Goal: Ask a question: Seek information or help from site administrators or community

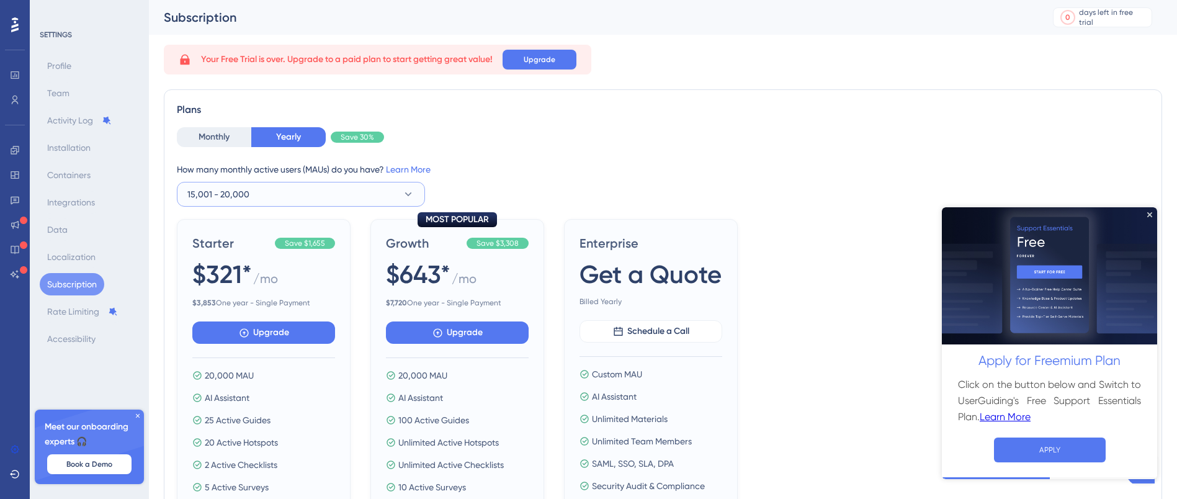
click at [272, 203] on button "15,001 - 20,000" at bounding box center [301, 194] width 248 height 25
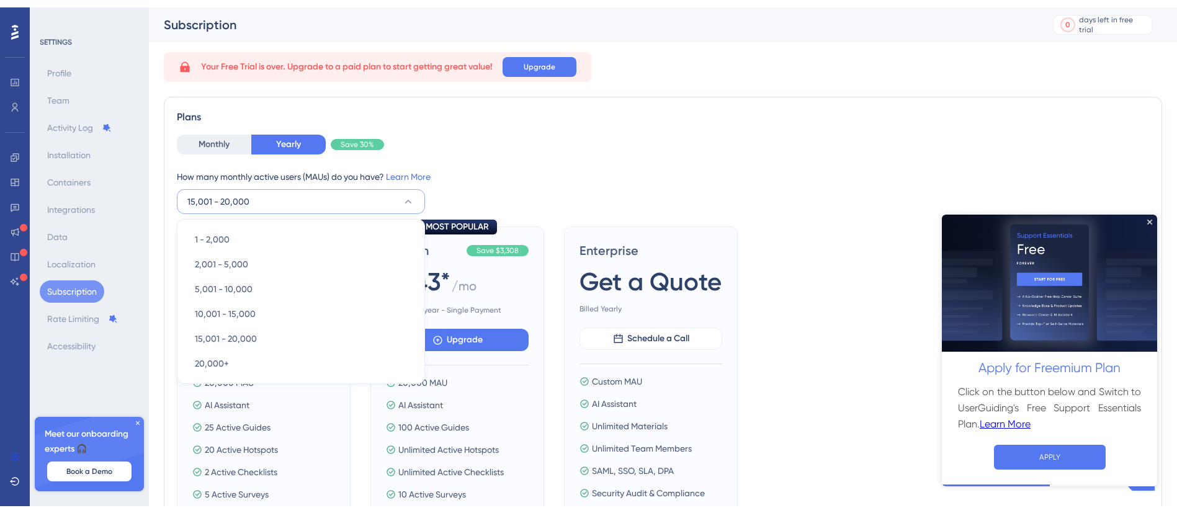
scroll to position [45, 0]
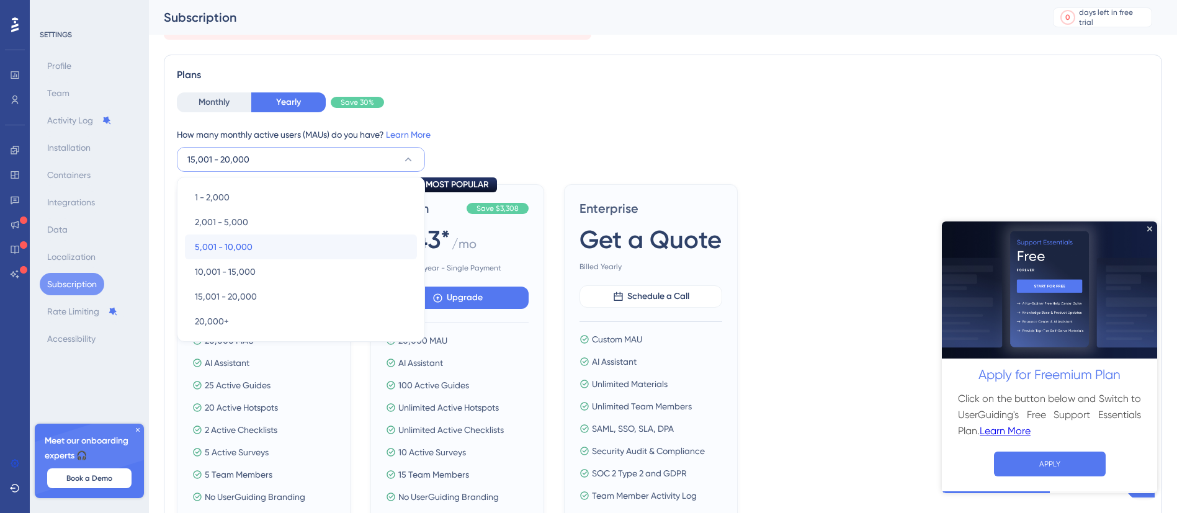
click at [242, 238] on div "5,001 - 10,000 5,001 - 10,000" at bounding box center [301, 246] width 212 height 25
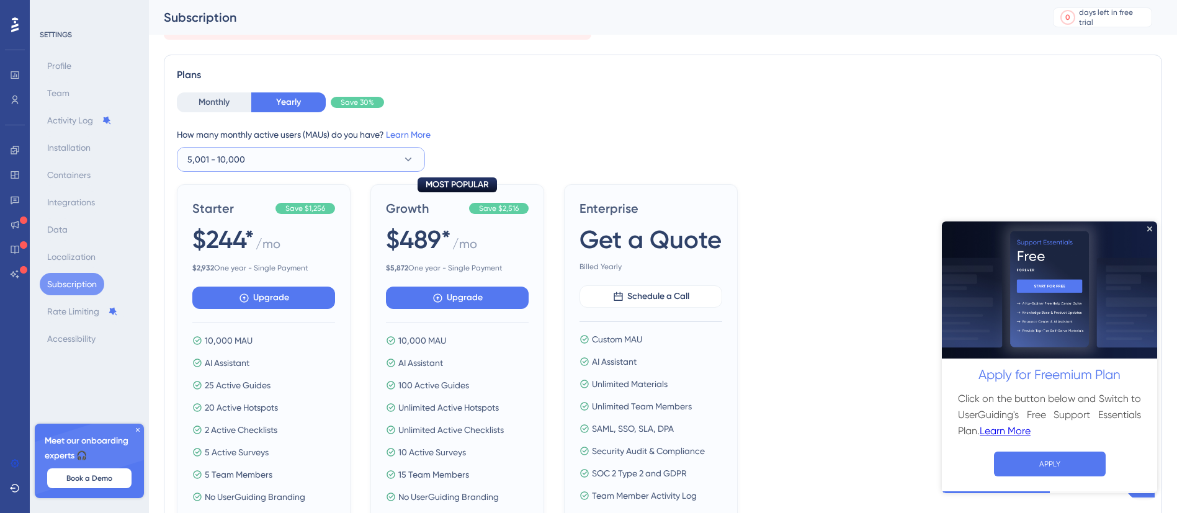
click at [244, 159] on button "5,001 - 10,000" at bounding box center [301, 159] width 248 height 25
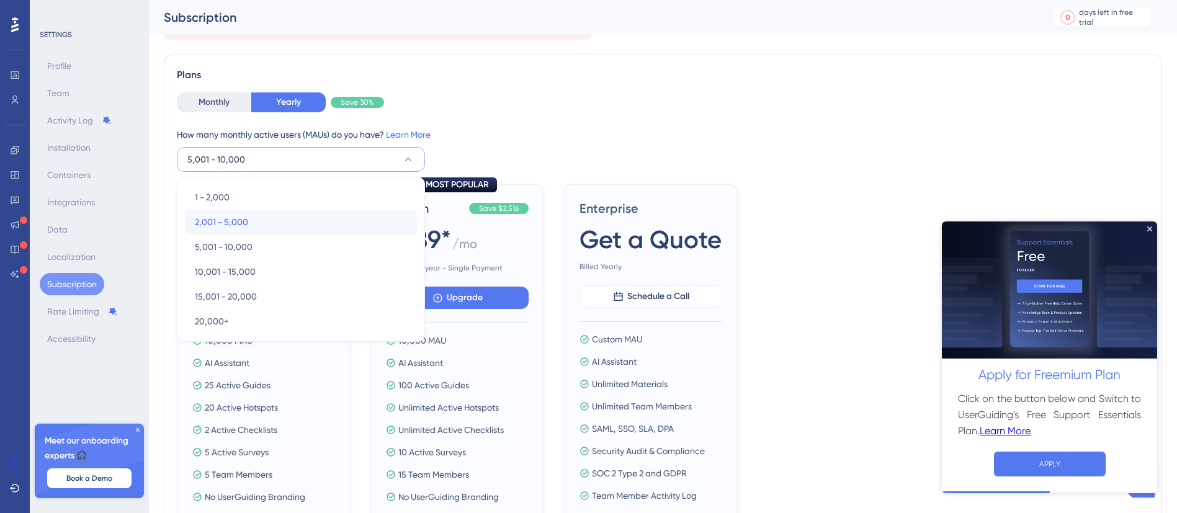
click at [245, 225] on span "2,001 - 5,000" at bounding box center [221, 222] width 53 height 15
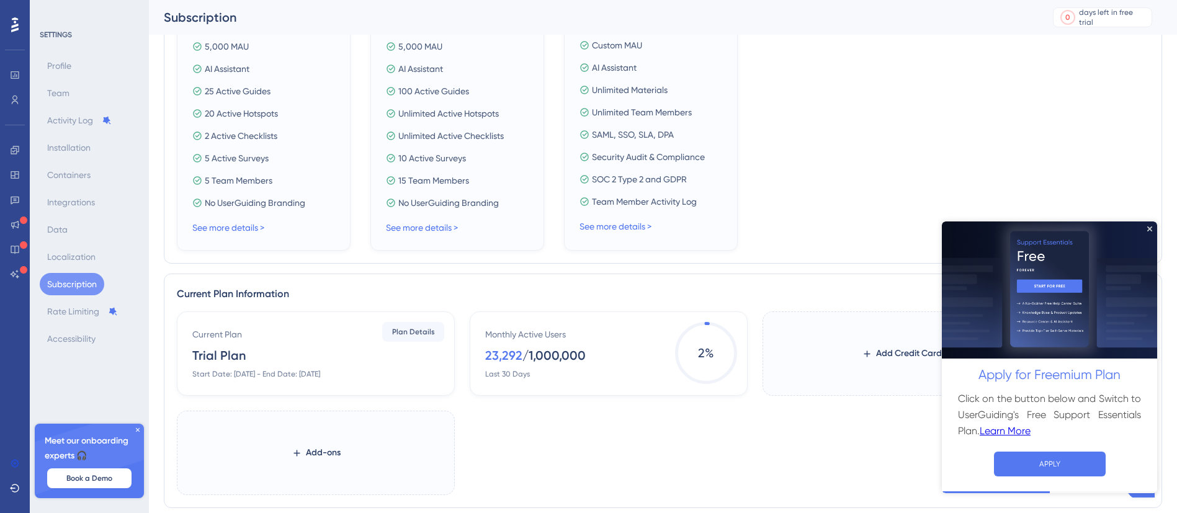
scroll to position [337, 0]
click at [449, 223] on div "See more details >" at bounding box center [457, 229] width 143 height 15
click at [433, 226] on link "See more details >" at bounding box center [422, 230] width 72 height 10
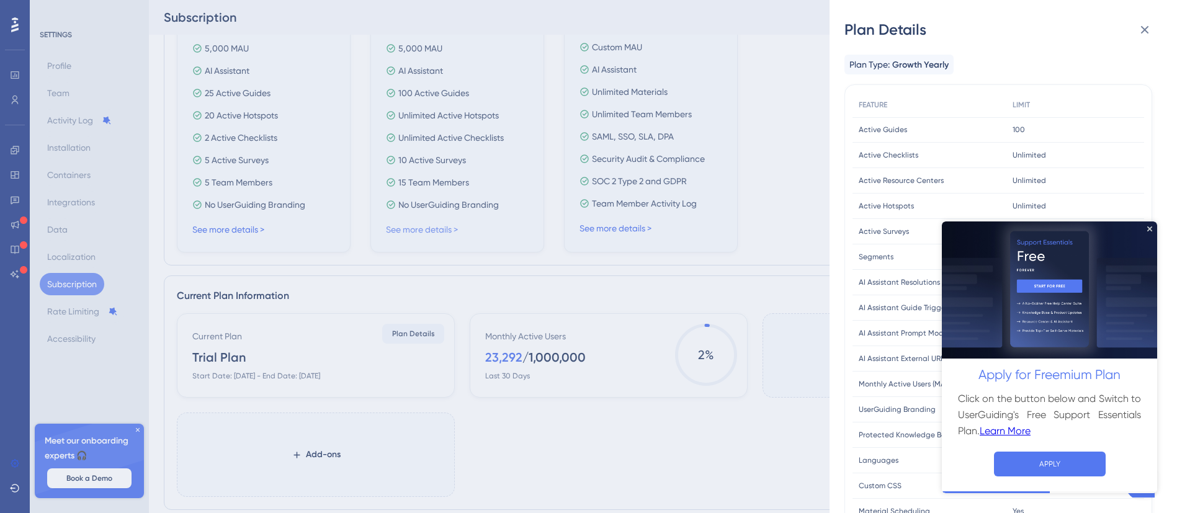
scroll to position [486, 0]
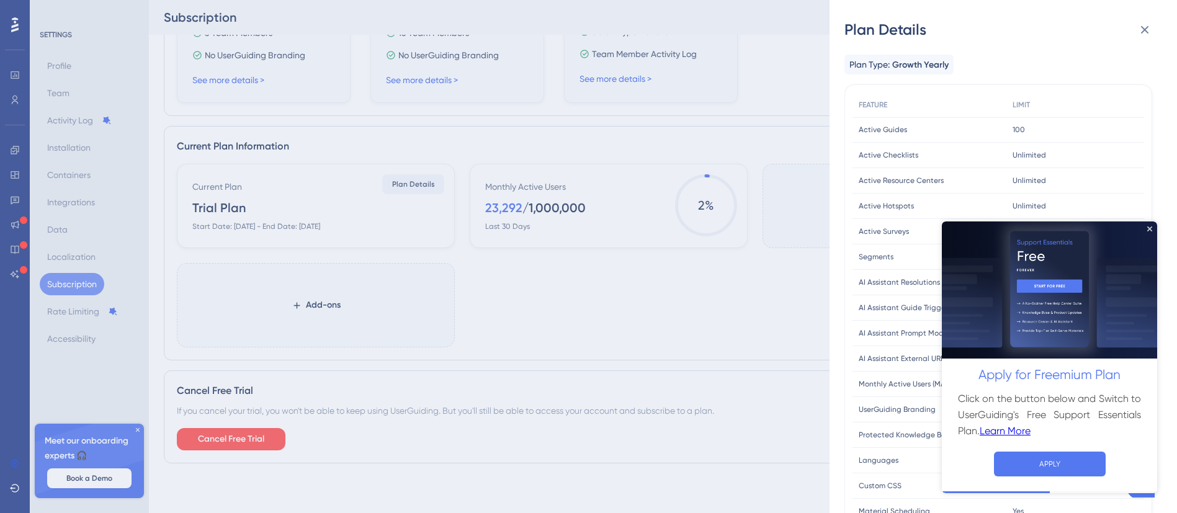
click at [1155, 231] on img at bounding box center [1049, 290] width 215 height 138
click at [1153, 231] on img at bounding box center [1049, 290] width 215 height 138
click at [1149, 229] on icon "Close Preview" at bounding box center [1149, 228] width 5 height 5
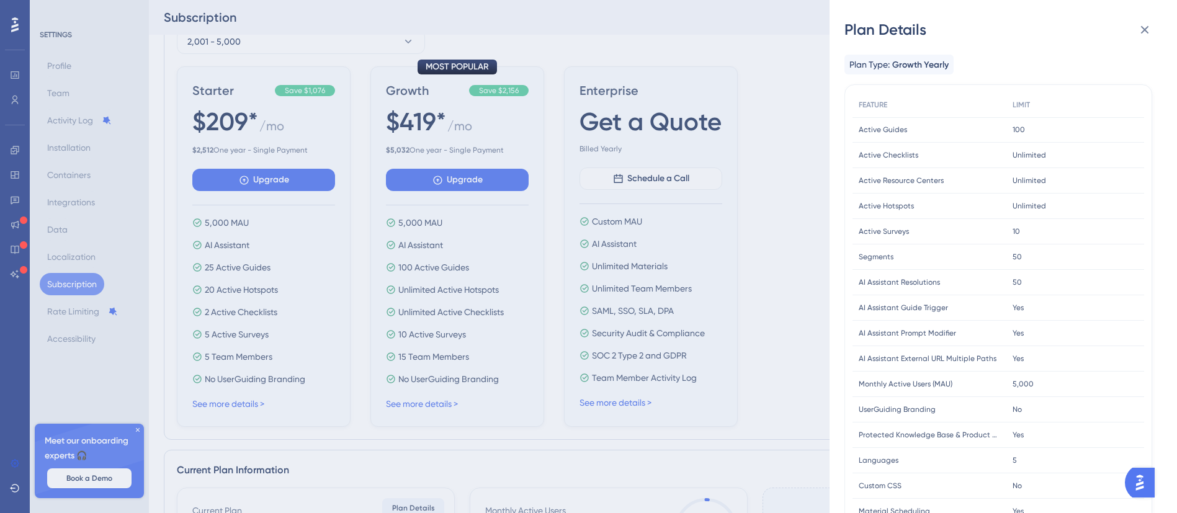
scroll to position [68, 0]
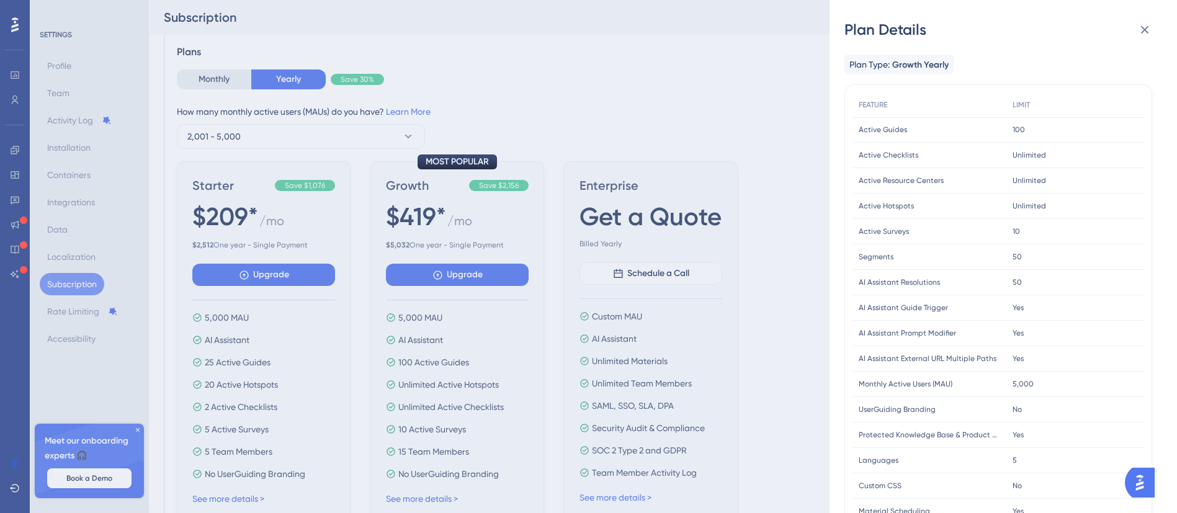
click at [483, 233] on div "Plan Details Plan Type: Growth Yearly FEATURE LIMIT Active Guides Active Guides…" at bounding box center [588, 256] width 1177 height 513
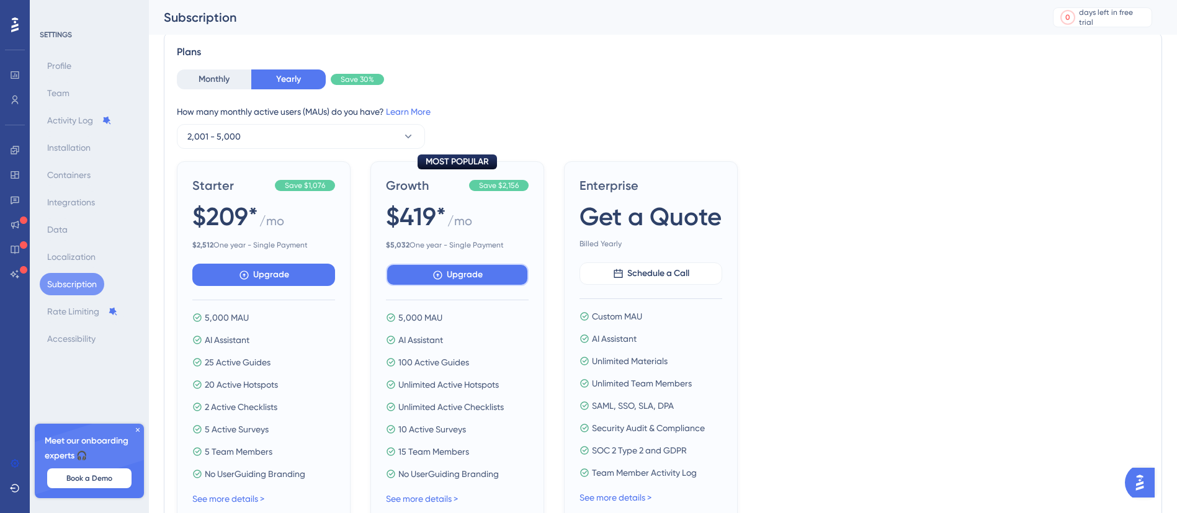
click at [289, 277] on span "Upgrade" at bounding box center [271, 274] width 36 height 15
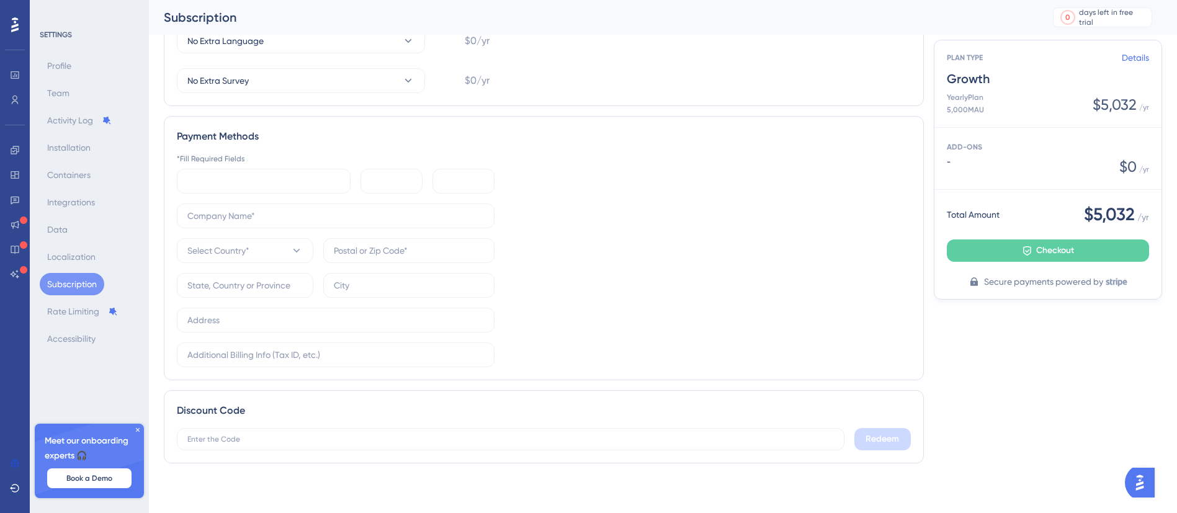
scroll to position [381, 0]
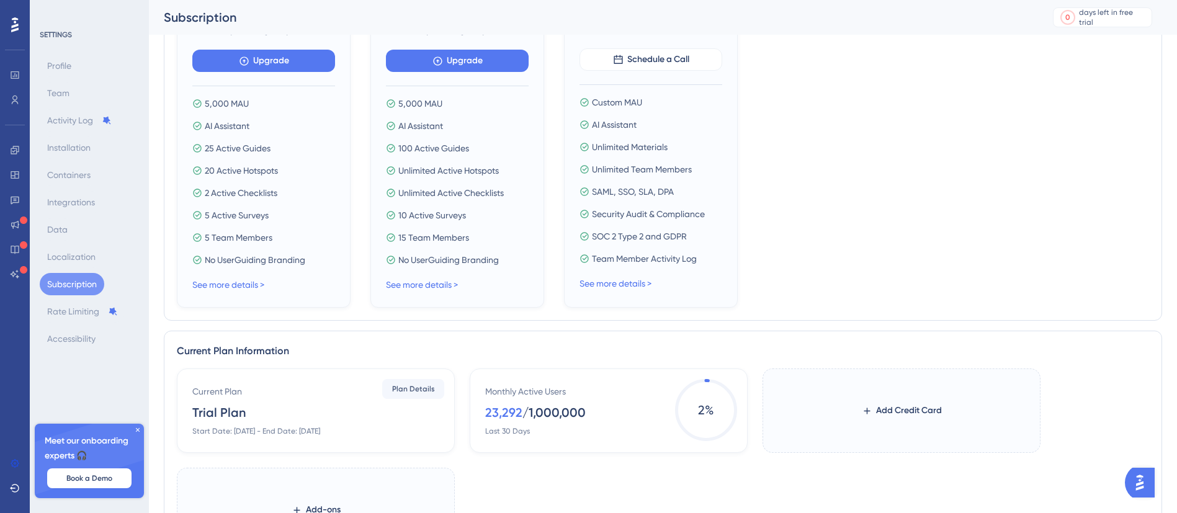
scroll to position [282, 0]
click at [437, 291] on div "See more details >" at bounding box center [457, 284] width 143 height 15
click at [437, 288] on link "See more details >" at bounding box center [422, 284] width 72 height 10
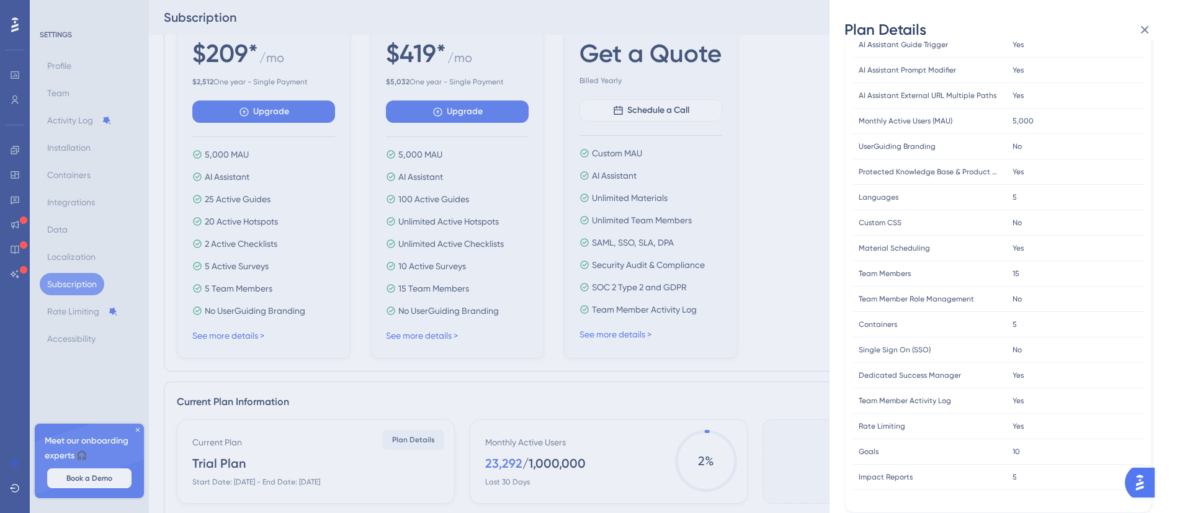
scroll to position [232, 0]
click at [66, 158] on div "Plan Details Plan Type: Growth Yearly FEATURE LIMIT Active Guides Active Guides…" at bounding box center [588, 256] width 1177 height 513
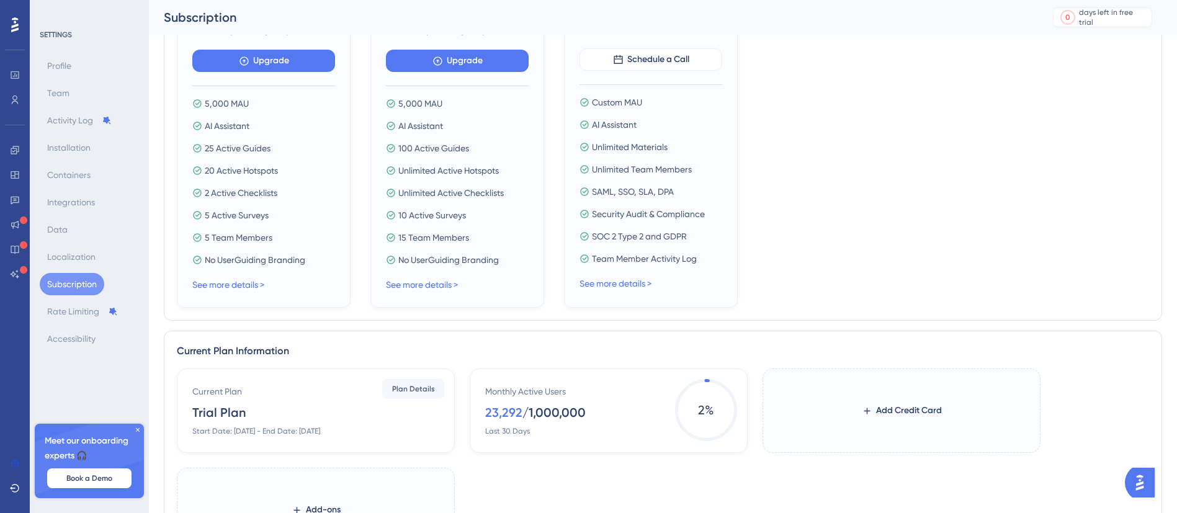
scroll to position [279, 0]
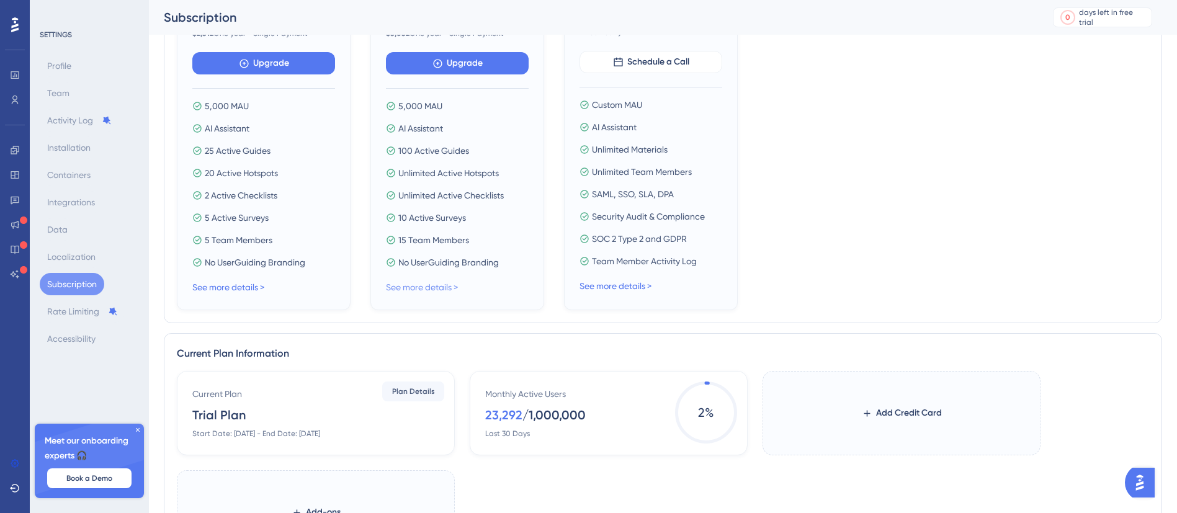
click at [434, 287] on link "See more details >" at bounding box center [422, 287] width 72 height 10
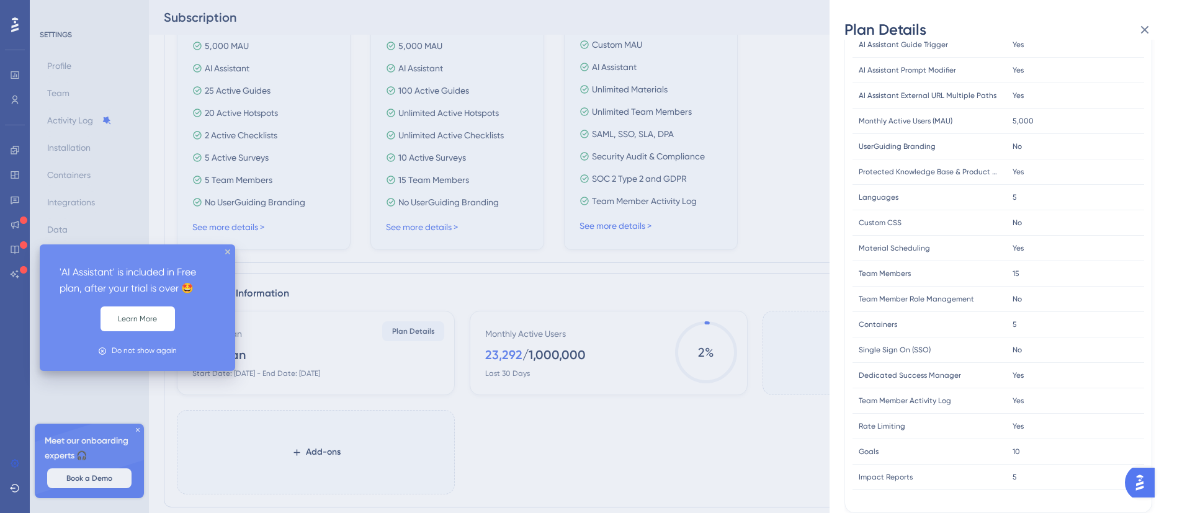
scroll to position [186, 0]
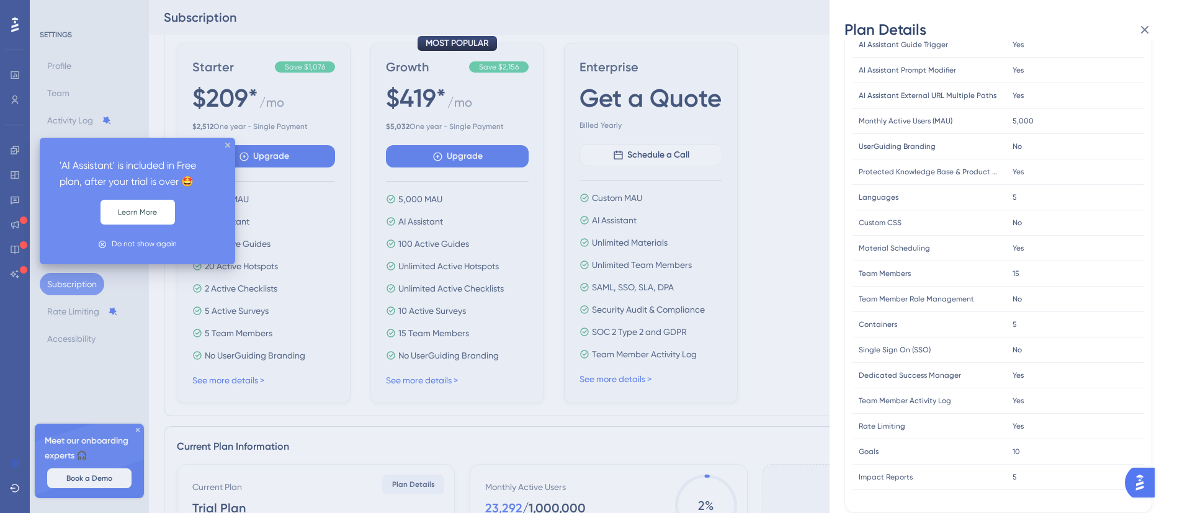
click at [48, 112] on div "Plan Details Plan Type: Growth Yearly FEATURE LIMIT Active Guides Active Guides…" at bounding box center [588, 256] width 1177 height 513
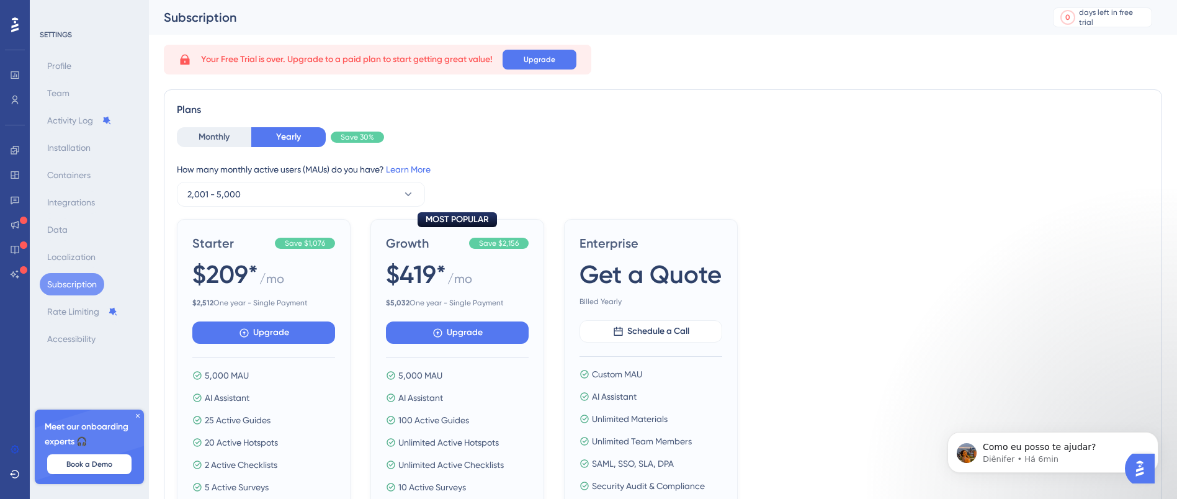
scroll to position [0, 0]
click at [1010, 448] on p "Como eu posso te ajudar?" at bounding box center [1062, 447] width 160 height 12
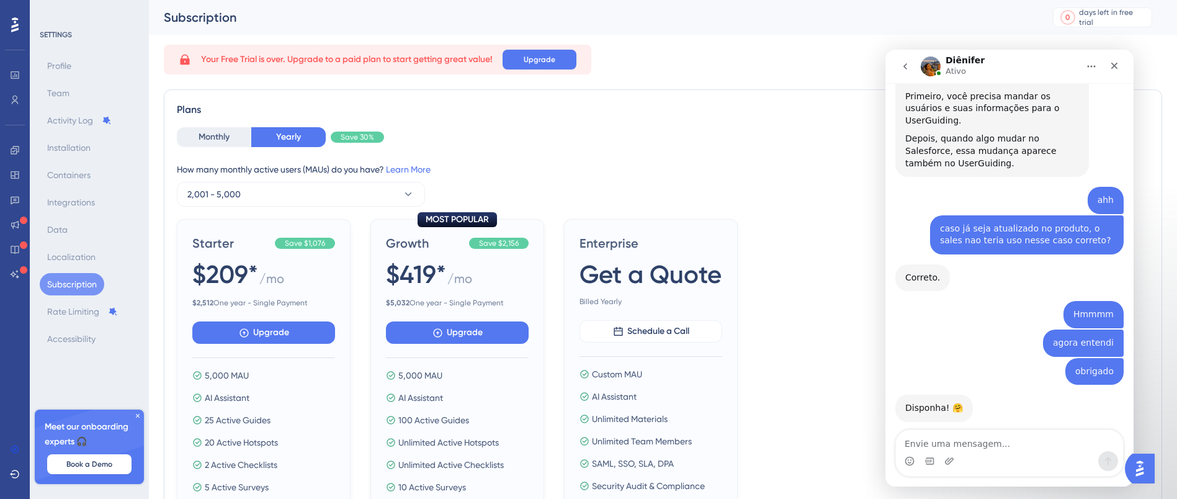
scroll to position [3240, 0]
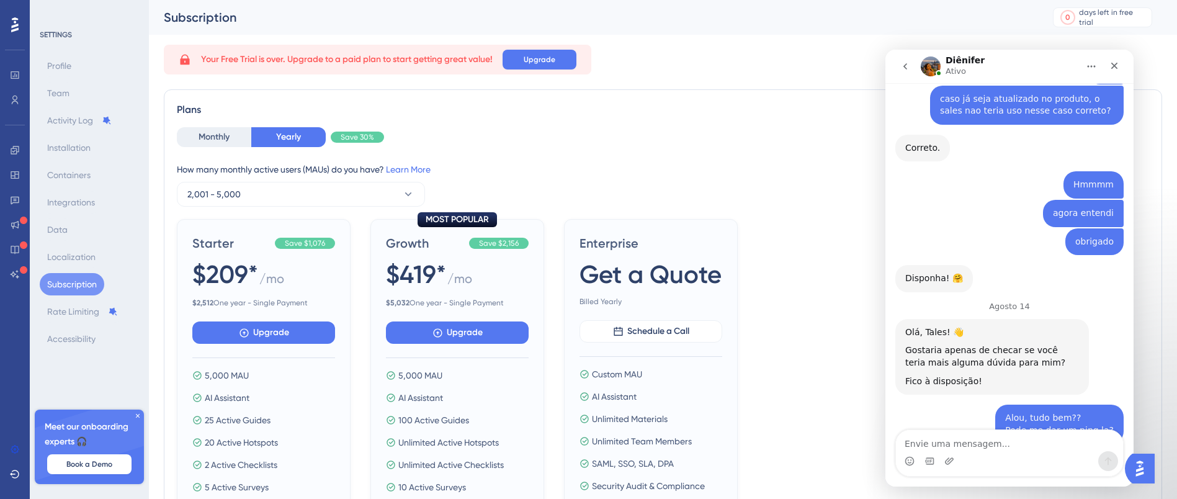
click at [999, 443] on textarea "Envie uma mensagem..." at bounding box center [1009, 440] width 227 height 21
type textarea "Alou"
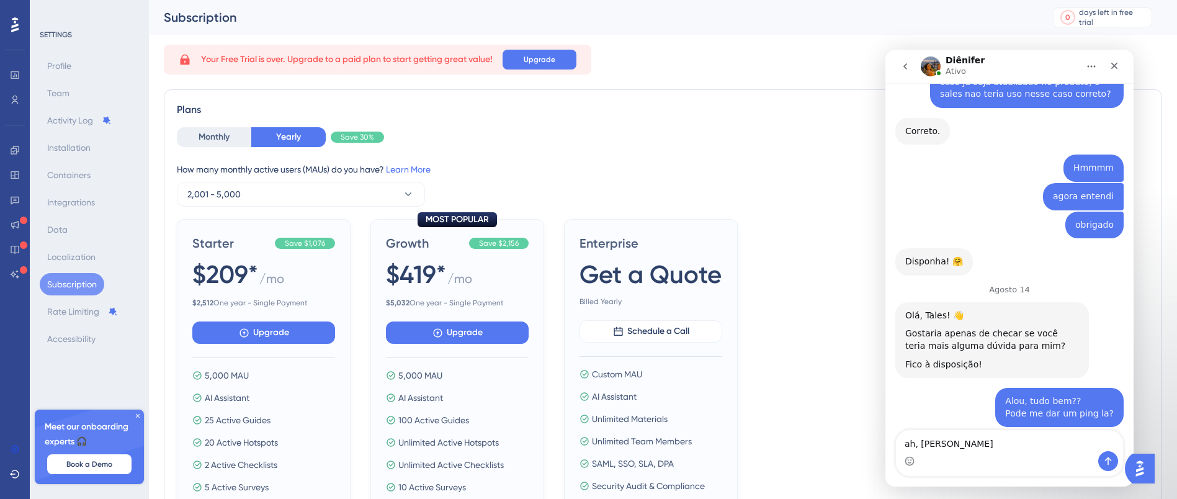
type textarea "ah, [PERSON_NAME]"
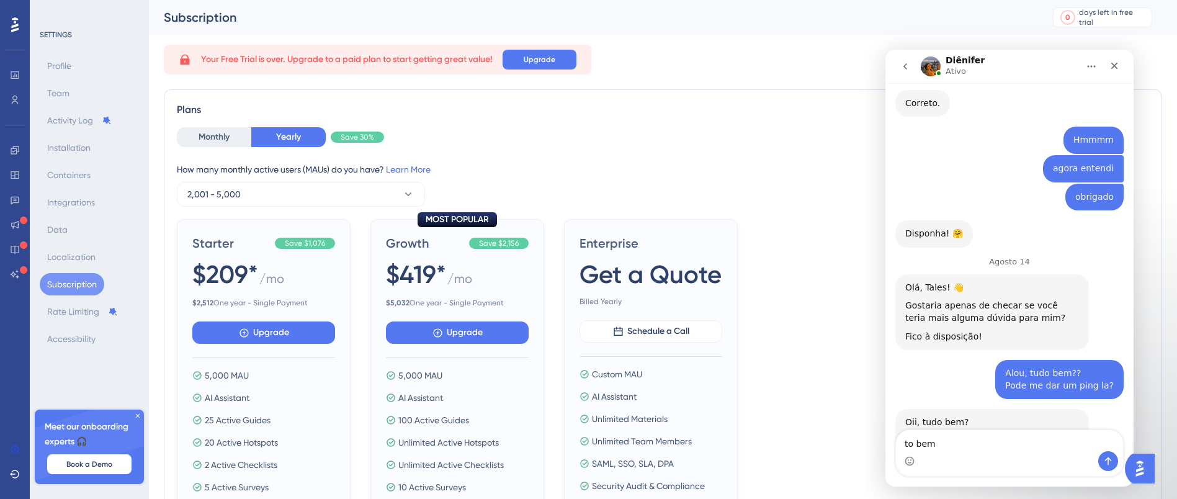
type textarea "to bem"
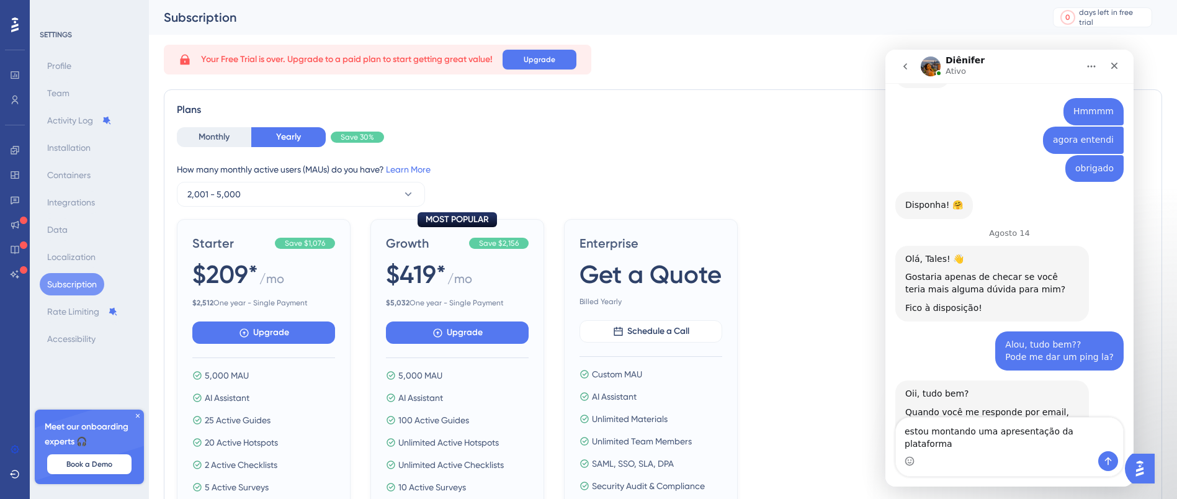
type textarea "estou montando uma apresentação da plataforma"
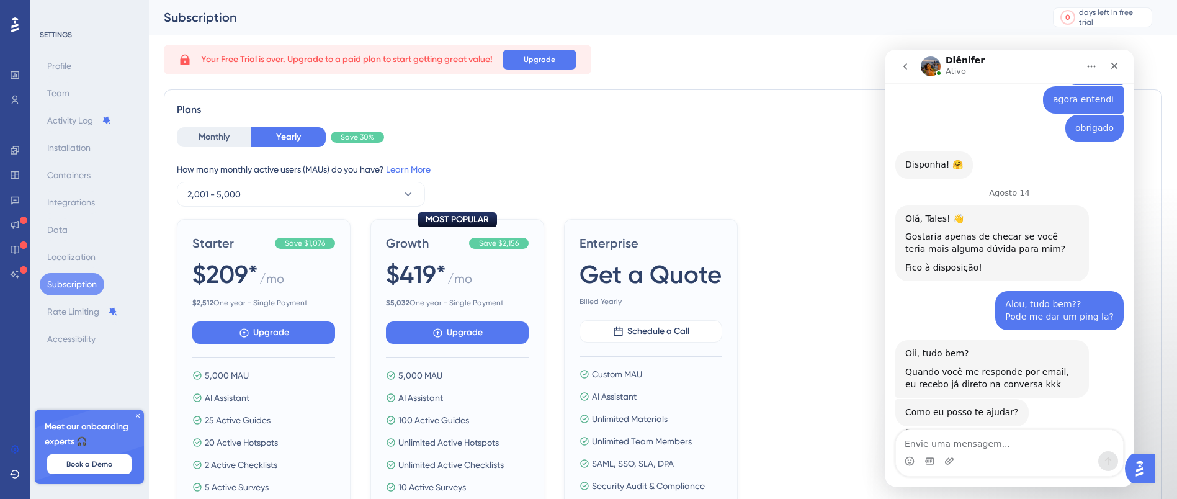
type textarea "b"
type textarea "p"
drag, startPoint x: 970, startPoint y: 453, endPoint x: 956, endPoint y: 444, distance: 16.2
click at [912, 440] on div "pode me e pode me e" at bounding box center [1009, 453] width 227 height 46
click at [956, 444] on textarea "pode me e" at bounding box center [1009, 440] width 227 height 21
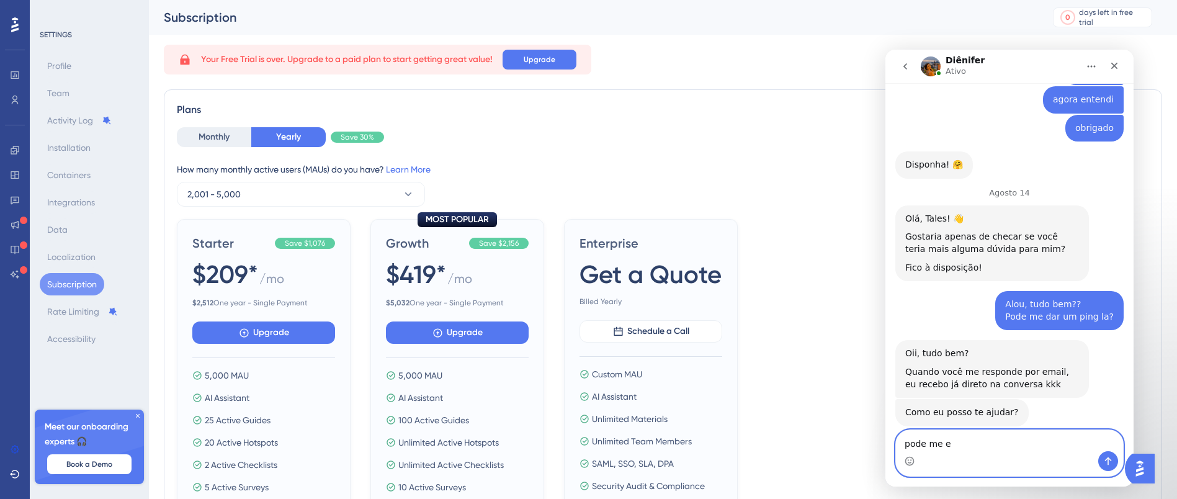
click at [956, 444] on textarea "pode me e" at bounding box center [1009, 440] width 227 height 21
click at [958, 444] on textarea "pode me e" at bounding box center [1009, 440] width 227 height 21
drag, startPoint x: 1008, startPoint y: 449, endPoint x: 956, endPoint y: 445, distance: 51.7
click at [962, 447] on textarea "re" at bounding box center [1009, 440] width 227 height 21
drag, startPoint x: 956, startPoint y: 445, endPoint x: 911, endPoint y: 442, distance: 45.3
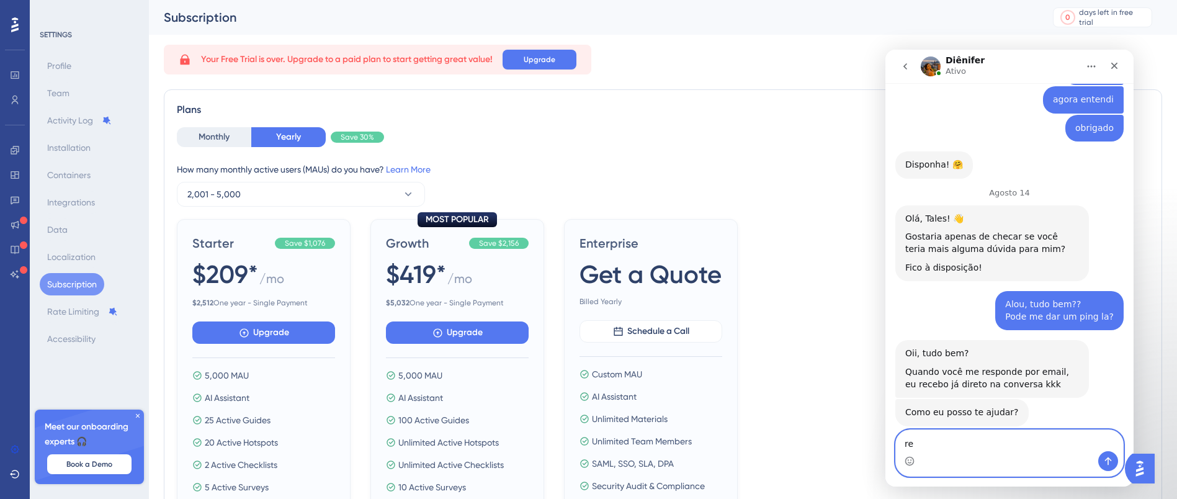
click at [911, 442] on textarea "re" at bounding box center [1009, 440] width 227 height 21
type textarea "r"
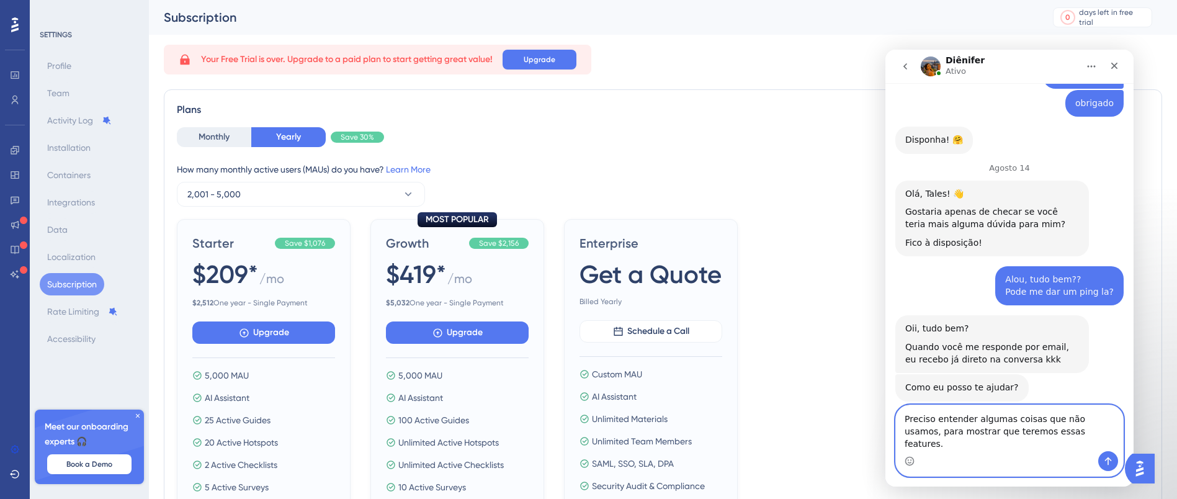
scroll to position [3390, 0]
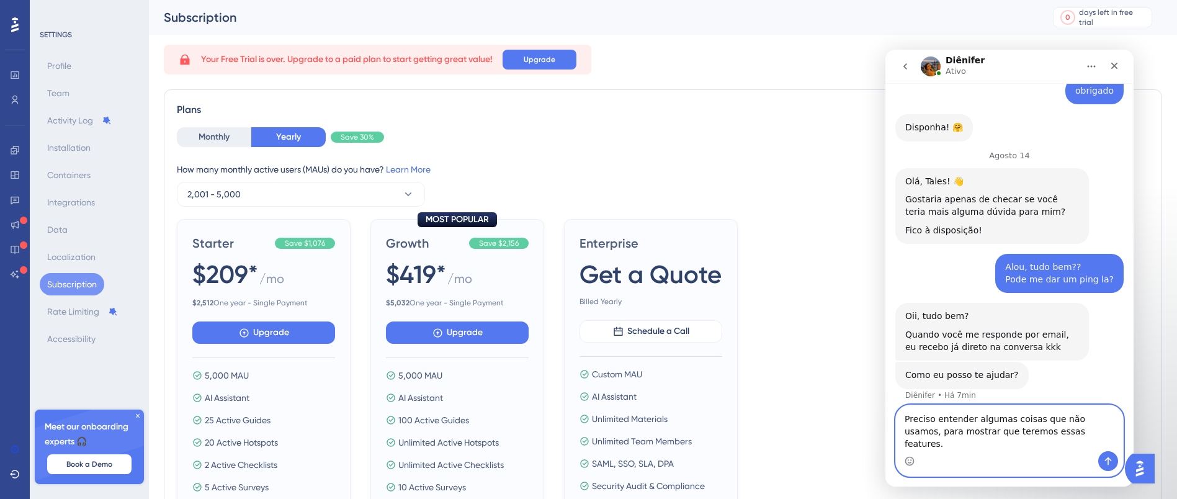
type textarea "Preciso entender algumas coisas que não usamos, para mostrar que teremos essas …"
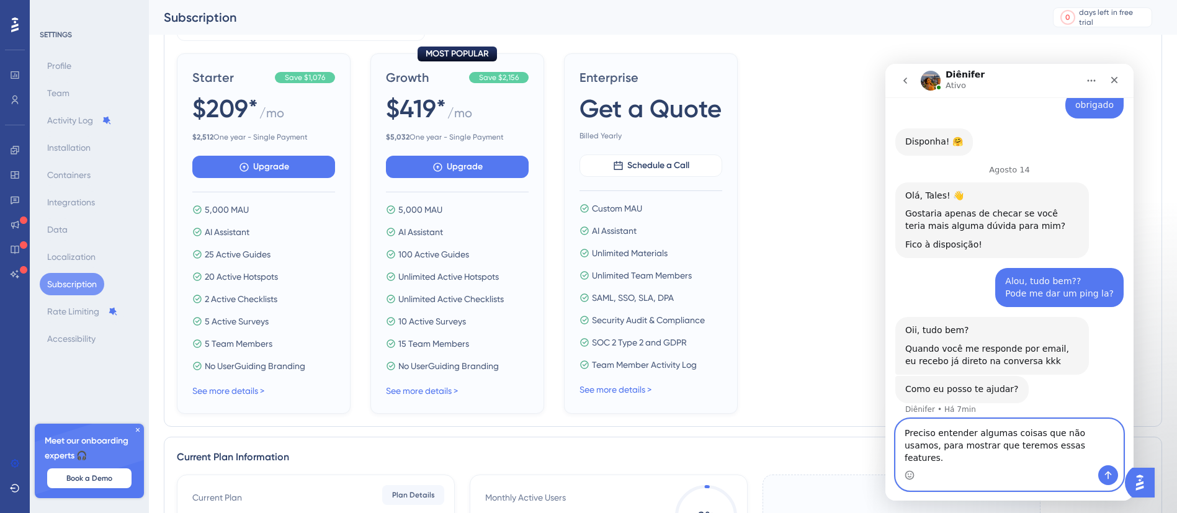
scroll to position [279, 0]
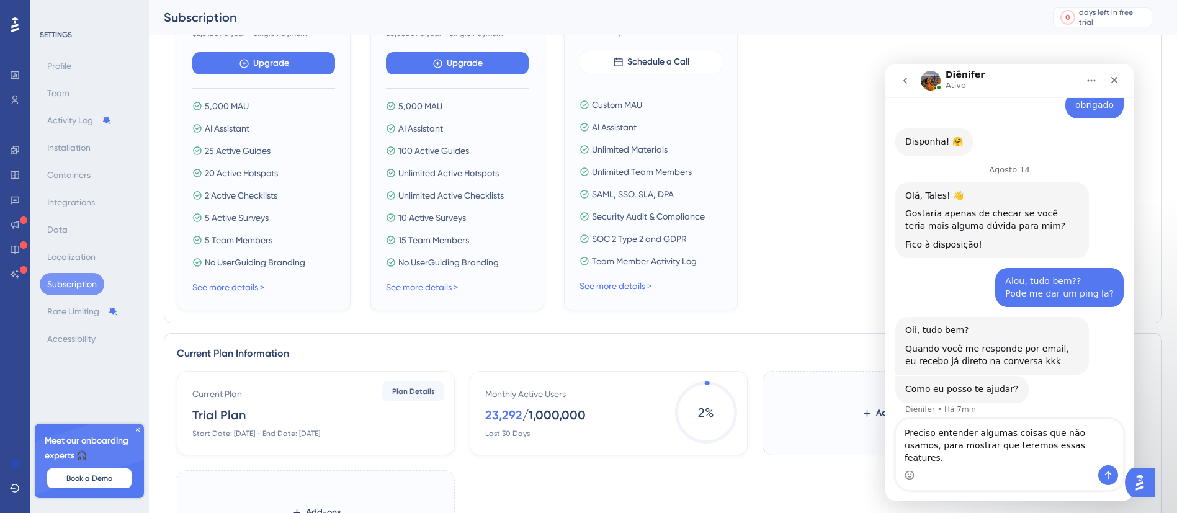
click at [409, 297] on div "MOST POPULAR Growth Save $2,156 $419* / mo $ 5,032 One year - Single Payment Up…" at bounding box center [457, 130] width 174 height 360
click at [412, 291] on link "See more details >" at bounding box center [422, 287] width 72 height 10
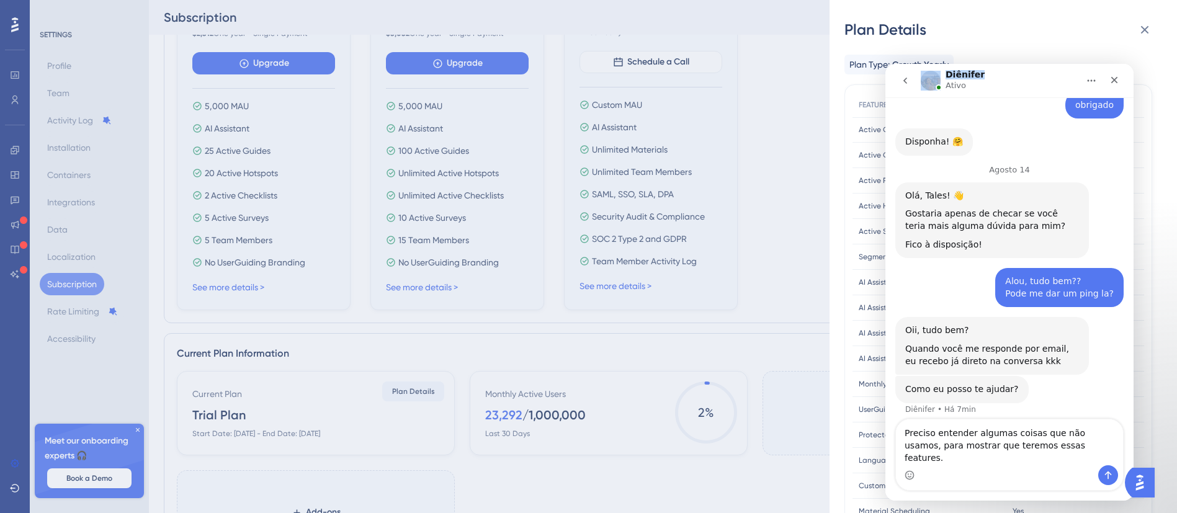
drag, startPoint x: 994, startPoint y: 74, endPoint x: 915, endPoint y: 65, distance: 78.6
click at [912, 73] on div "Diênifer Ativo" at bounding box center [1009, 81] width 232 height 24
click at [1075, 429] on textarea "Preciso entender algumas coisas que não usamos, para mostrar que teremos essas …" at bounding box center [1009, 442] width 227 height 46
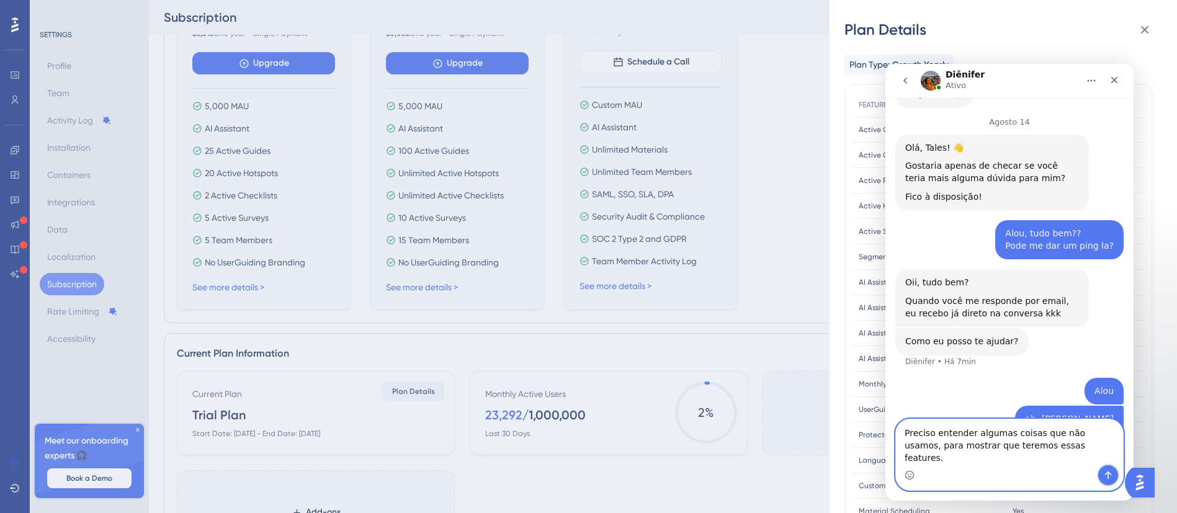
click at [1110, 472] on icon "Enviar mensagem…" at bounding box center [1108, 475] width 10 height 10
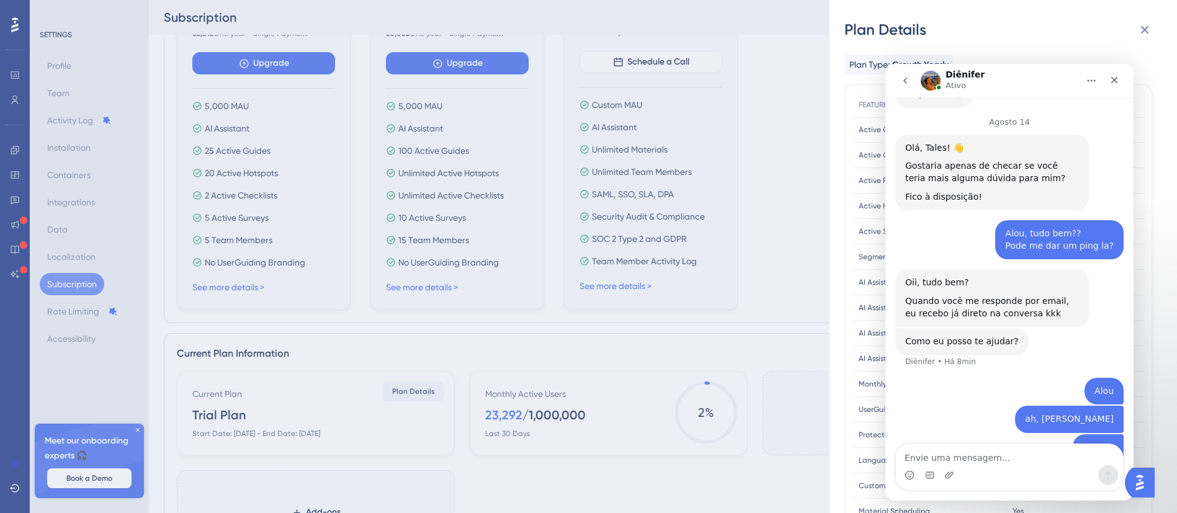
scroll to position [3454, 0]
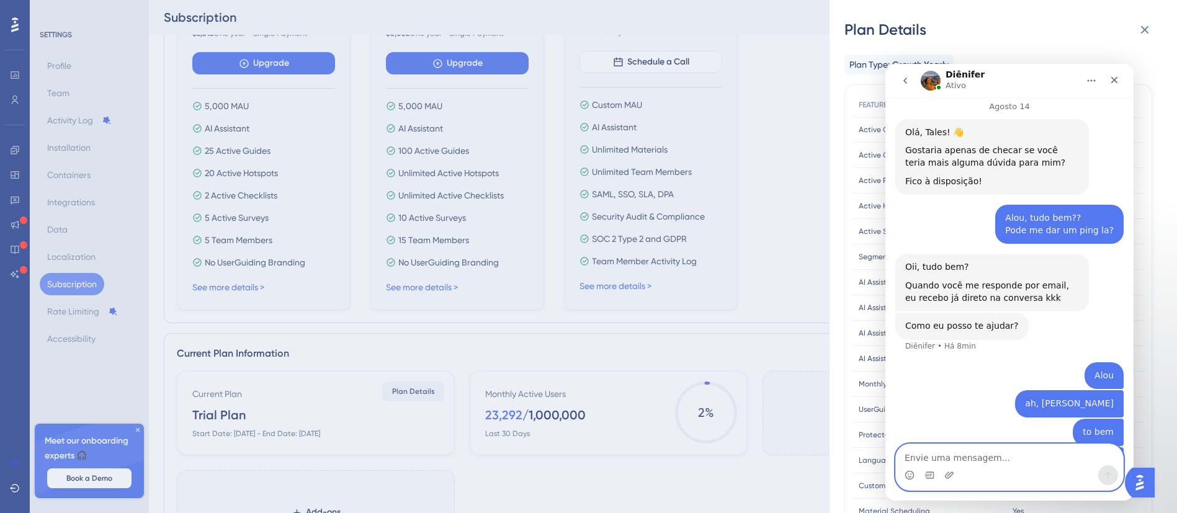
click at [1060, 458] on textarea "Envie uma mensagem..." at bounding box center [1009, 454] width 227 height 21
type textarea "j"
type textarea "to pegando aqui"
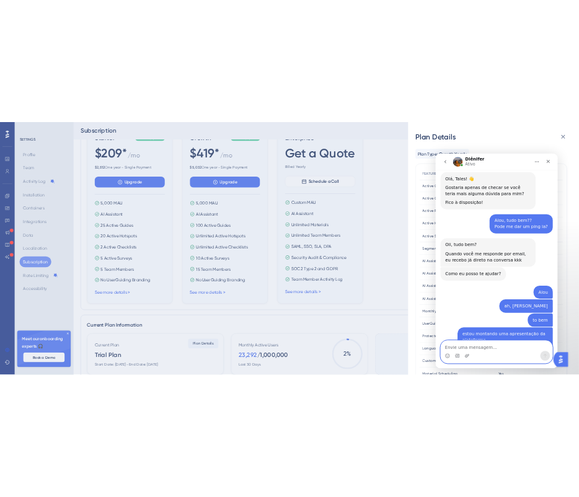
scroll to position [279, 0]
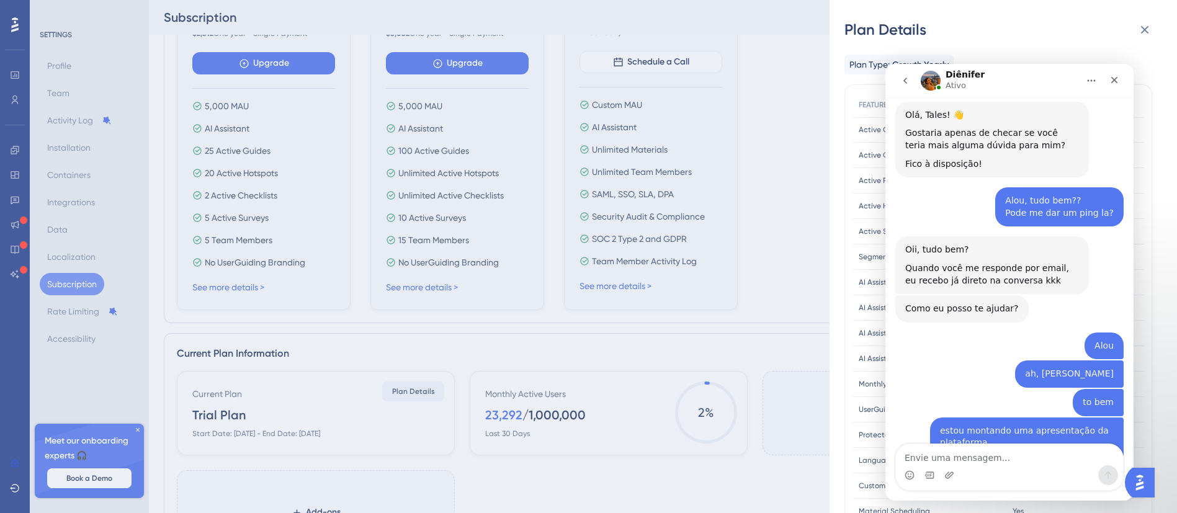
click at [447, 282] on div "Plan Details Plan Type: Growth Yearly FEATURE LIMIT Active Guides Active Guides…" at bounding box center [588, 256] width 1177 height 513
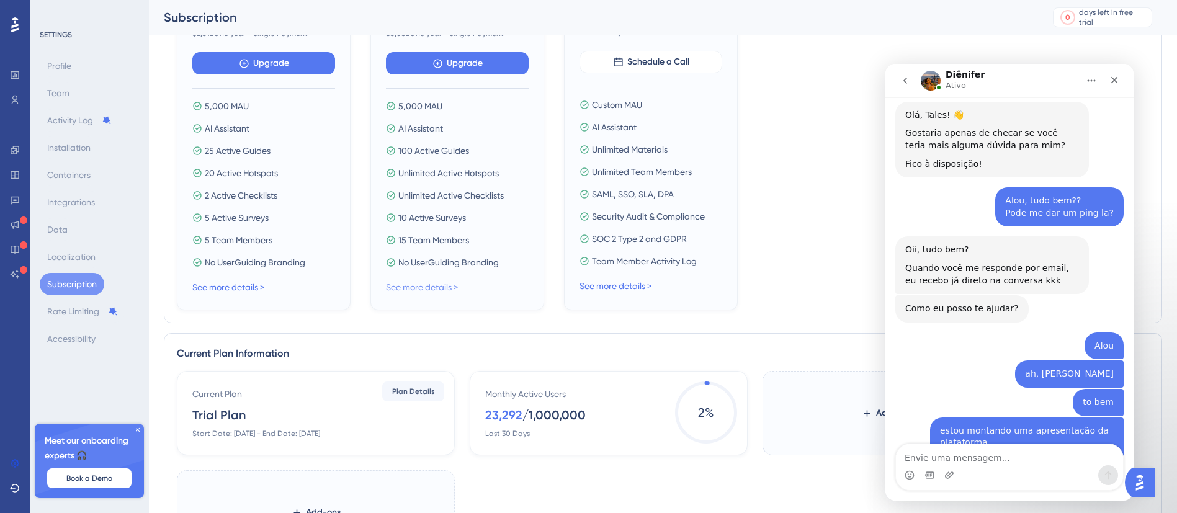
click at [440, 292] on link "See more details >" at bounding box center [422, 287] width 72 height 10
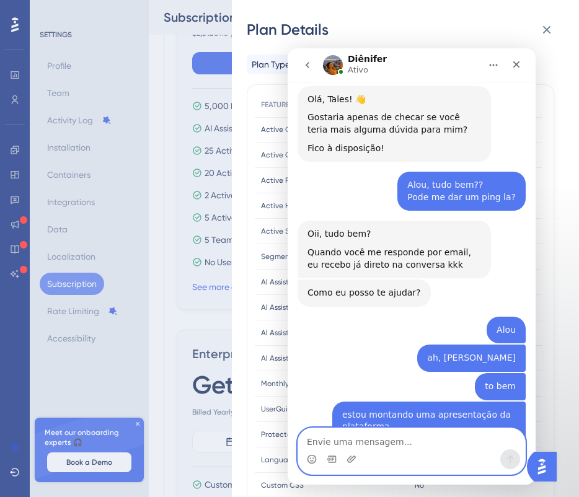
click at [388, 438] on textarea "Envie uma mensagem..." at bounding box center [411, 439] width 227 height 21
paste textarea "ConversationEntry"
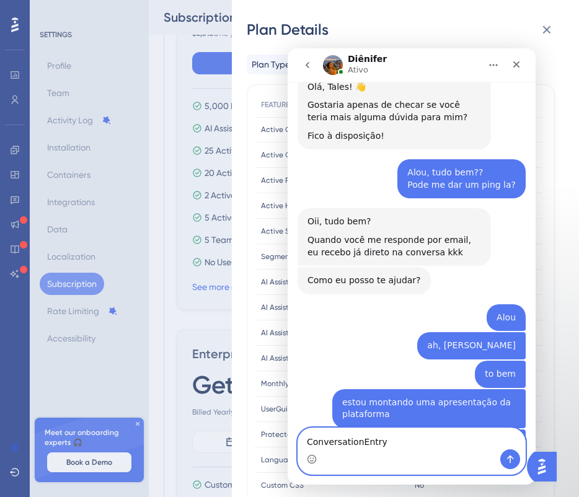
scroll to position [3471, 0]
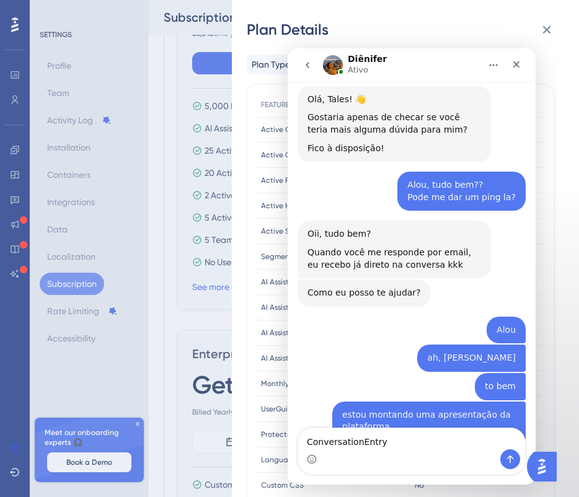
drag, startPoint x: 428, startPoint y: 413, endPoint x: 432, endPoint y: 445, distance: 32.5
click at [396, 469] on div "Messenger da Intercom" at bounding box center [411, 460] width 227 height 20
drag, startPoint x: 404, startPoint y: 442, endPoint x: 261, endPoint y: 457, distance: 144.1
click html "Diênifer Ativo Ajudamos seu negócio a crescer com um melhor onboarding de usuár…"
paste textarea "Active Resource Centers"
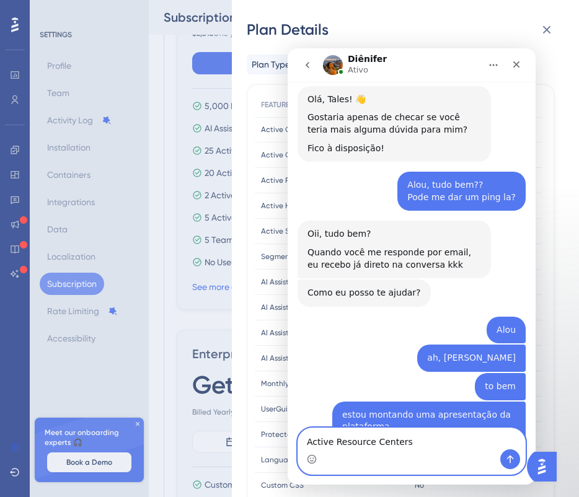
scroll to position [3483, 0]
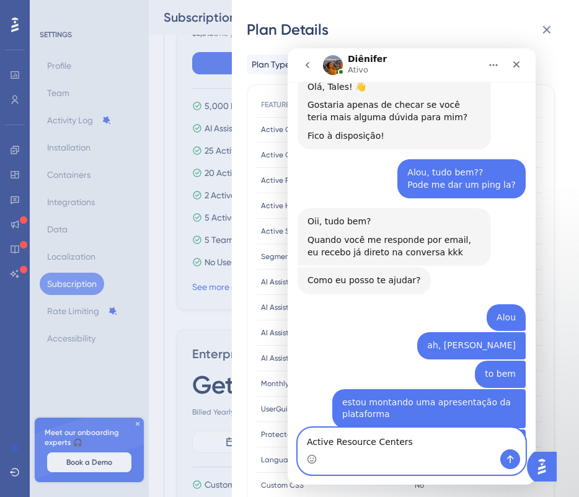
click at [383, 443] on textarea "Active Resource Centers" at bounding box center [411, 439] width 227 height 21
paste textarea "Active Hotspots"
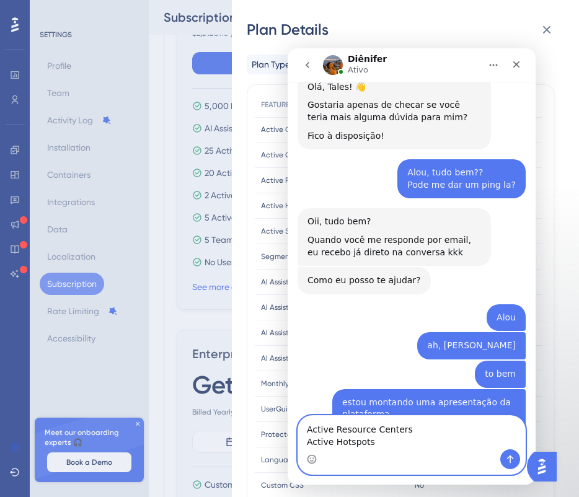
scroll to position [3496, 0]
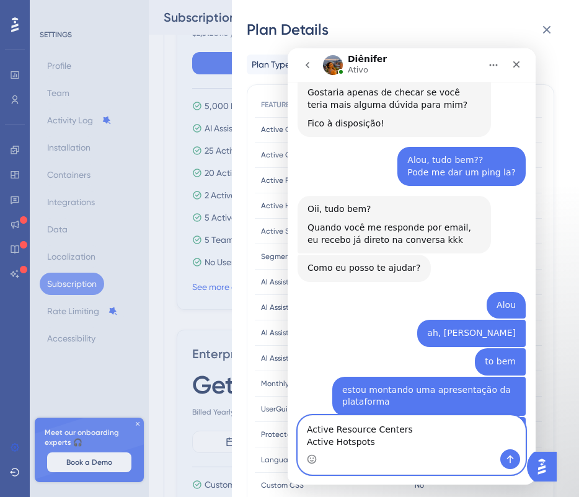
click at [412, 424] on textarea "Active Resource Centers Active Hotspots" at bounding box center [411, 432] width 227 height 33
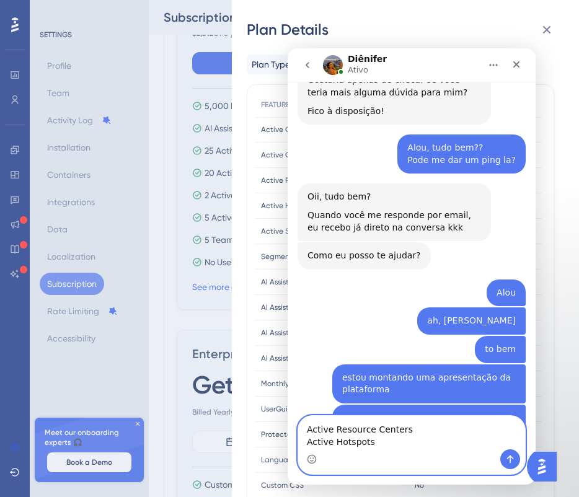
paste textarea "Active Surveys"
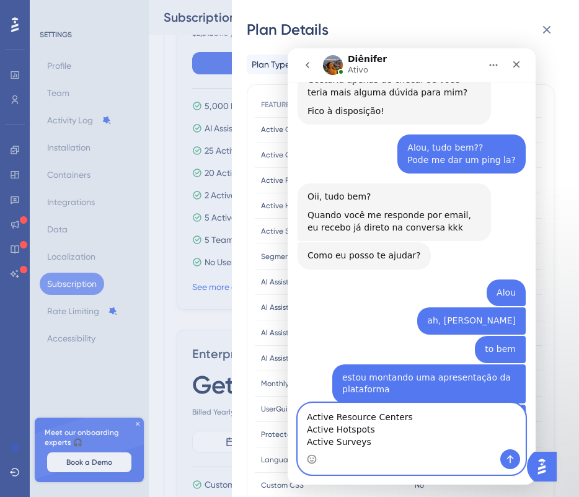
scroll to position [3521, 0]
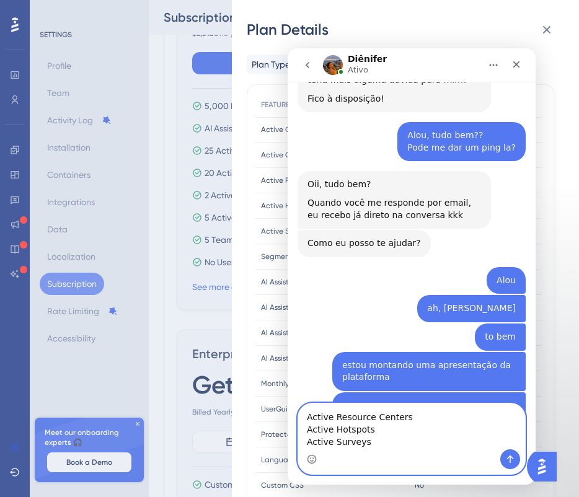
click at [467, 443] on textarea "Active Resource Centers Active Hotspots Active Surveys" at bounding box center [411, 427] width 227 height 46
paste textarea "AI Assistant Resolutions"
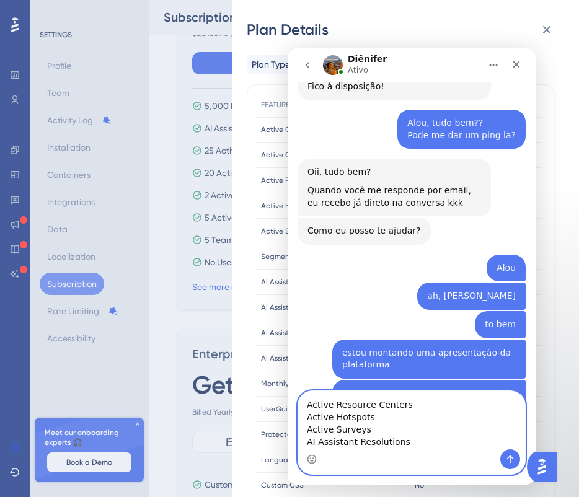
click at [340, 432] on textarea "Active Resource Centers Active Hotspots Active Surveys AI Assistant Resolutions" at bounding box center [411, 420] width 227 height 58
paste textarea "AI Assistant Guide Trigger"
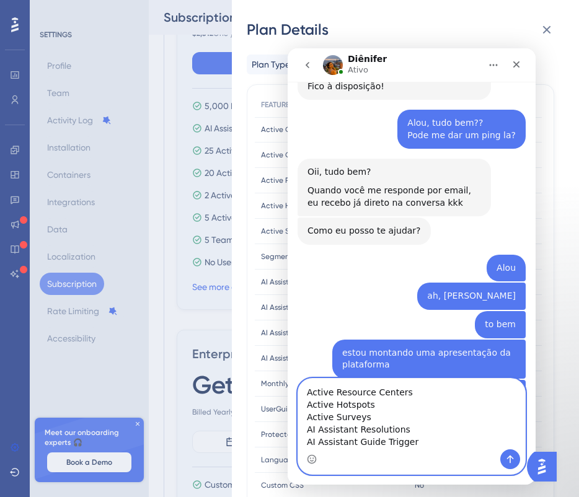
scroll to position [3545, 0]
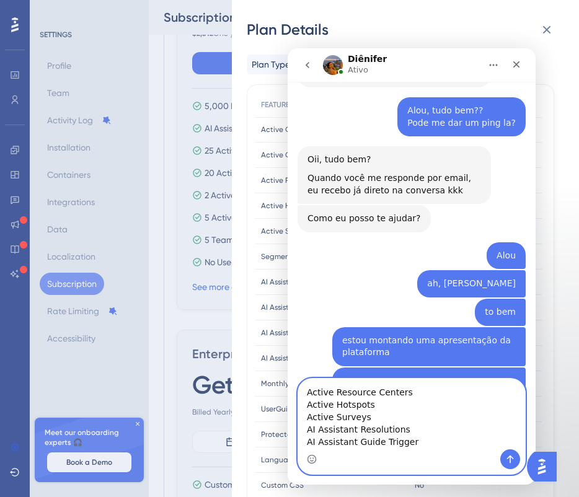
click at [418, 435] on textarea "Active Resource Centers Active Hotspots Active Surveys AI Assistant Resolutions…" at bounding box center [411, 414] width 227 height 71
paste textarea "AI Assistant Prompt Modifier"
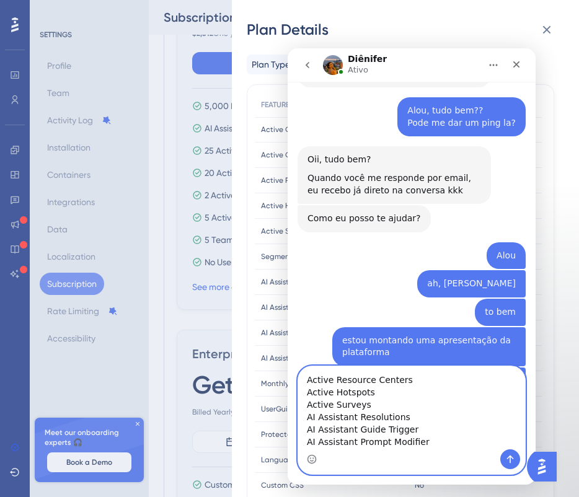
scroll to position [3548, 0]
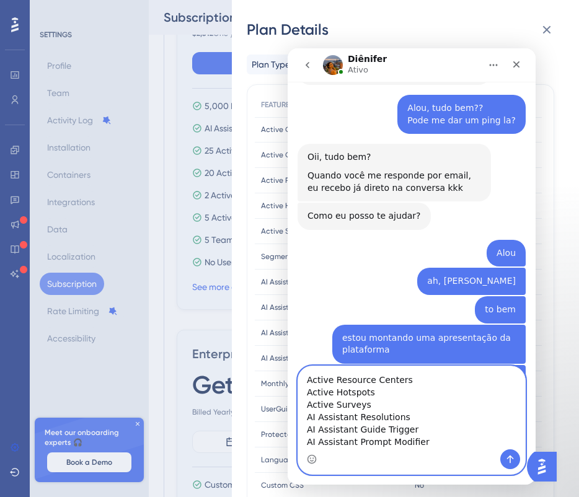
click at [388, 448] on textarea "Active Resource Centers Active Hotspots Active Surveys AI Assistant Resolutions…" at bounding box center [411, 408] width 227 height 83
paste textarea "AI Assistant External URL Multiple Paths"
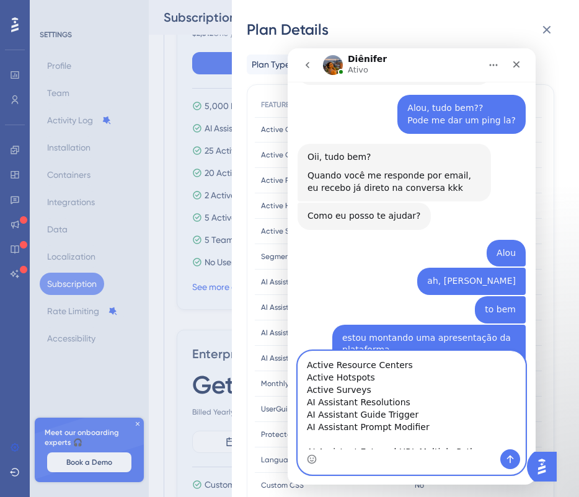
scroll to position [20, 0]
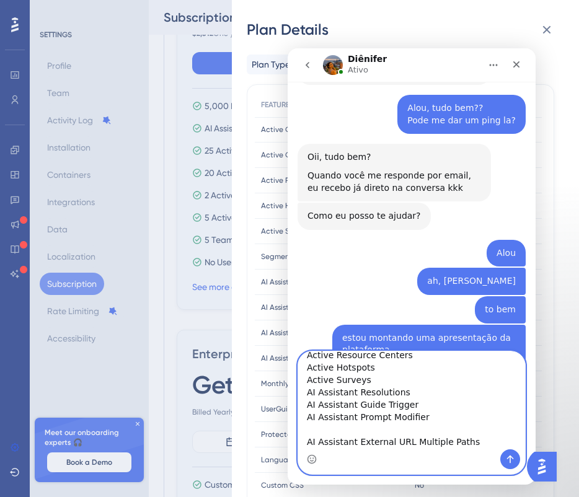
drag, startPoint x: 390, startPoint y: 408, endPoint x: 372, endPoint y: 432, distance: 30.1
click at [383, 418] on textarea "Active Resource Centers Active Hotspots Active Surveys AI Assistant Resolutions…" at bounding box center [411, 401] width 227 height 98
click at [374, 422] on textarea "Active Resource Centers Active Hotspots Active Surveys AI Assistant Resolutions…" at bounding box center [411, 401] width 227 height 98
click at [310, 433] on textarea "Active Resource Centers Active Hotspots Active Surveys AI Assistant Resolutions…" at bounding box center [411, 401] width 227 height 98
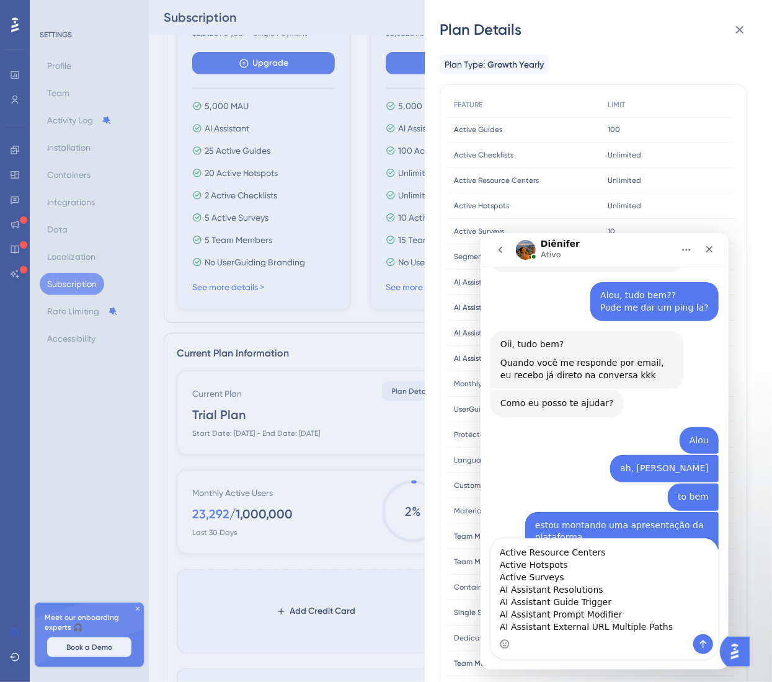
scroll to position [10, 0]
click at [556, 512] on textarea "Active Resource Centers Active Hotspots Active Surveys AI Assistant Resolutions…" at bounding box center [604, 586] width 227 height 96
paste textarea "Protected Knowledge Base & Product Updates"
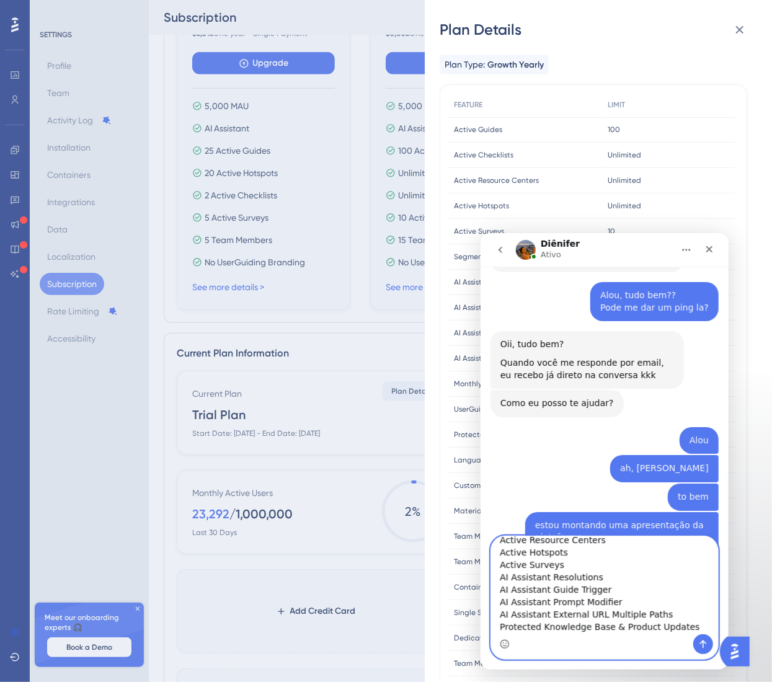
scroll to position [20, 0]
click at [648, 512] on div "Messenger da Intercom" at bounding box center [604, 644] width 227 height 20
click at [652, 512] on textarea "Active Resource Centers Active Hotspots Active Surveys AI Assistant Resolutions…" at bounding box center [604, 585] width 227 height 98
click at [636, 512] on div "Messenger da Intercom" at bounding box center [604, 644] width 227 height 20
click at [685, 512] on textarea "Active Resource Centers Active Hotspots Active Surveys AI Assistant Resolutions…" at bounding box center [604, 585] width 227 height 98
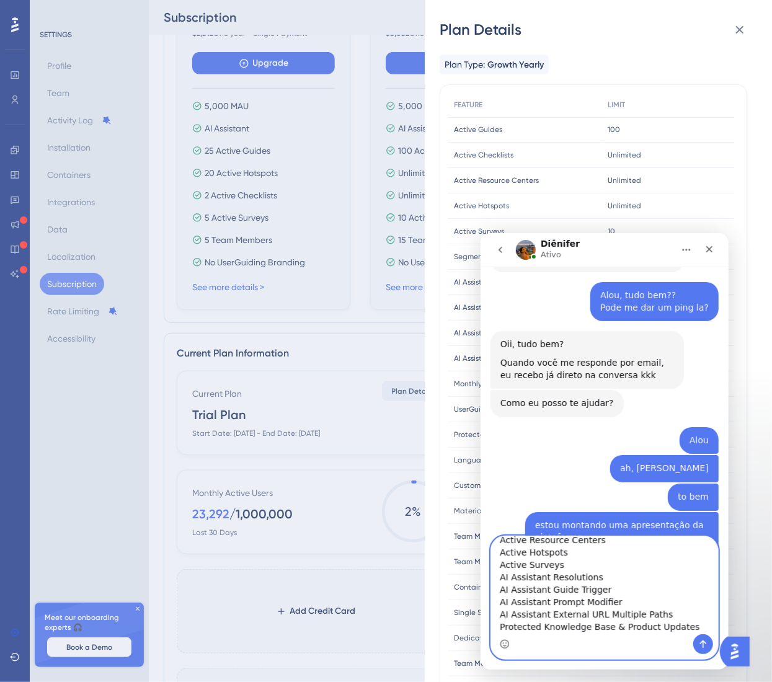
paste textarea "Rate Limiting"
click at [590, 512] on textarea "Active Resource Centers Active Hotspots Active Surveys AI Assistant Resolutions…" at bounding box center [604, 585] width 227 height 98
paste textarea "Goals"
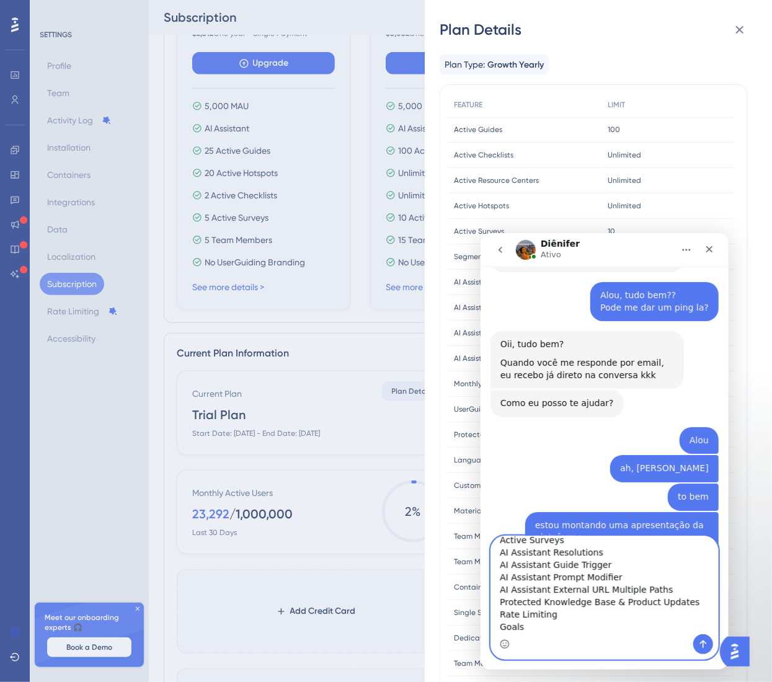
scroll to position [45, 0]
click at [586, 512] on div "Messenger da Intercom" at bounding box center [604, 644] width 227 height 20
click at [584, 512] on textarea "Active Resource Centers Active Hotspots Active Surveys AI Assistant Resolutions…" at bounding box center [604, 585] width 227 height 98
paste textarea "Impact Reports"
type textarea "Active Resource Centers Active Hotspots Active Surveys AI Assistant Resolutions…"
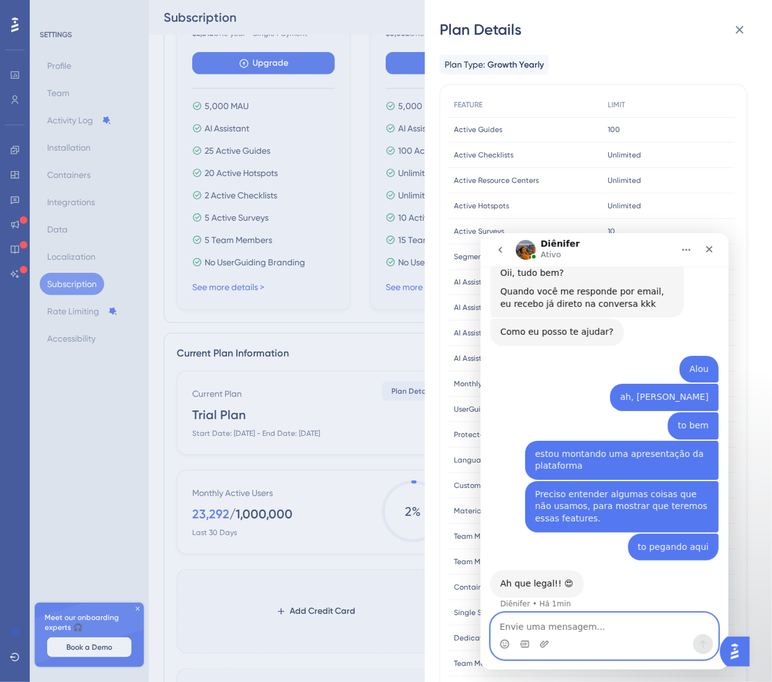
scroll to position [3640, 0]
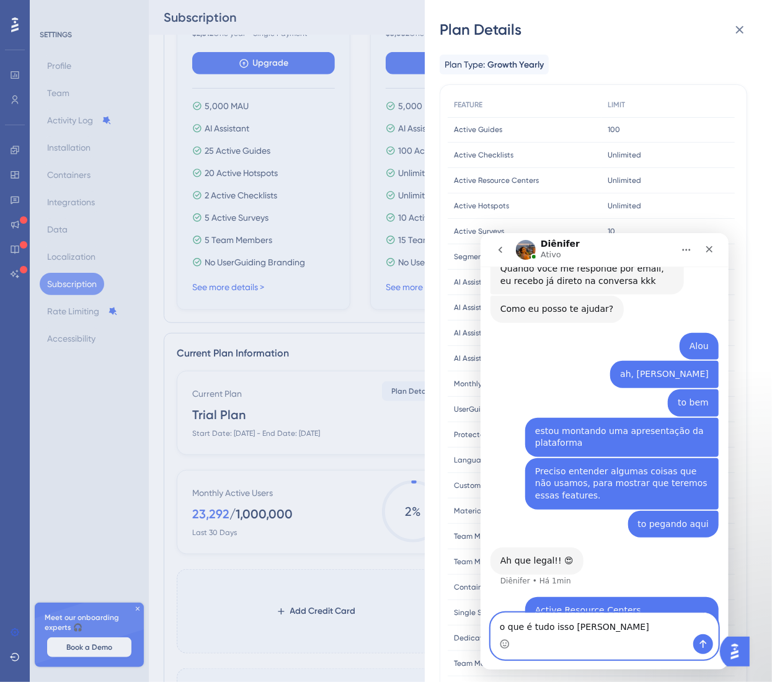
type textarea "o que é tudo isso hahahaha"
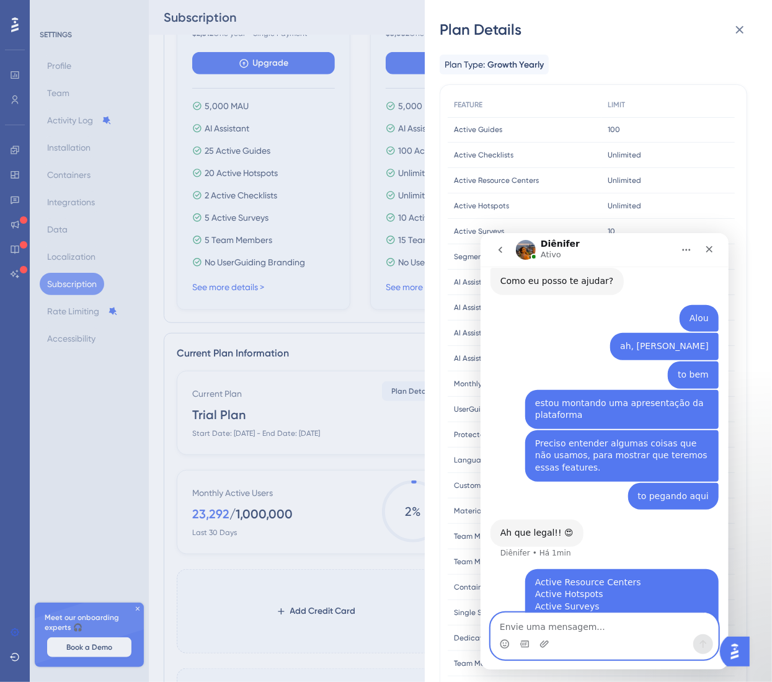
type textarea "?"
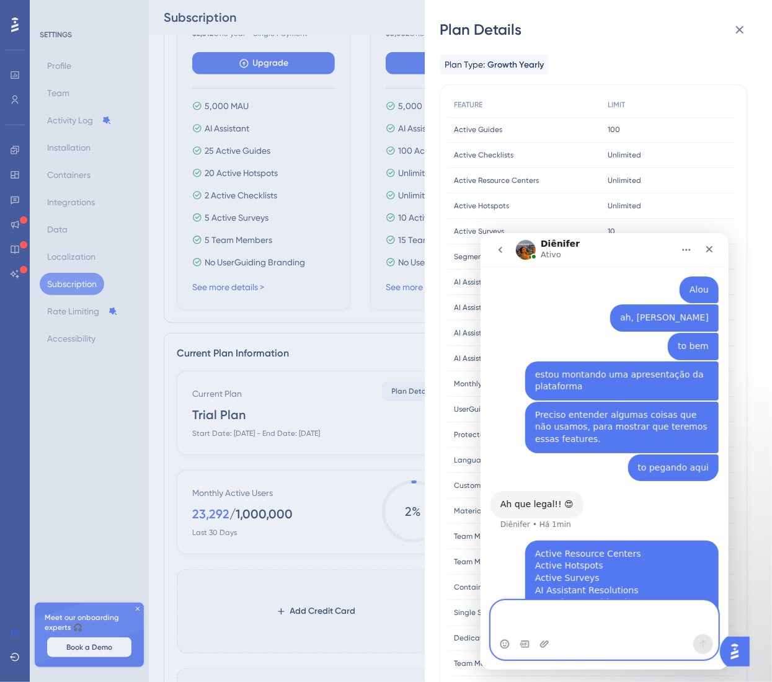
scroll to position [3709, 0]
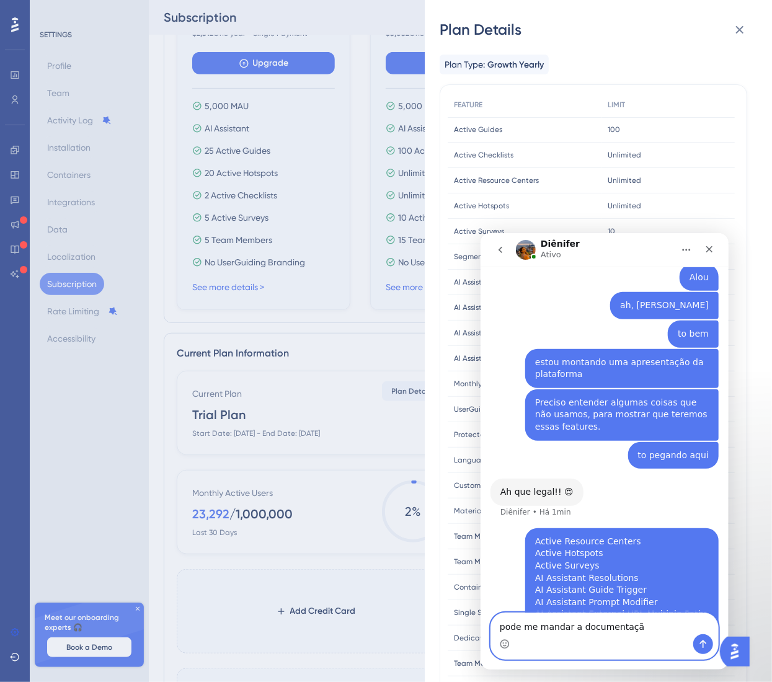
type textarea "pode me mandar a documentação"
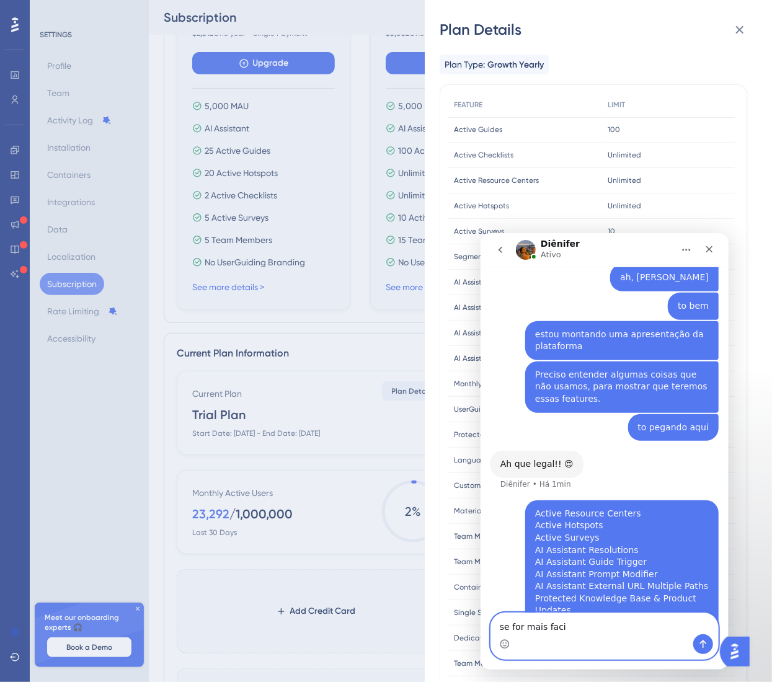
type textarea "se for mais facil"
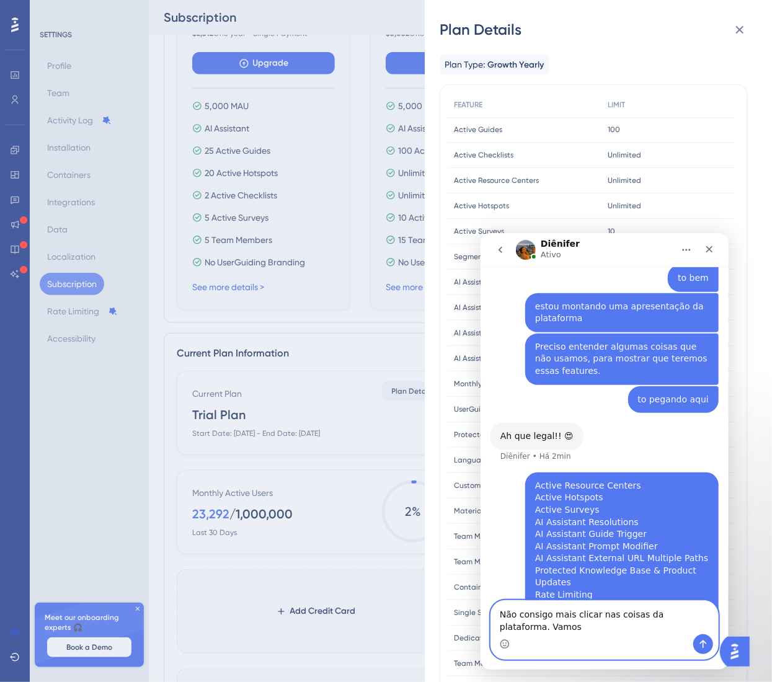
scroll to position [3777, 0]
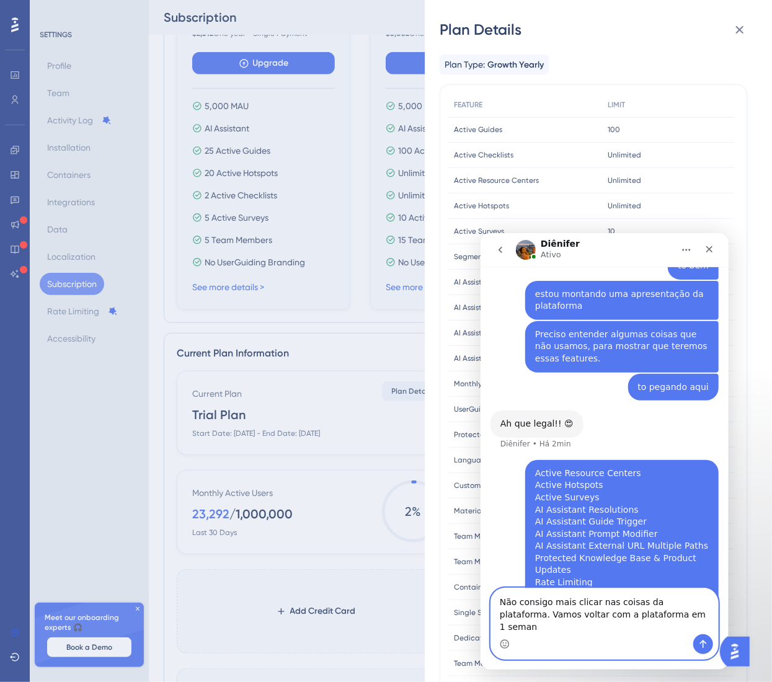
type textarea "Não consigo mais clicar nas coisas da plataforma. Vamos voltar com a plataforma…"
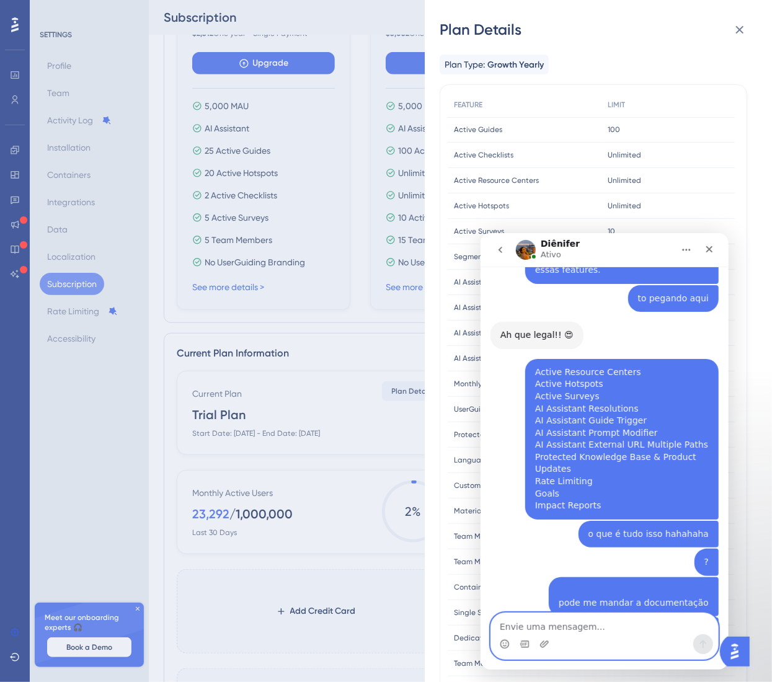
scroll to position [3867, 0]
type textarea "obrigado"
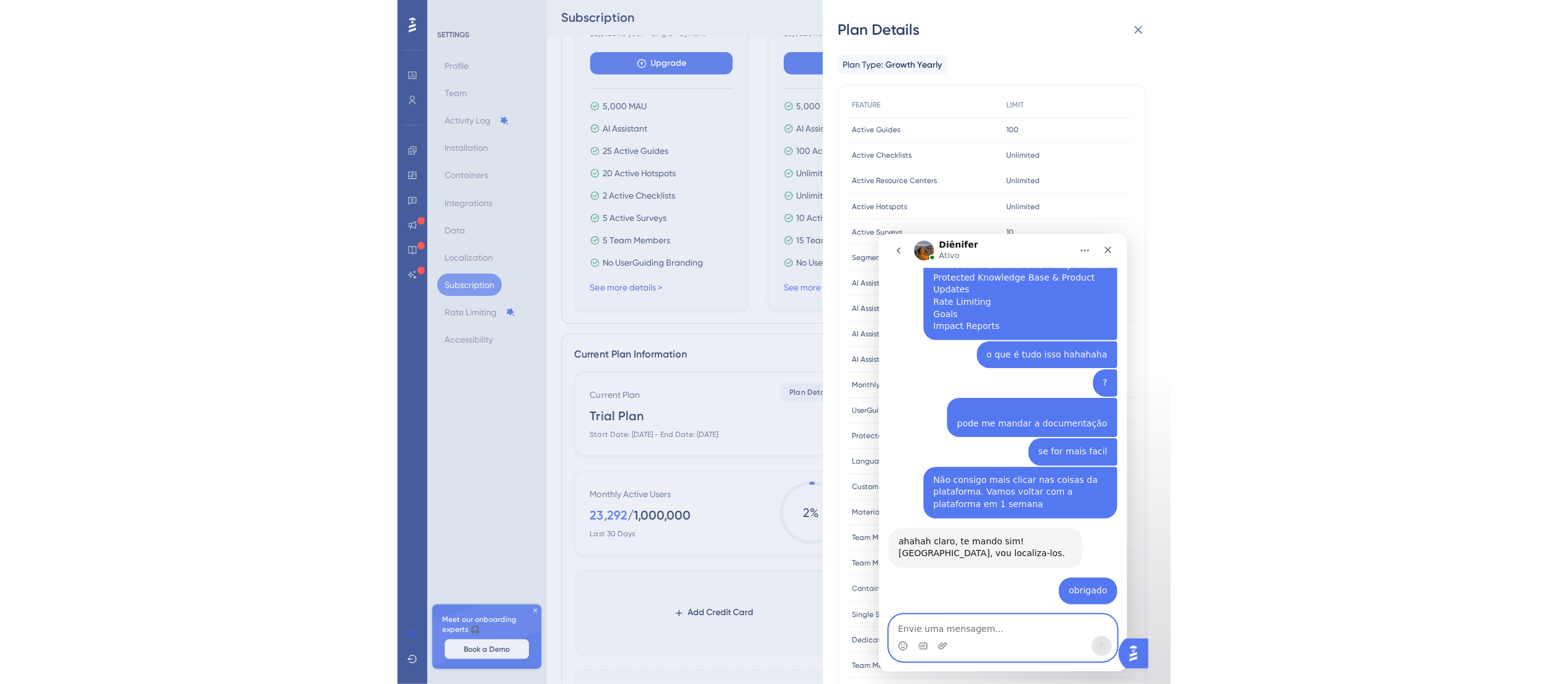
scroll to position [218, 0]
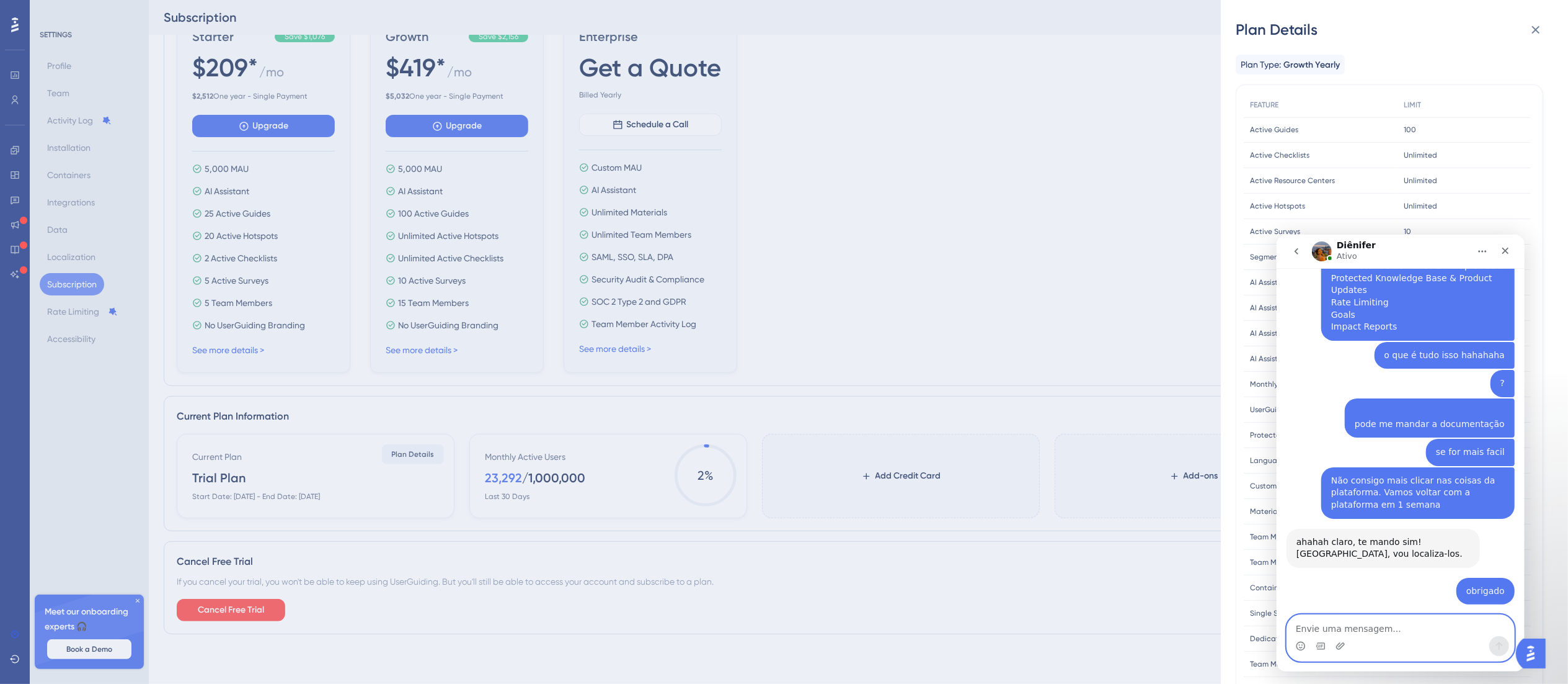
type textarea "E"
type textarea "Quero entender o que é"
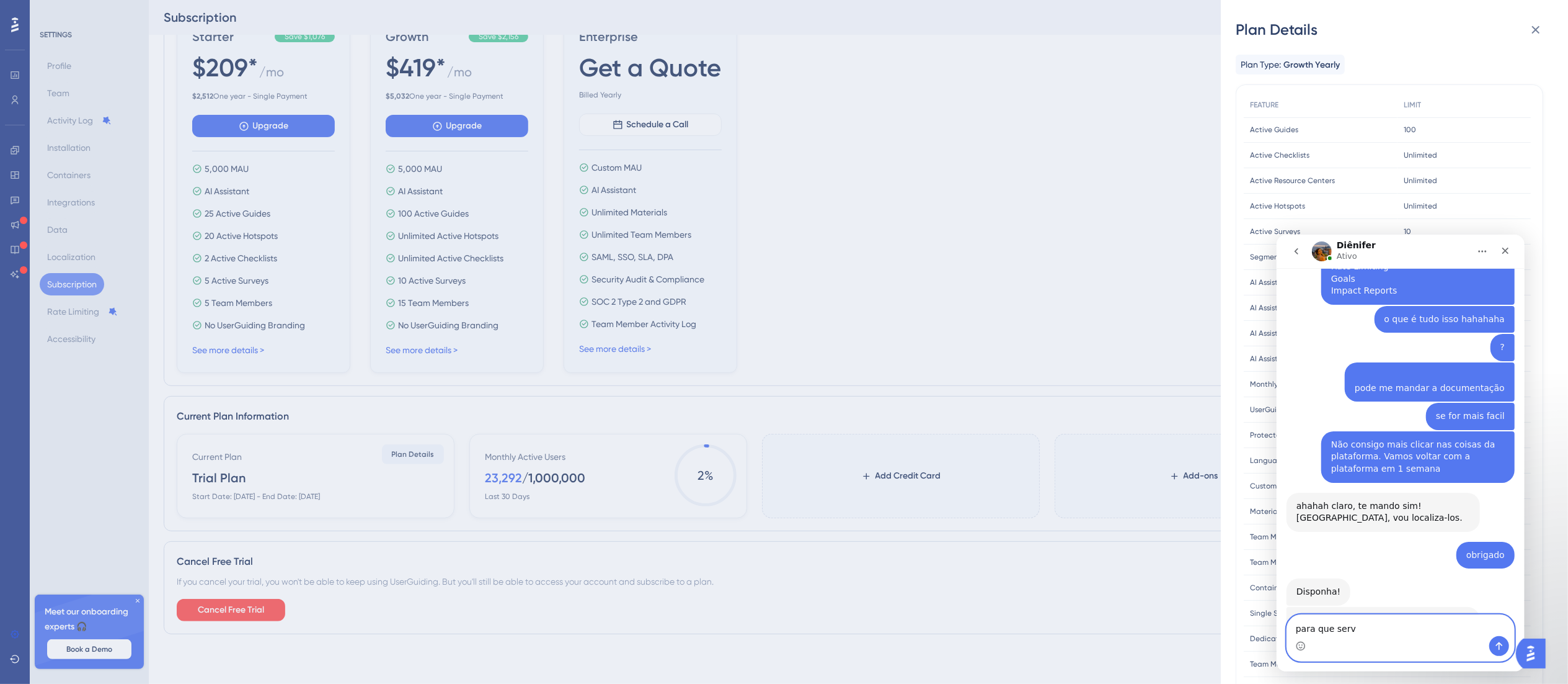
type textarea "para que serve"
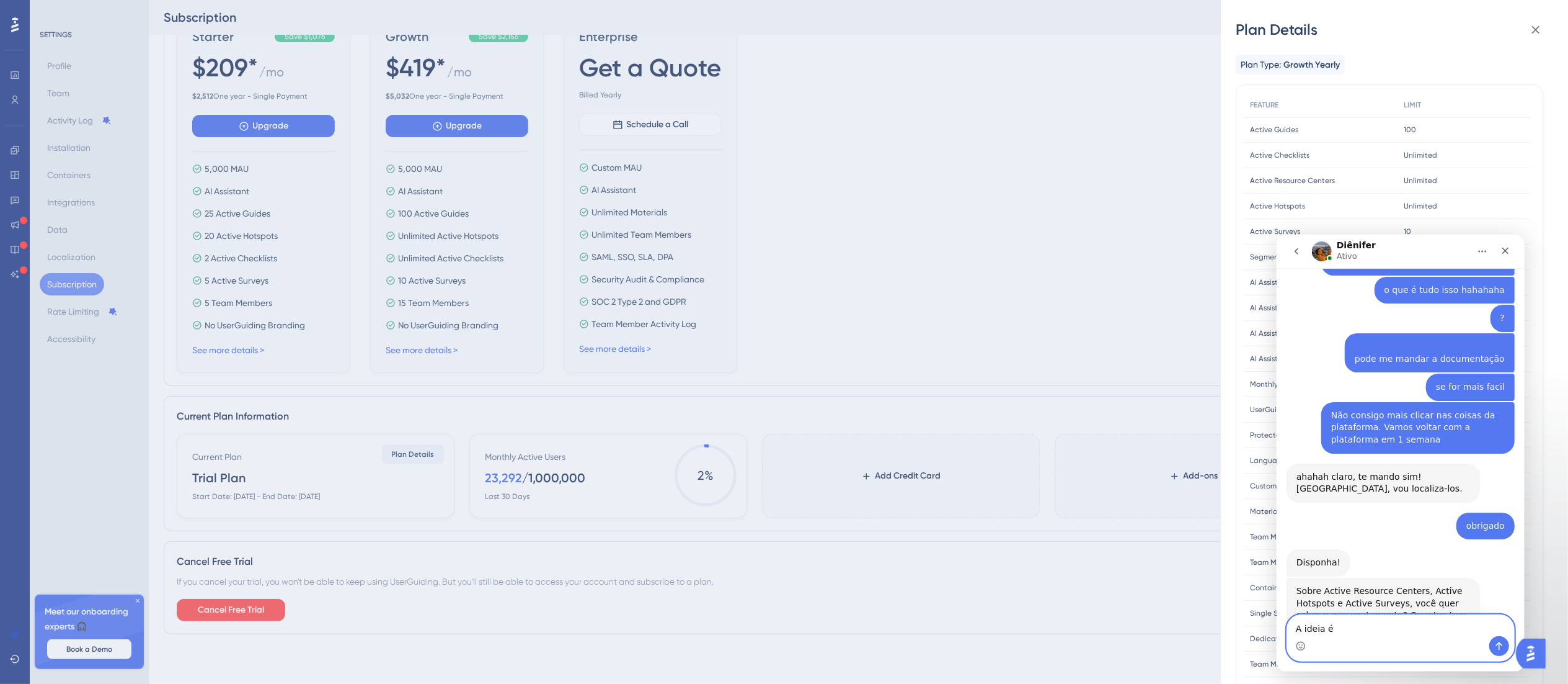
type textarea "V"
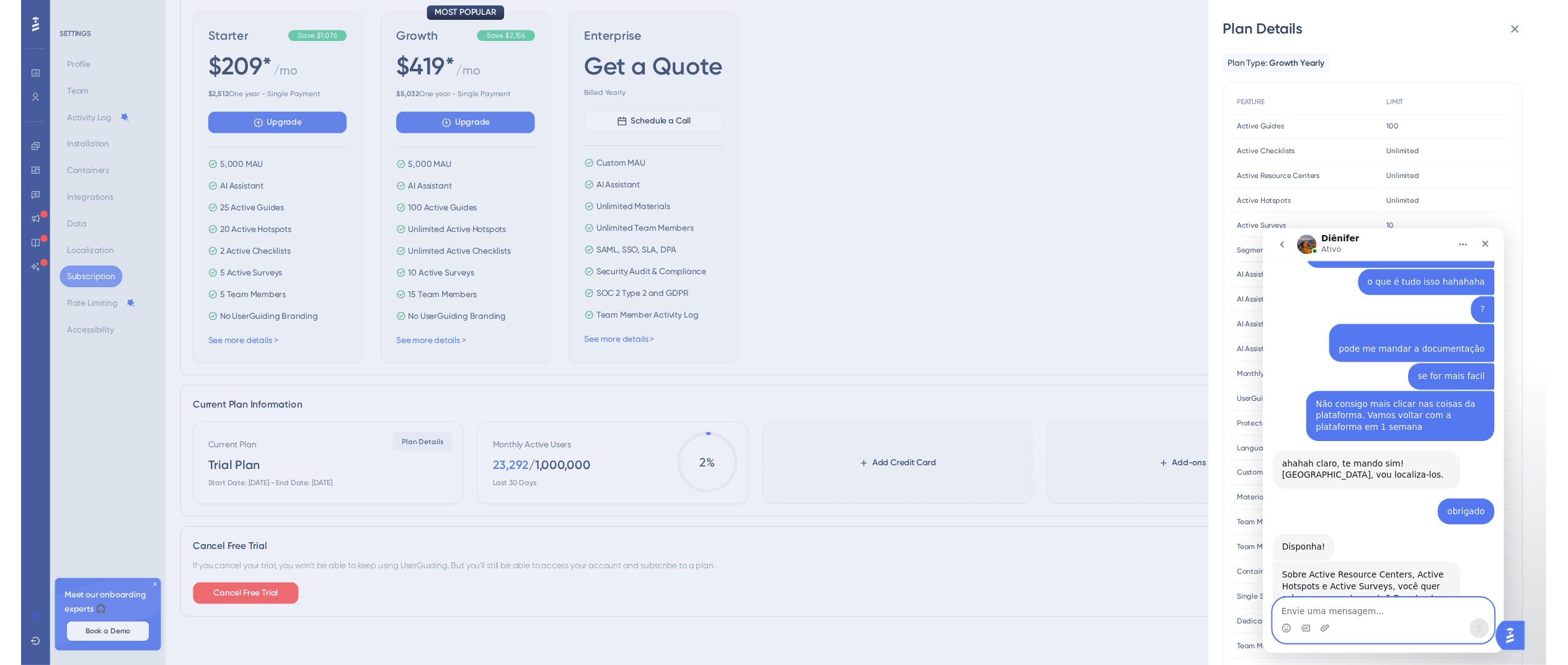
scroll to position [0, 0]
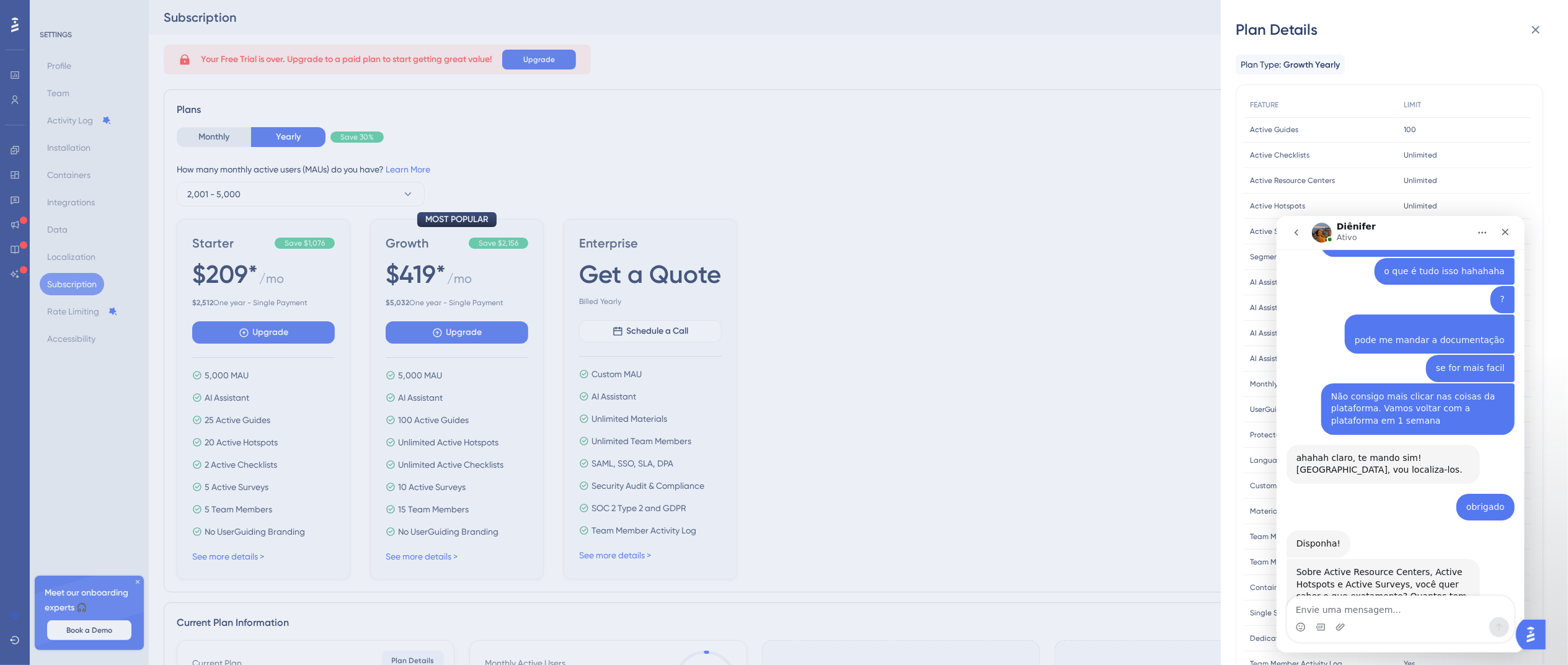
drag, startPoint x: 33, startPoint y: 145, endPoint x: 187, endPoint y: 10, distance: 204.8
click at [33, 145] on div "Plan Details Plan Type: Growth Yearly FEATURE LIMIT Active Guides Active Guides…" at bounding box center [784, 332] width 1568 height 665
click at [10, 151] on div "Plan Details Plan Type: Growth Yearly FEATURE LIMIT Active Guides Active Guides…" at bounding box center [784, 332] width 1568 height 665
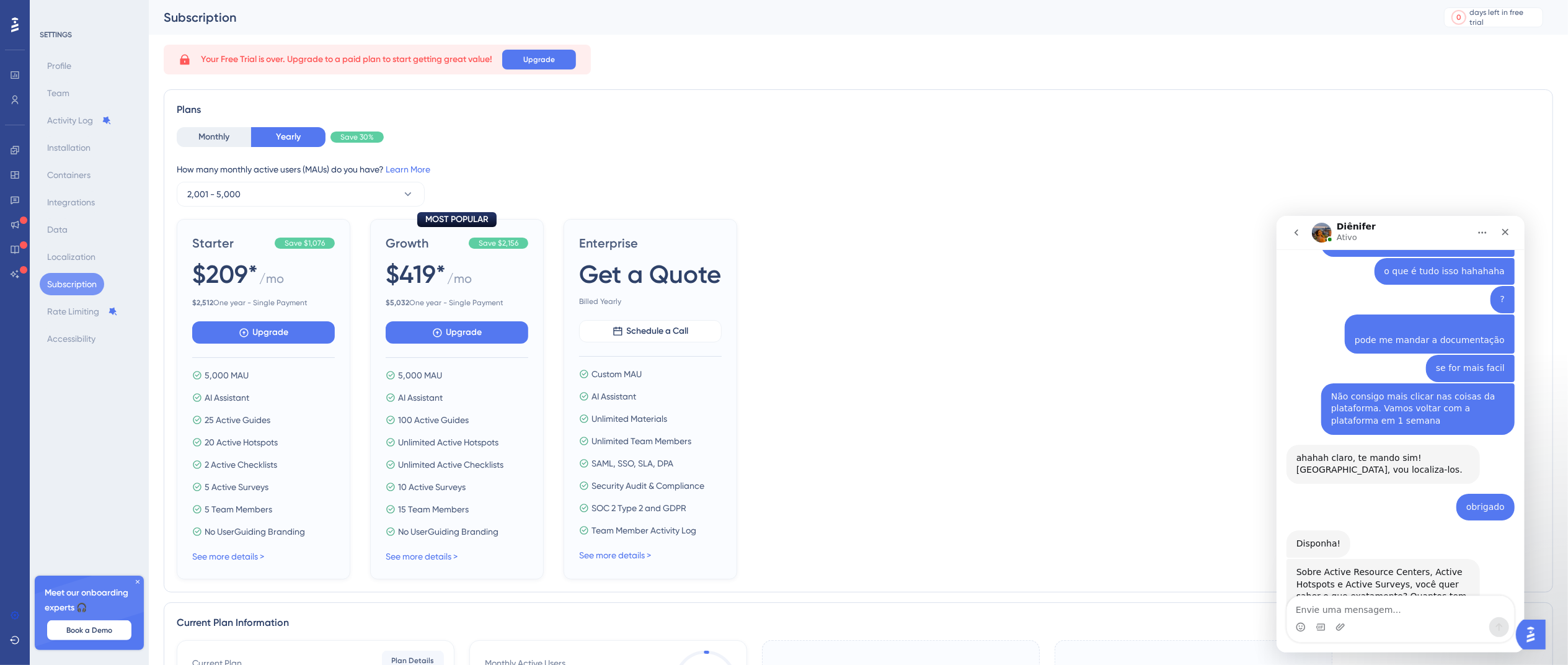
scroll to position [4159, 0]
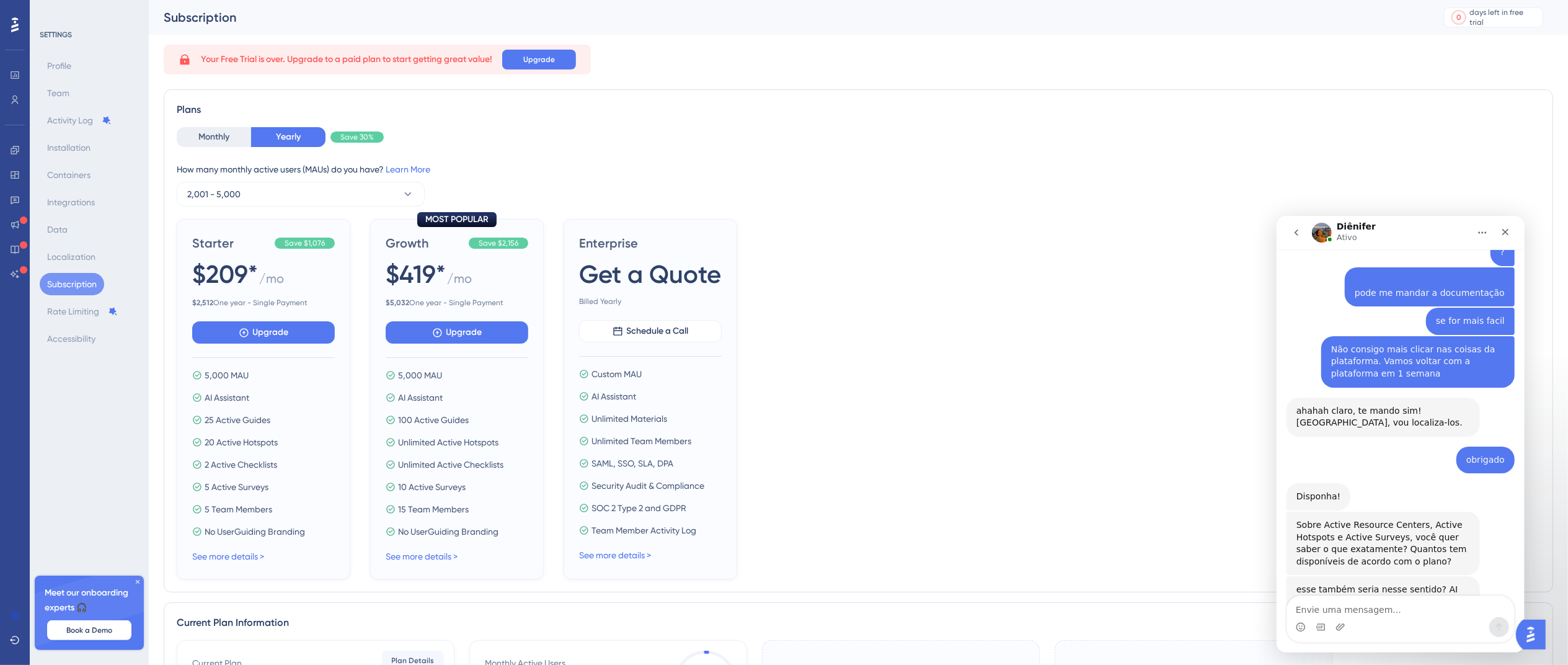
click at [1189, 512] on textarea "Envie uma mensagem..." at bounding box center [1399, 605] width 227 height 21
type textarea "s"
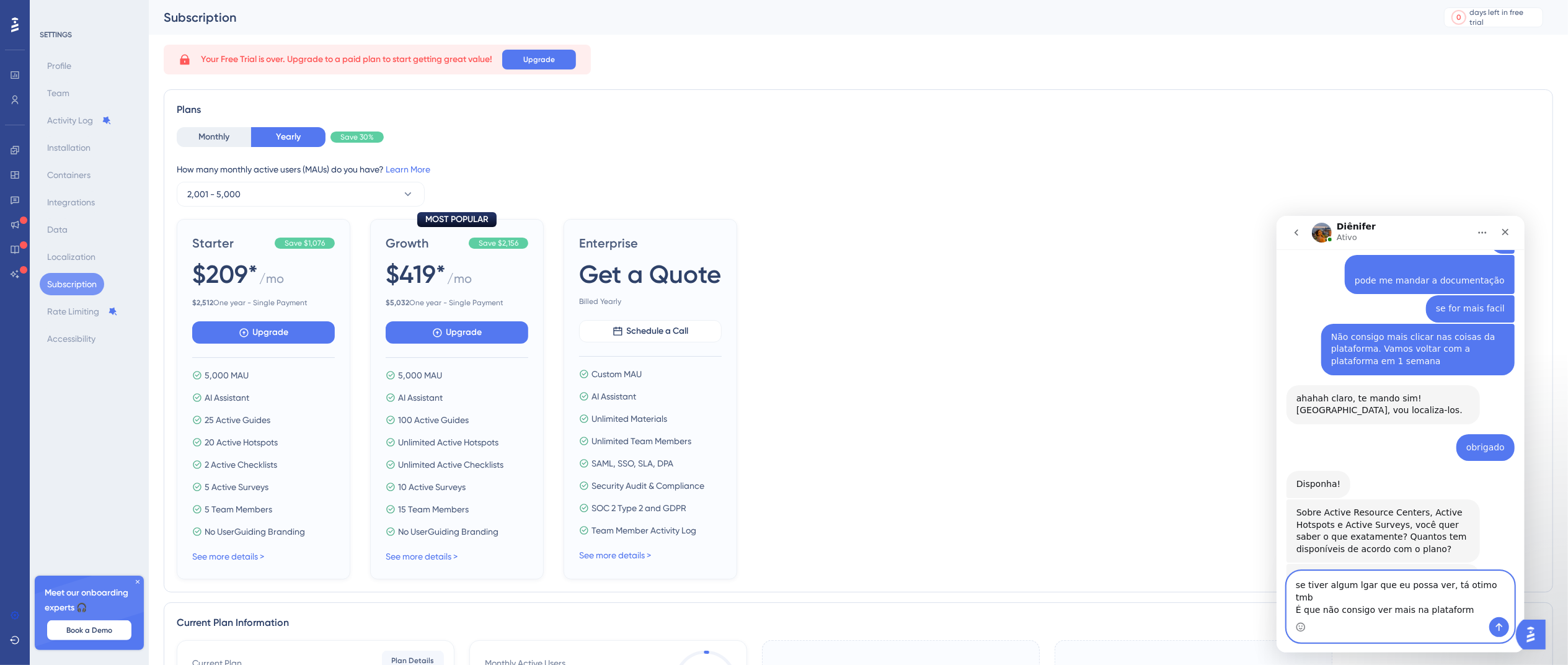
type textarea "se tiver algum lgar que eu possa ver, tá otimo tmb É que não consigo ver mais n…"
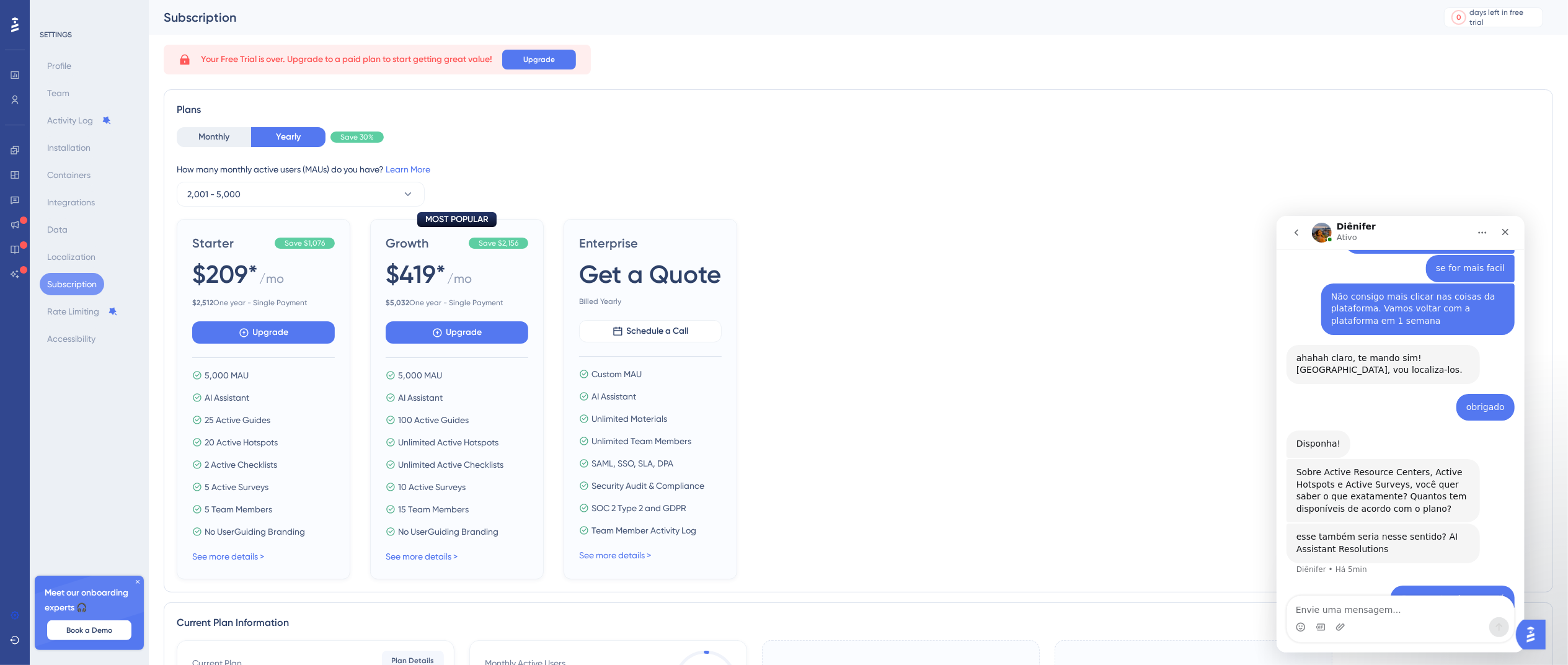
click at [16, 235] on div at bounding box center [14, 212] width 25 height 144
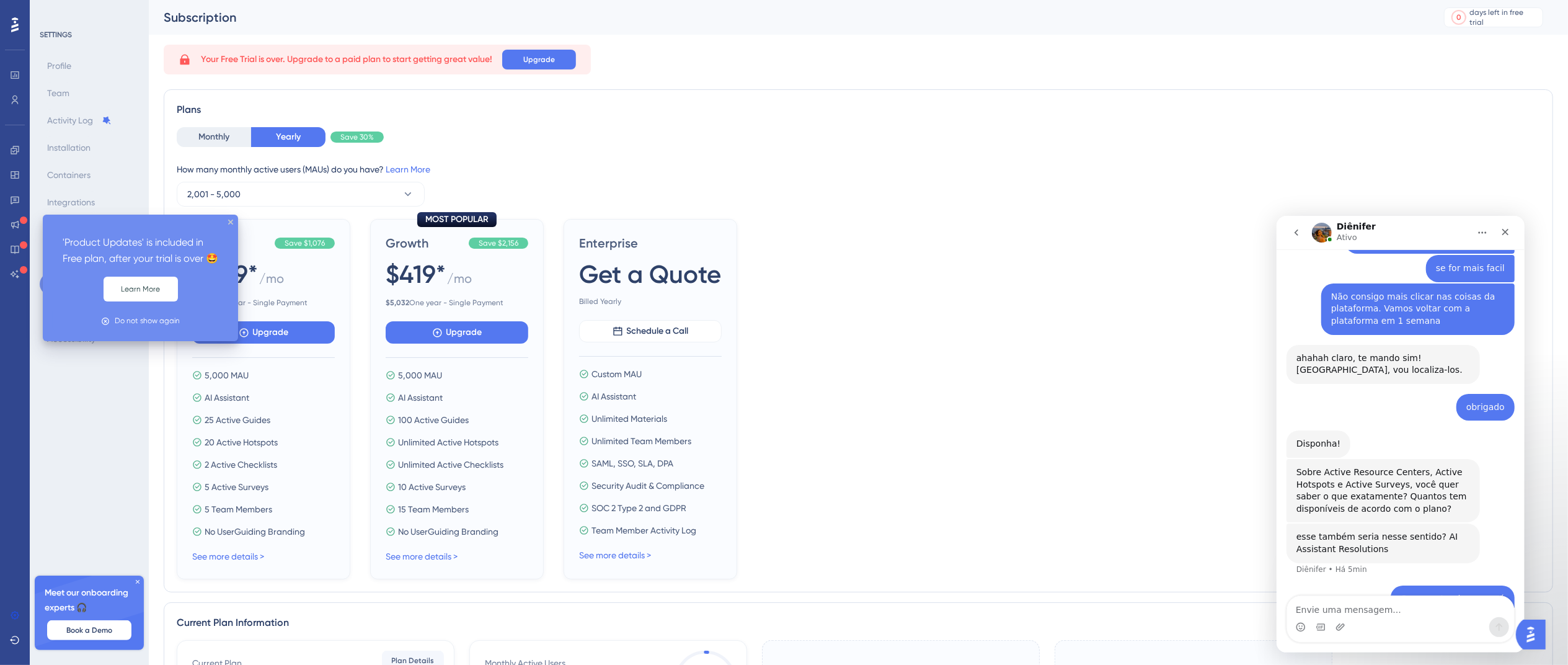
click at [23, 220] on icon at bounding box center [23, 219] width 7 height 7
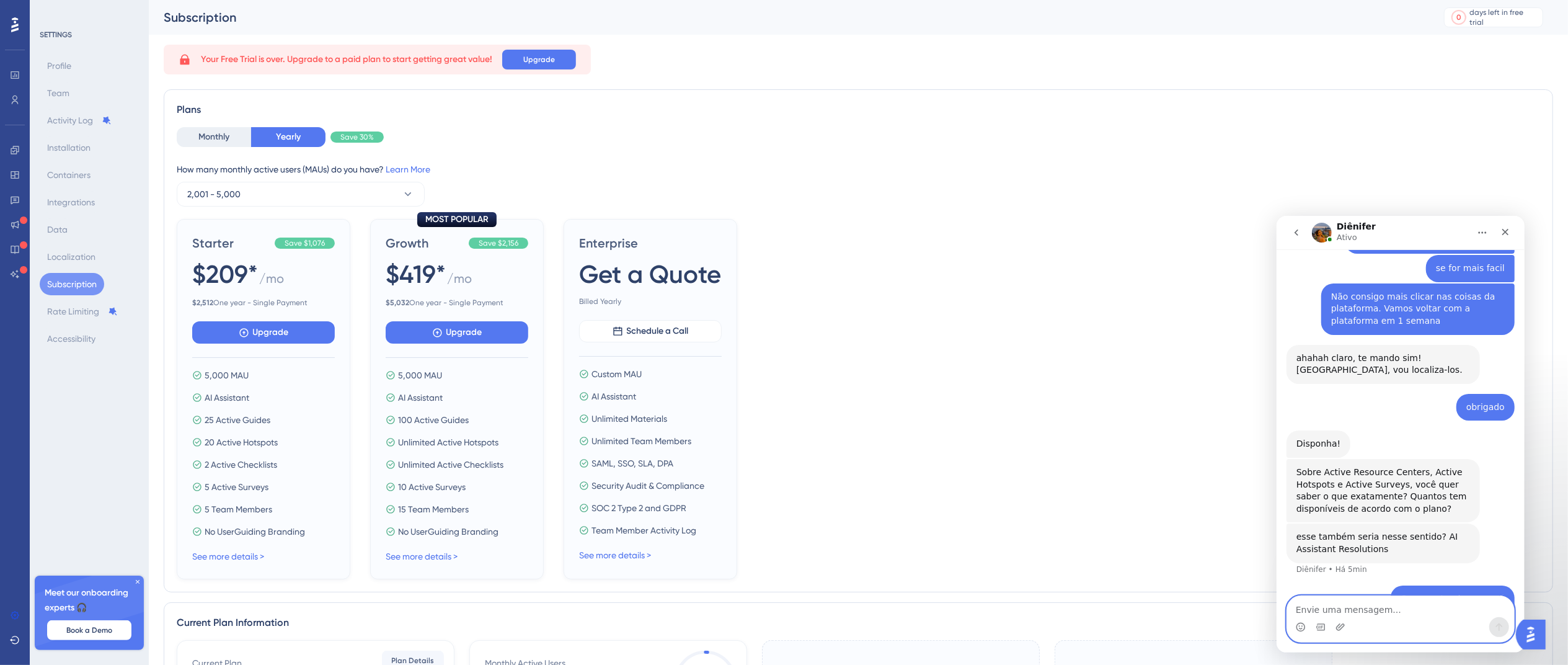
click at [1189, 512] on textarea "Envie uma mensagem..." at bounding box center [1399, 605] width 227 height 21
type textarea "Muito obrigado"
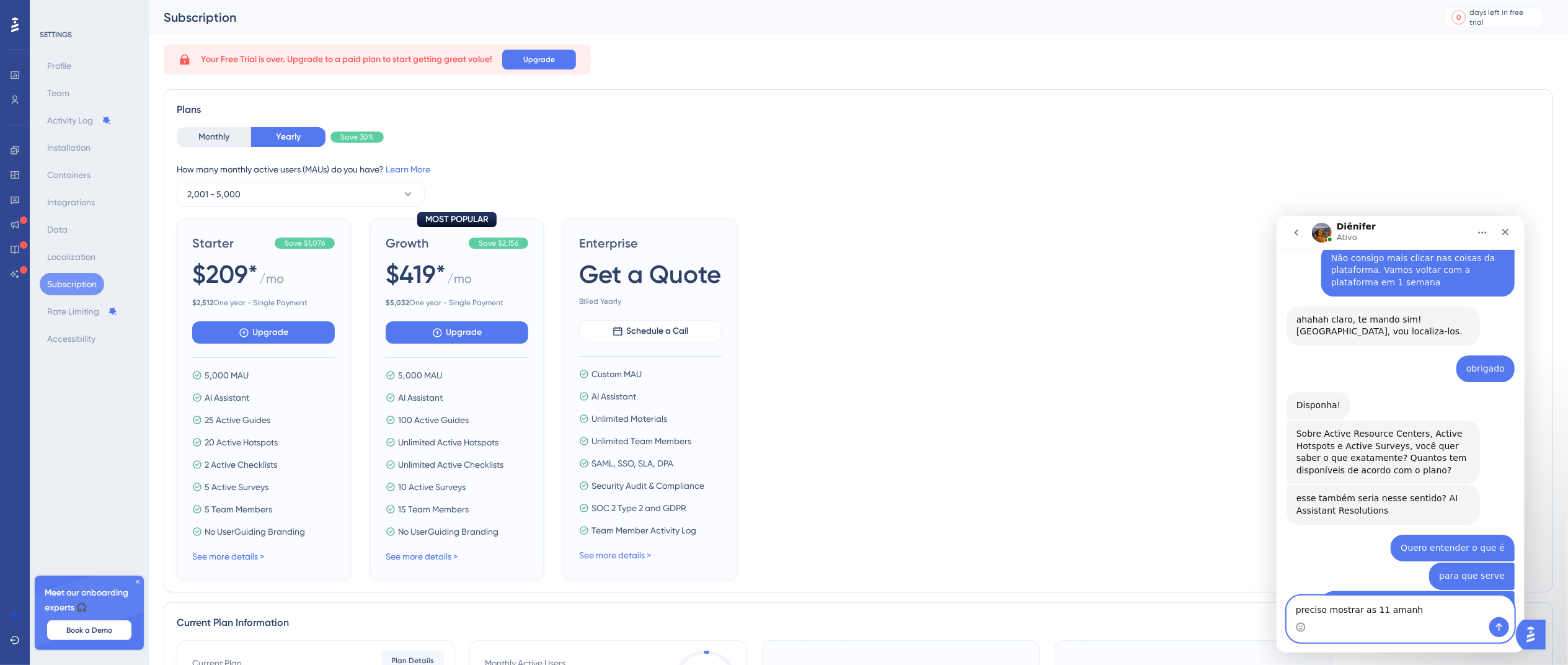
type textarea "preciso mostrar as 11 amanha"
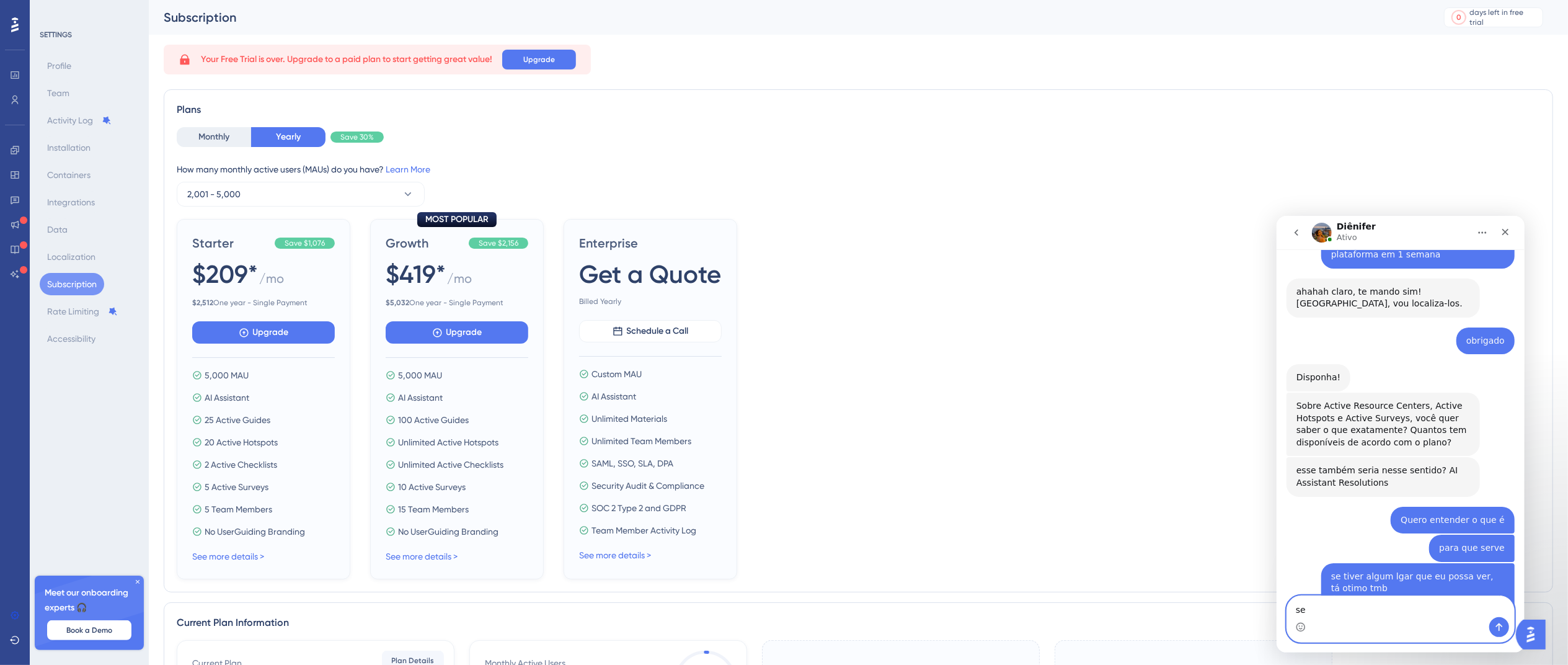
type textarea "s"
type textarea "a"
type textarea "se conseguir ate as 10 hrs amanha já esta otimo"
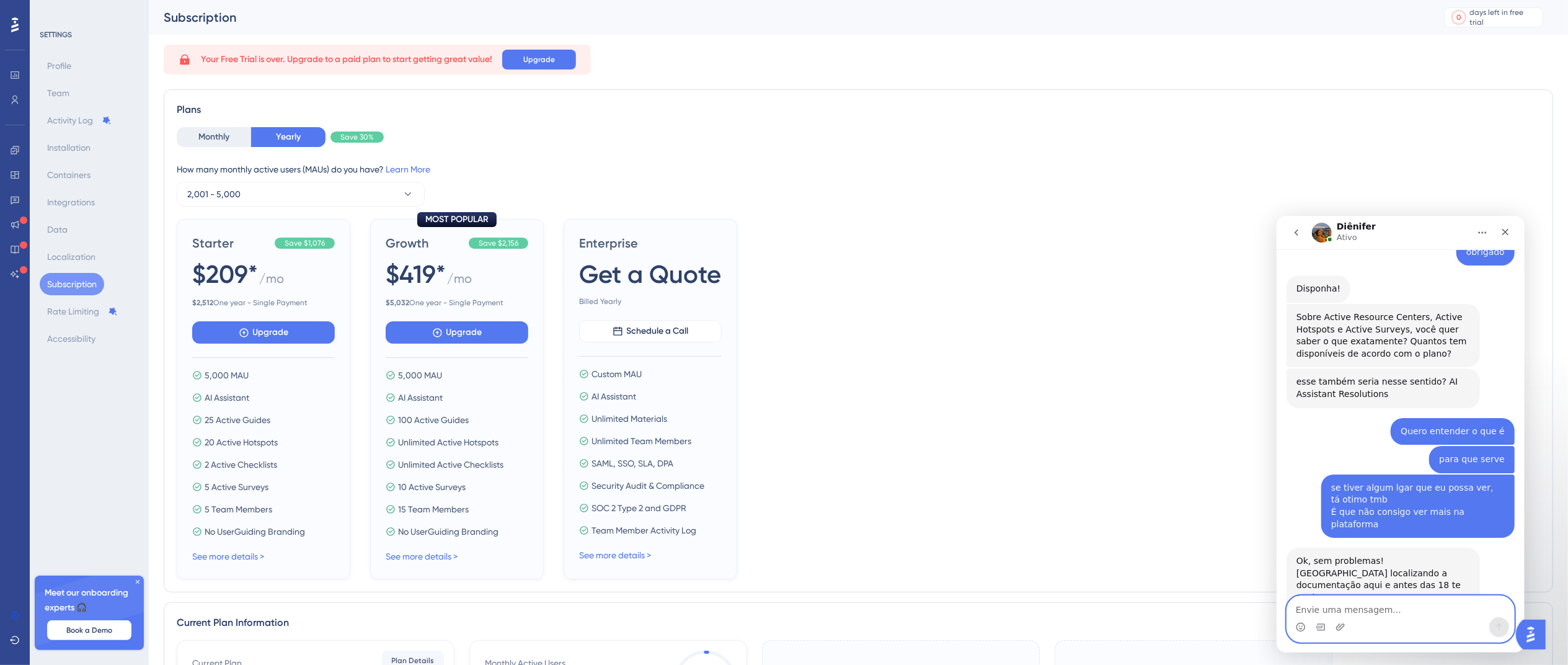
scroll to position [4319, 0]
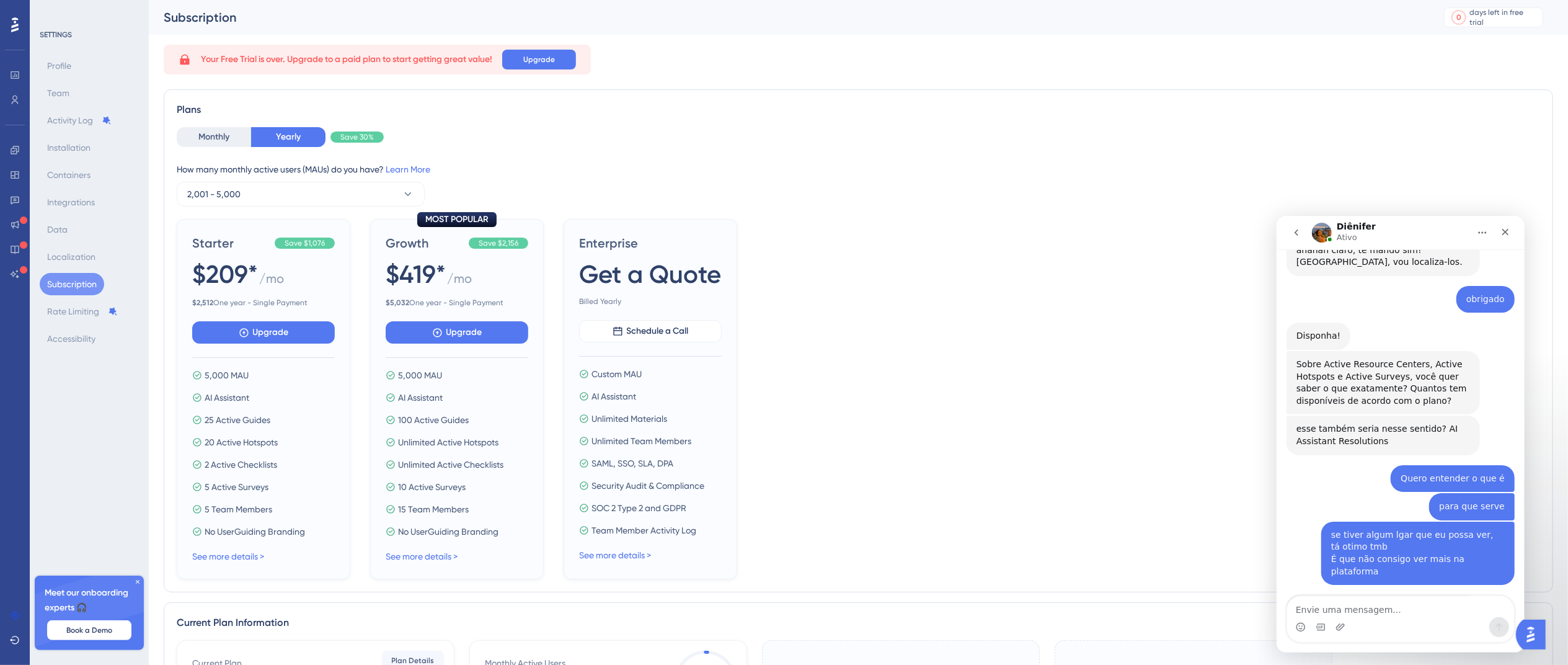
click at [445, 512] on div "MOST POPULAR Growth Save $2,156 $419* / mo $ 5,032 One year - Single Payment Up…" at bounding box center [457, 399] width 174 height 360
click at [437, 512] on link "See more details >" at bounding box center [422, 556] width 72 height 10
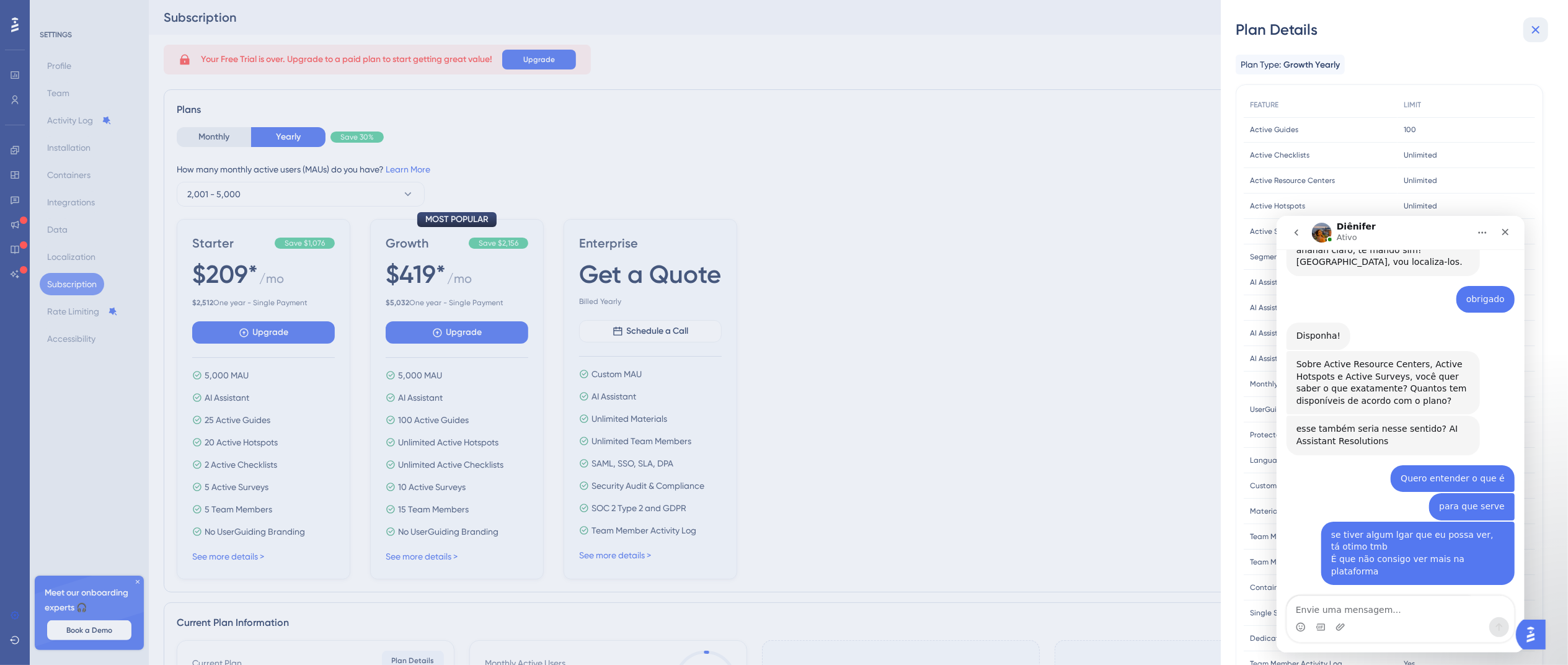
click at [1189, 29] on icon at bounding box center [1535, 29] width 15 height 15
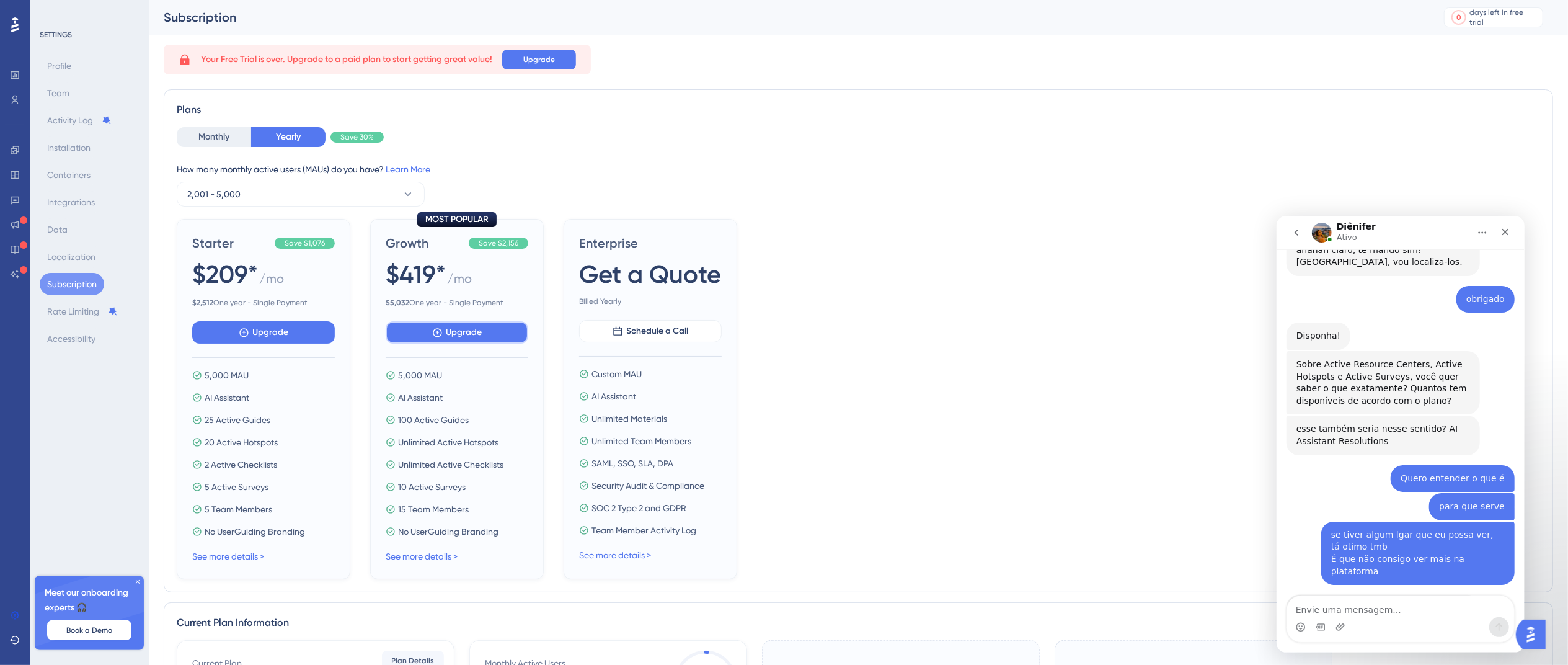
click at [249, 334] on icon at bounding box center [244, 332] width 11 height 11
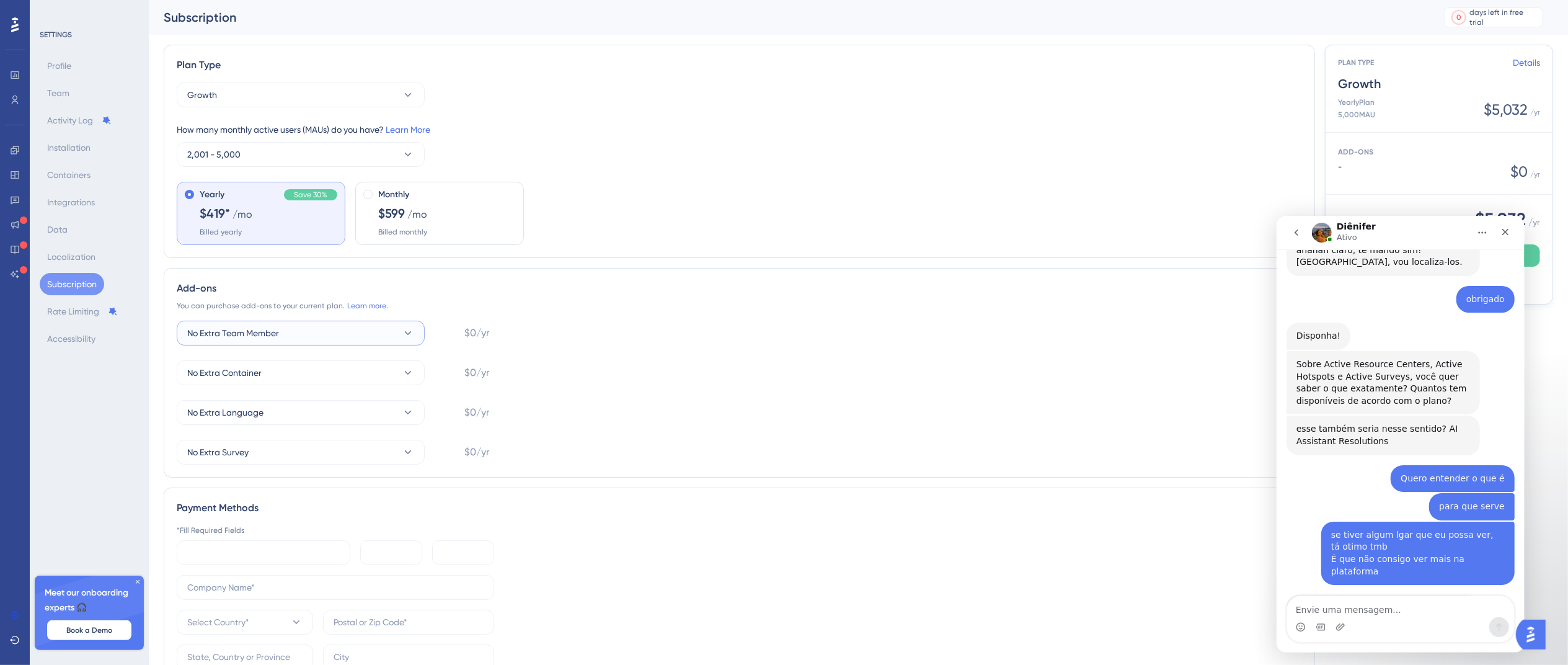
click at [398, 335] on button "No Extra Team Member" at bounding box center [301, 333] width 248 height 25
click at [299, 394] on div "+1 Team Member +1 Team Member" at bounding box center [301, 395] width 212 height 25
click at [377, 312] on div "Add-ons You can purchase add-ons to your current plan. Learn more. +1 Team Memb…" at bounding box center [740, 373] width 1151 height 210
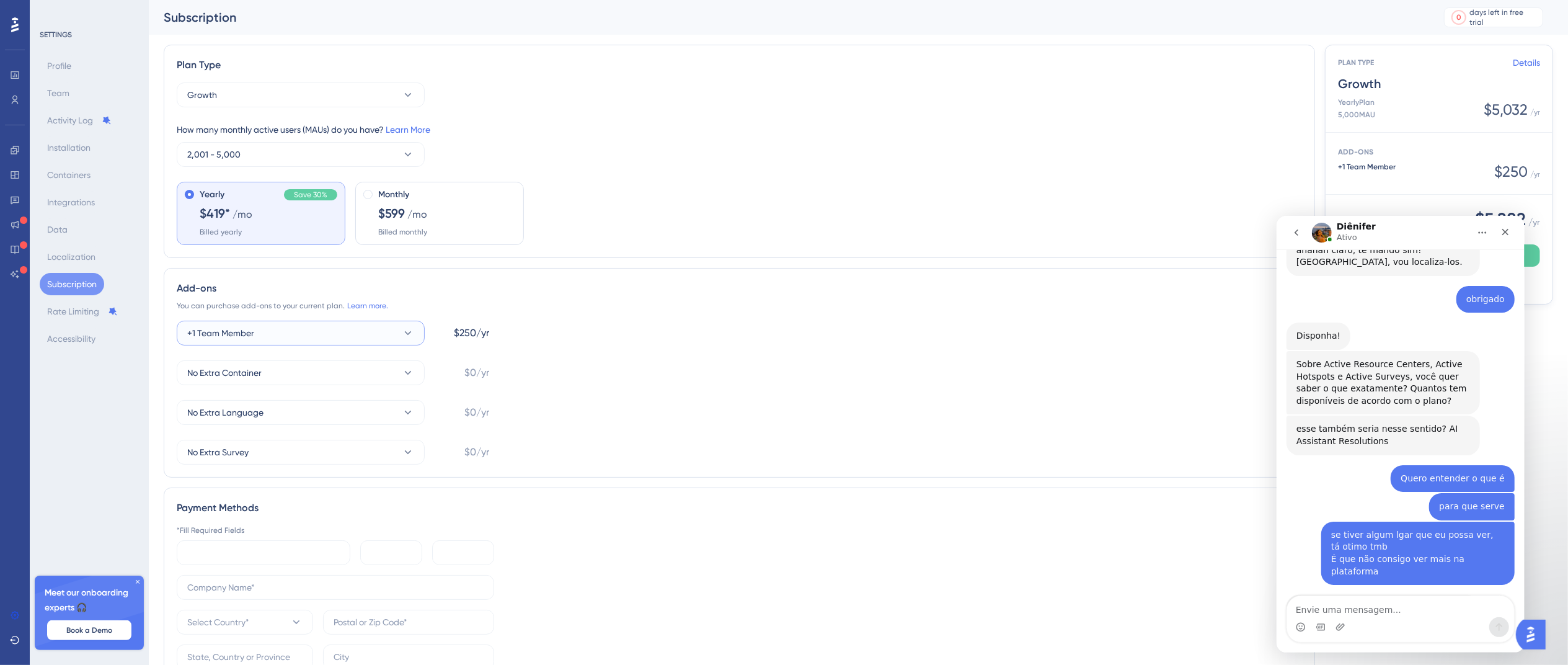
drag, startPoint x: 360, startPoint y: 329, endPoint x: 359, endPoint y: 345, distance: 16.0
click at [359, 329] on button "+1 Team Member" at bounding box center [301, 333] width 248 height 25
click at [316, 499] on div "+5 Team Members +5 Team Members" at bounding box center [301, 495] width 212 height 25
click at [410, 225] on div "Monthly $599 /mo Billed monthly" at bounding box center [447, 212] width 138 height 50
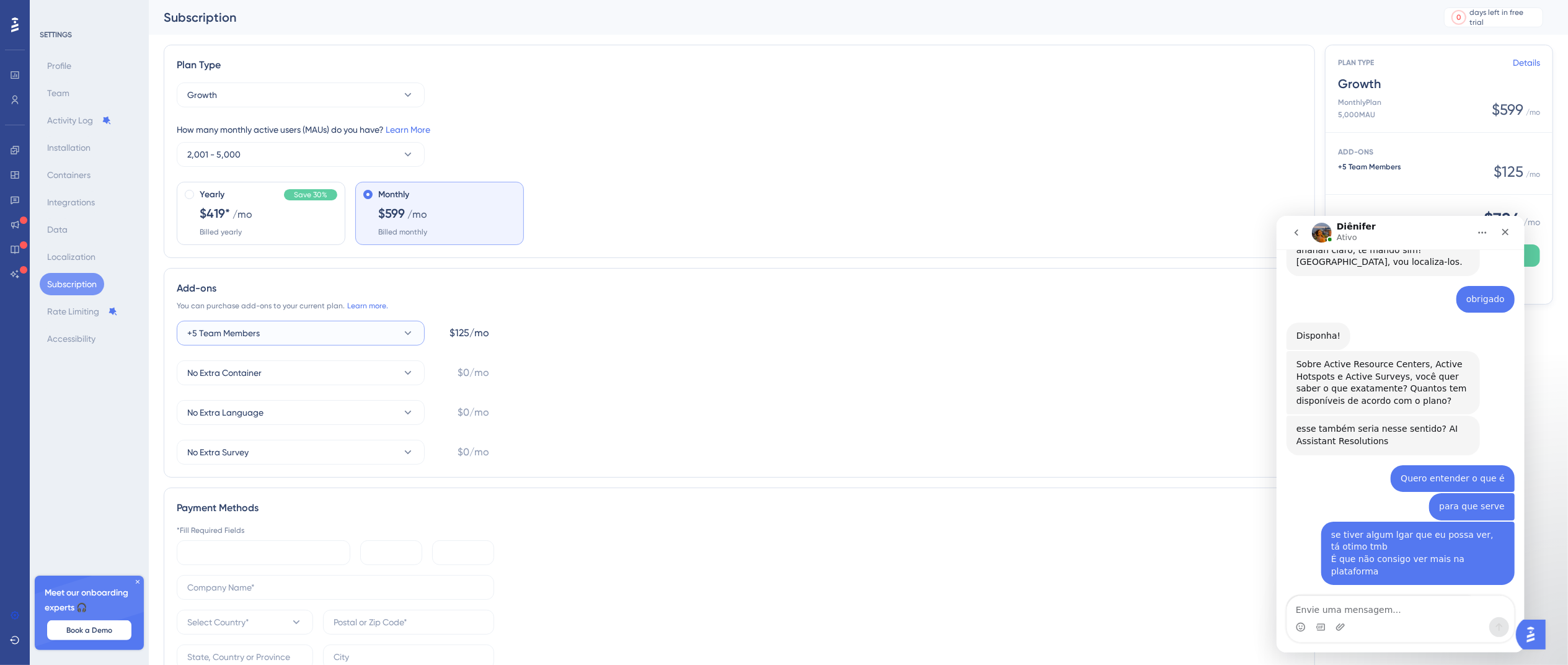
drag, startPoint x: 368, startPoint y: 329, endPoint x: 362, endPoint y: 350, distance: 21.8
click at [366, 329] on button "+5 Team Members" at bounding box center [301, 333] width 248 height 25
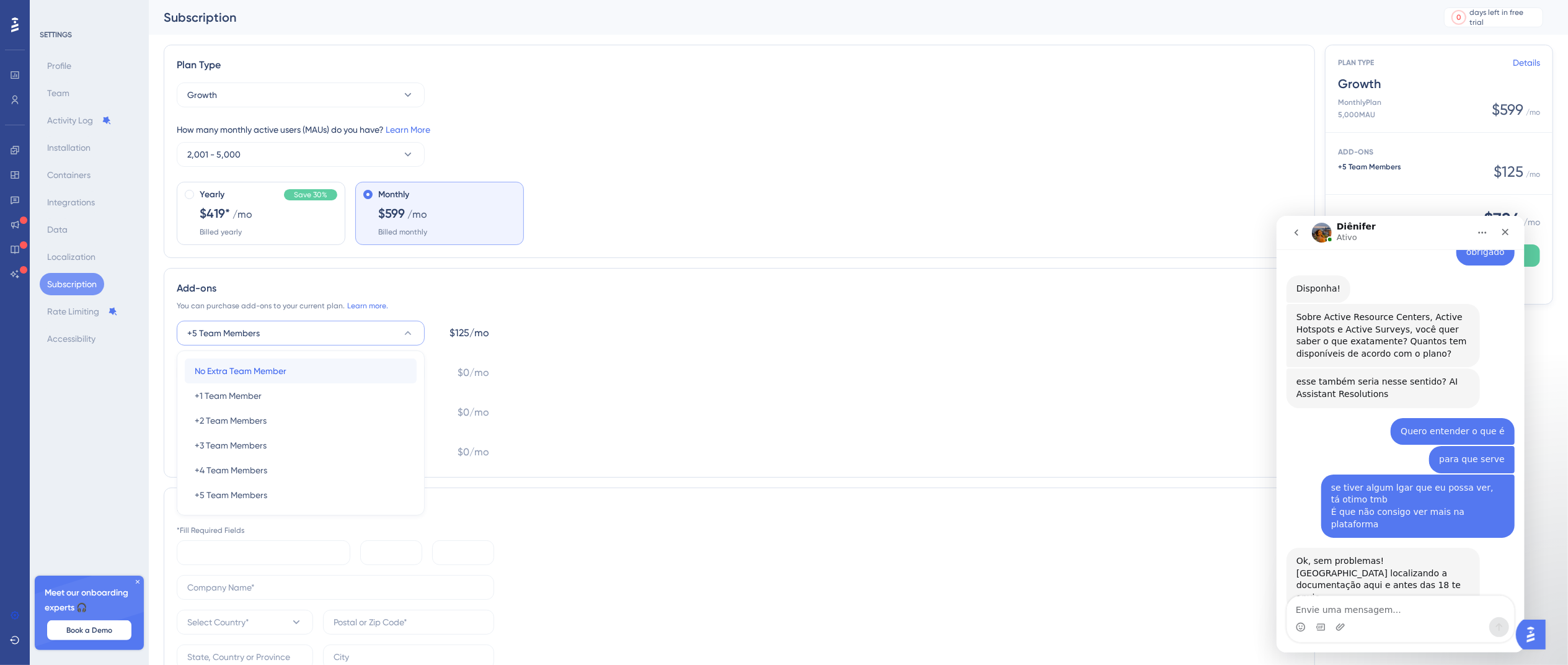
click at [348, 367] on div "No Extra Team Member No Extra Team Member" at bounding box center [301, 371] width 212 height 25
click at [349, 363] on button "No Extra Container" at bounding box center [301, 372] width 248 height 25
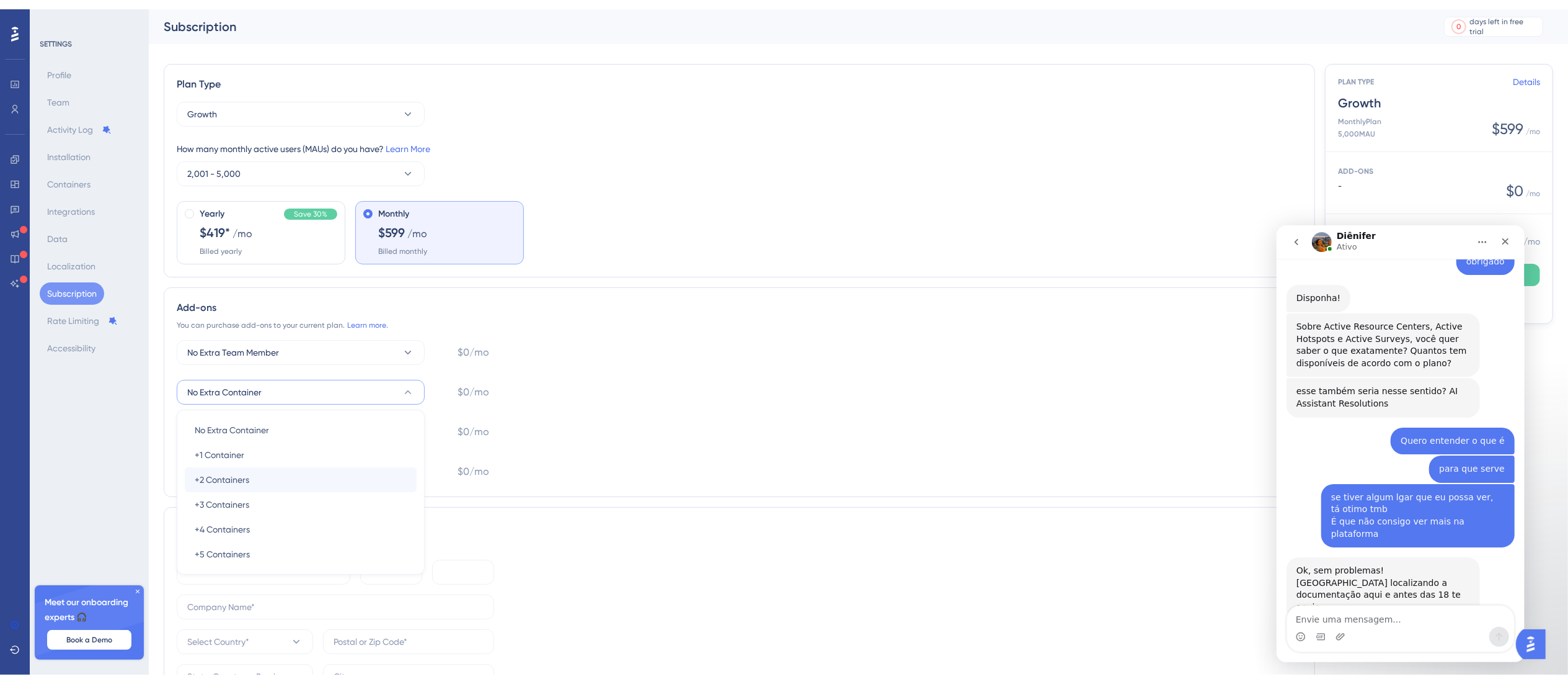
scroll to position [141, 0]
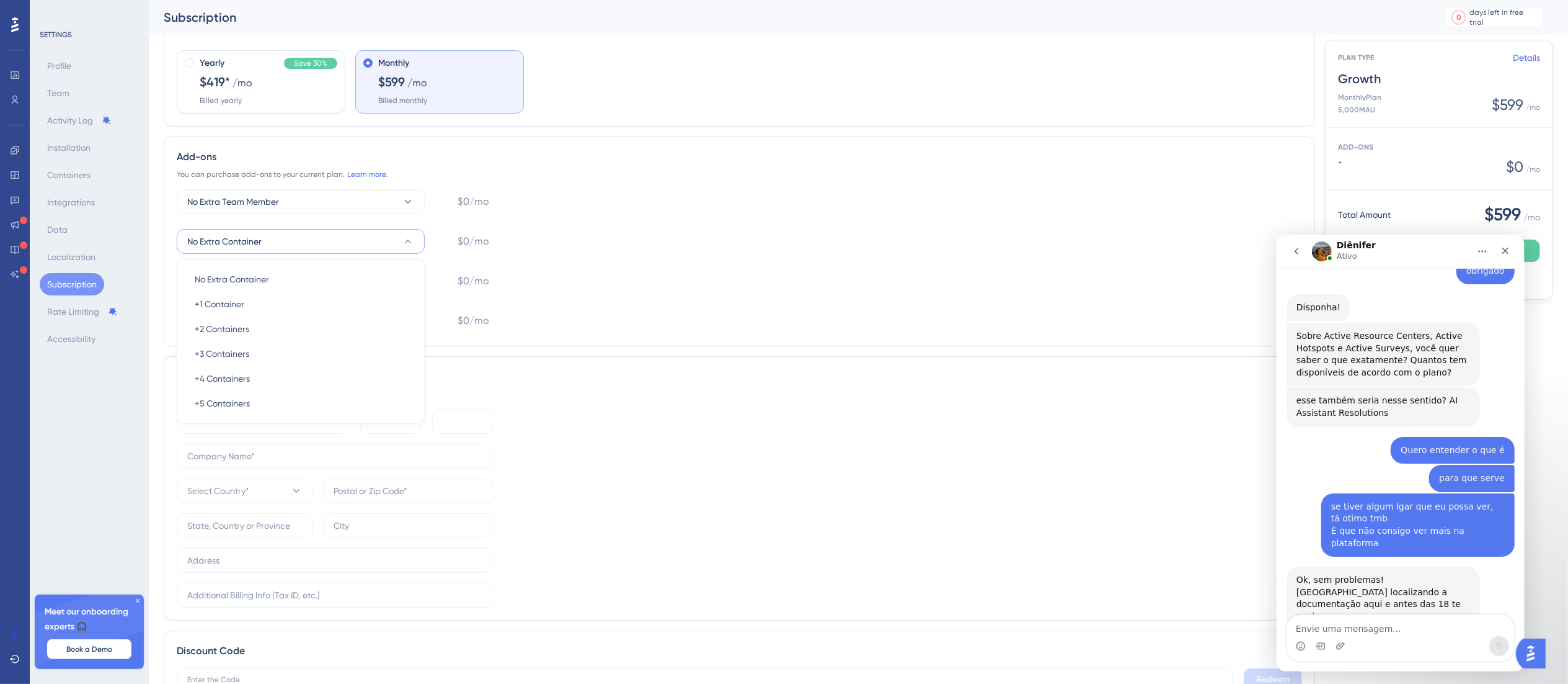
drag, startPoint x: 524, startPoint y: 267, endPoint x: 376, endPoint y: 258, distance: 148.3
click at [519, 265] on div "No Extra Team Member $0/mo No Extra Container No Extra Container No Extra Conta…" at bounding box center [740, 261] width 1125 height 144
click at [375, 210] on button "No Extra Team Member" at bounding box center [301, 201] width 248 height 25
click at [346, 249] on div "No Extra Team Member No Extra Team Member" at bounding box center [301, 239] width 212 height 25
click at [299, 195] on button "No Extra Team Member" at bounding box center [301, 201] width 248 height 25
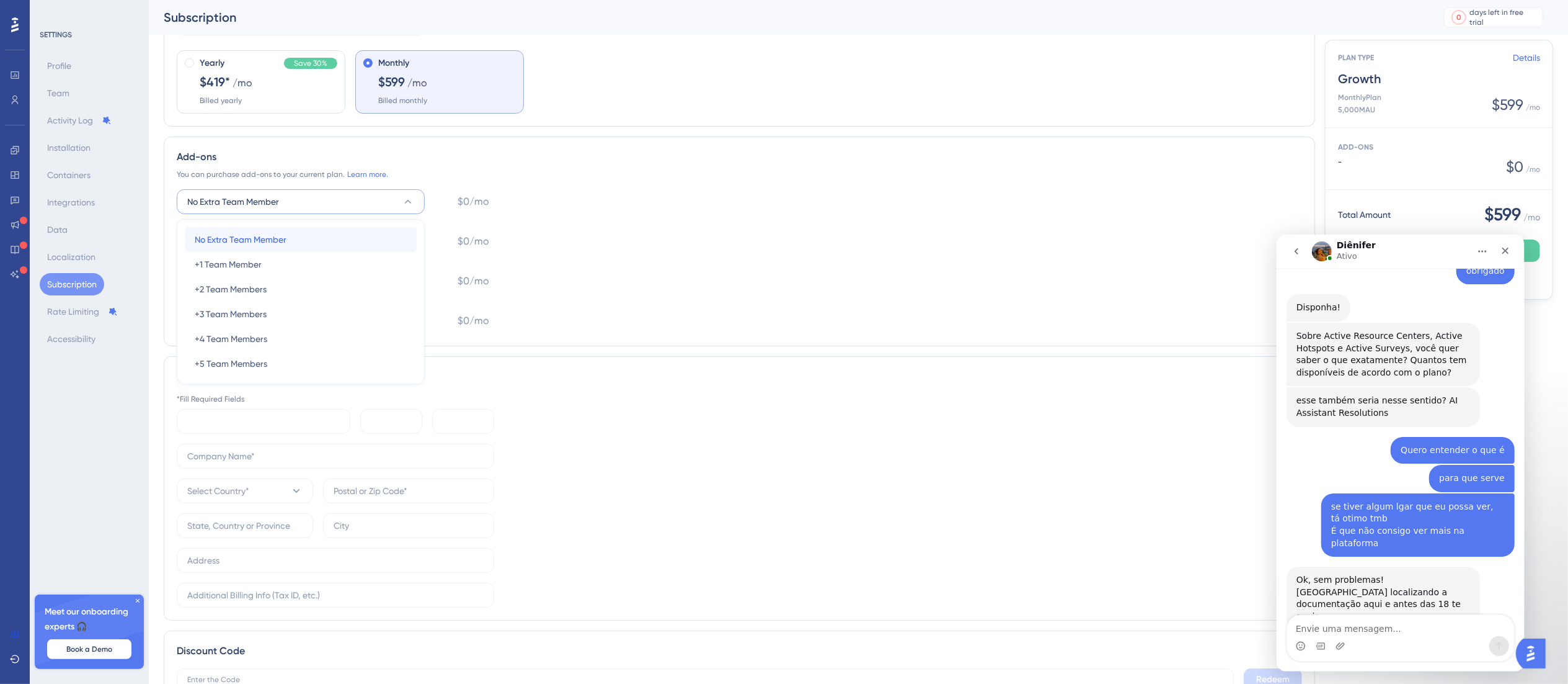
click at [293, 239] on div "No Extra Team Member No Extra Team Member" at bounding box center [301, 239] width 212 height 25
click at [304, 198] on button "No Extra Team Member" at bounding box center [301, 201] width 248 height 25
click at [270, 275] on div "+1 Team Member +1 Team Member" at bounding box center [301, 264] width 212 height 25
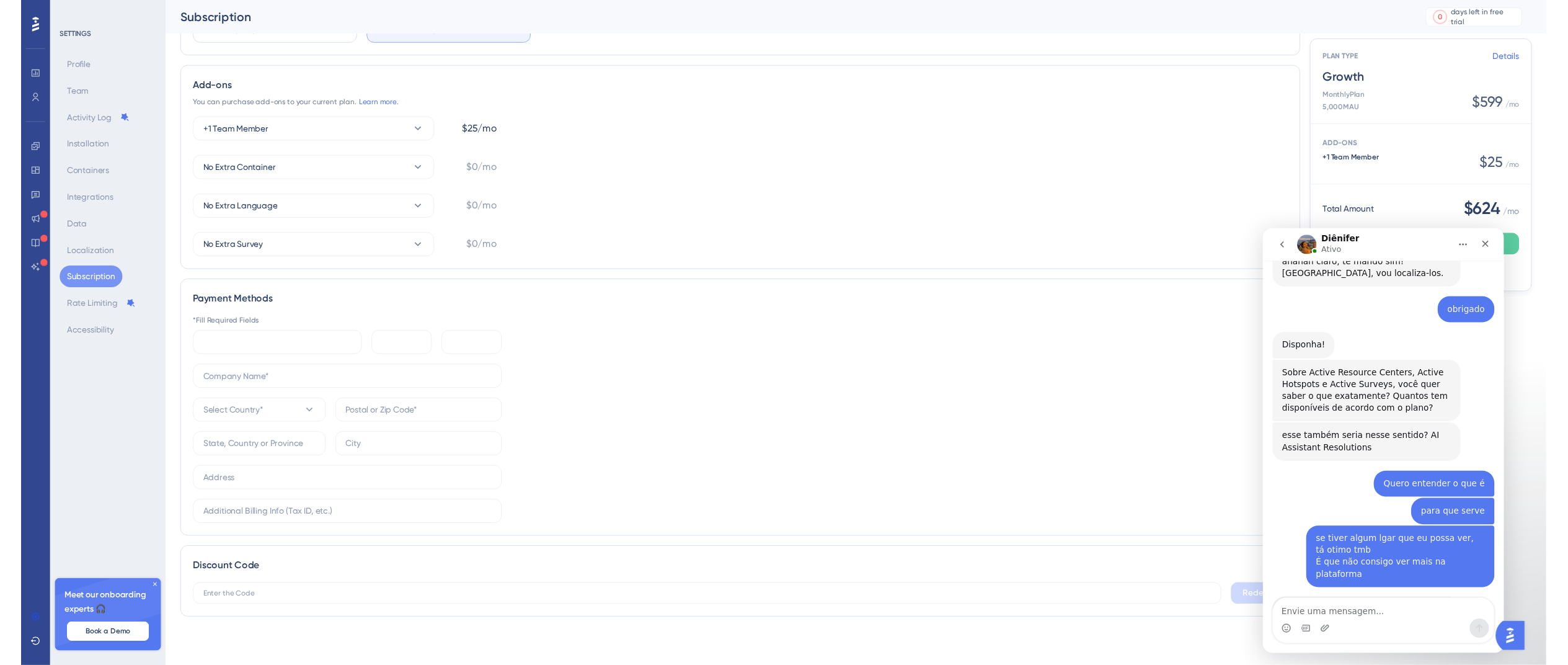
scroll to position [0, 0]
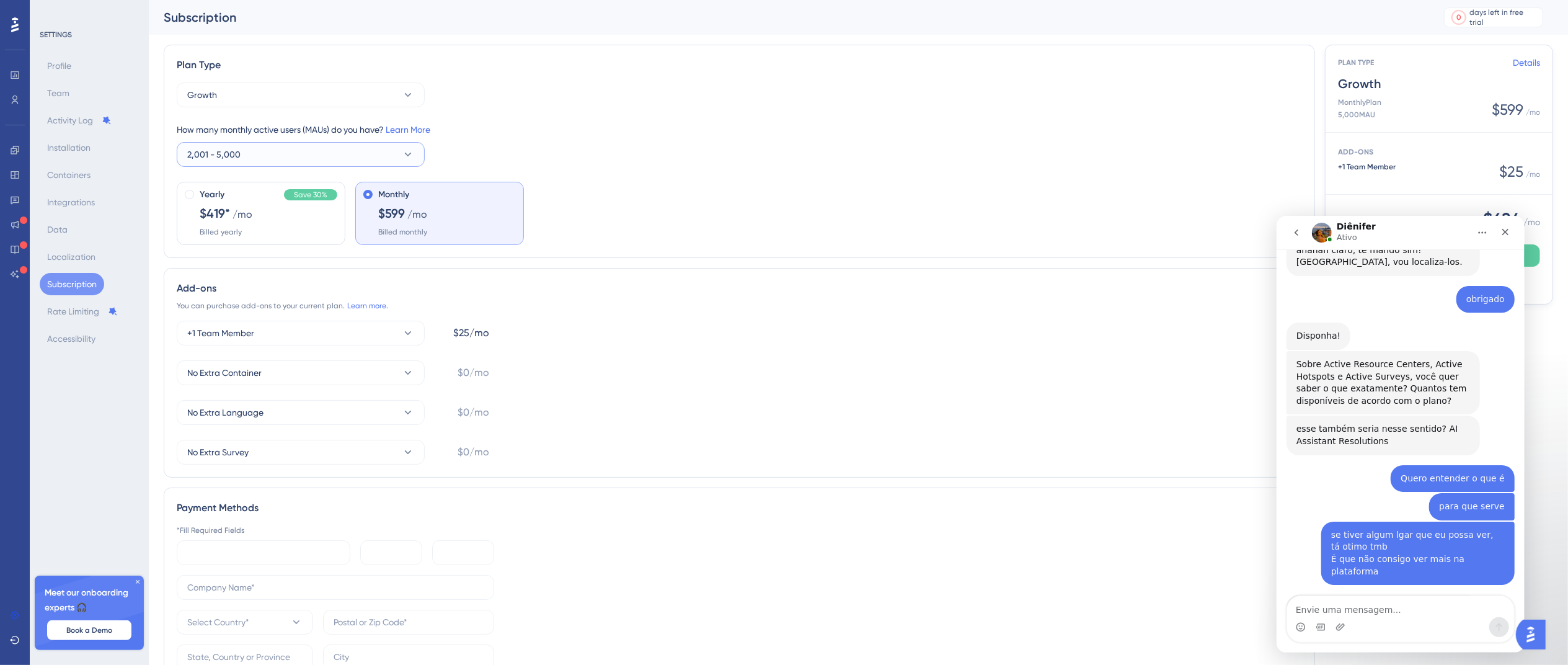
click at [303, 155] on button "2,001 - 5,000" at bounding box center [301, 154] width 248 height 25
click at [309, 161] on button "2,001 - 5,000" at bounding box center [301, 154] width 248 height 25
click at [416, 330] on button "+1 Team Member" at bounding box center [301, 333] width 248 height 25
click at [321, 369] on div "No Extra Team Member No Extra Team Member" at bounding box center [301, 371] width 212 height 25
click at [875, 337] on div "No Extra Team Member $0/mo No Extra Container $0/mo No Extra Language $0/mo No …" at bounding box center [740, 393] width 1125 height 144
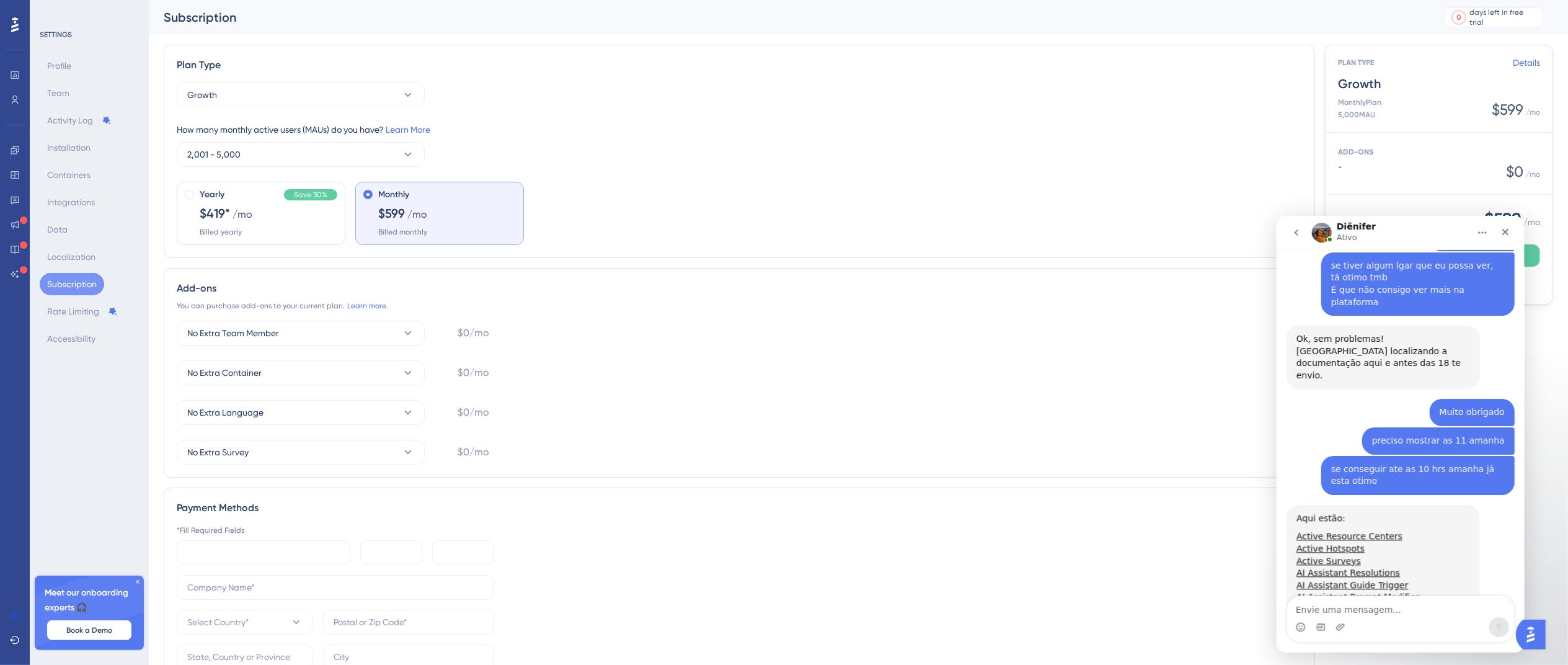
scroll to position [4627, 0]
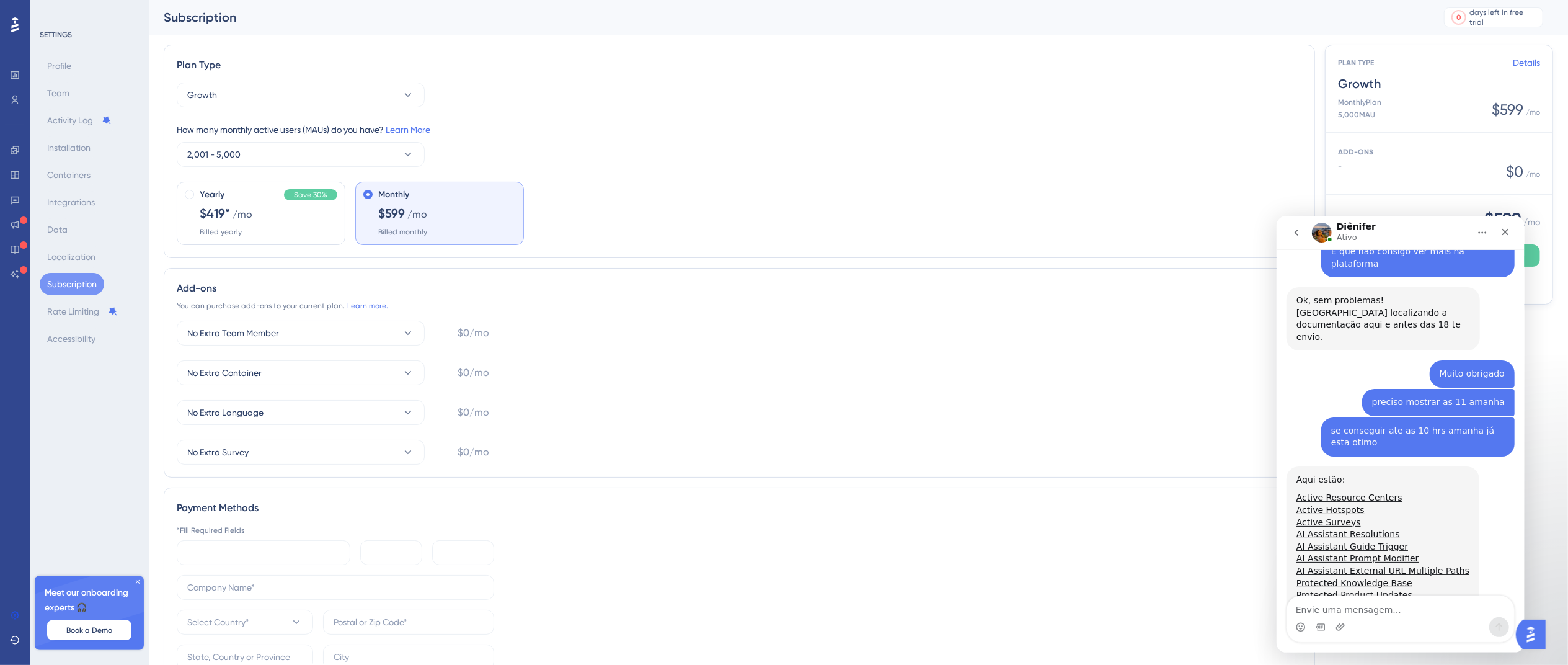
click at [1189, 512] on div "Messenger da Intercom" at bounding box center [1399, 627] width 227 height 20
click at [1189, 512] on textarea "Envie uma mensagem..." at bounding box center [1399, 605] width 227 height 21
type textarea "Muitoooo obrigado"
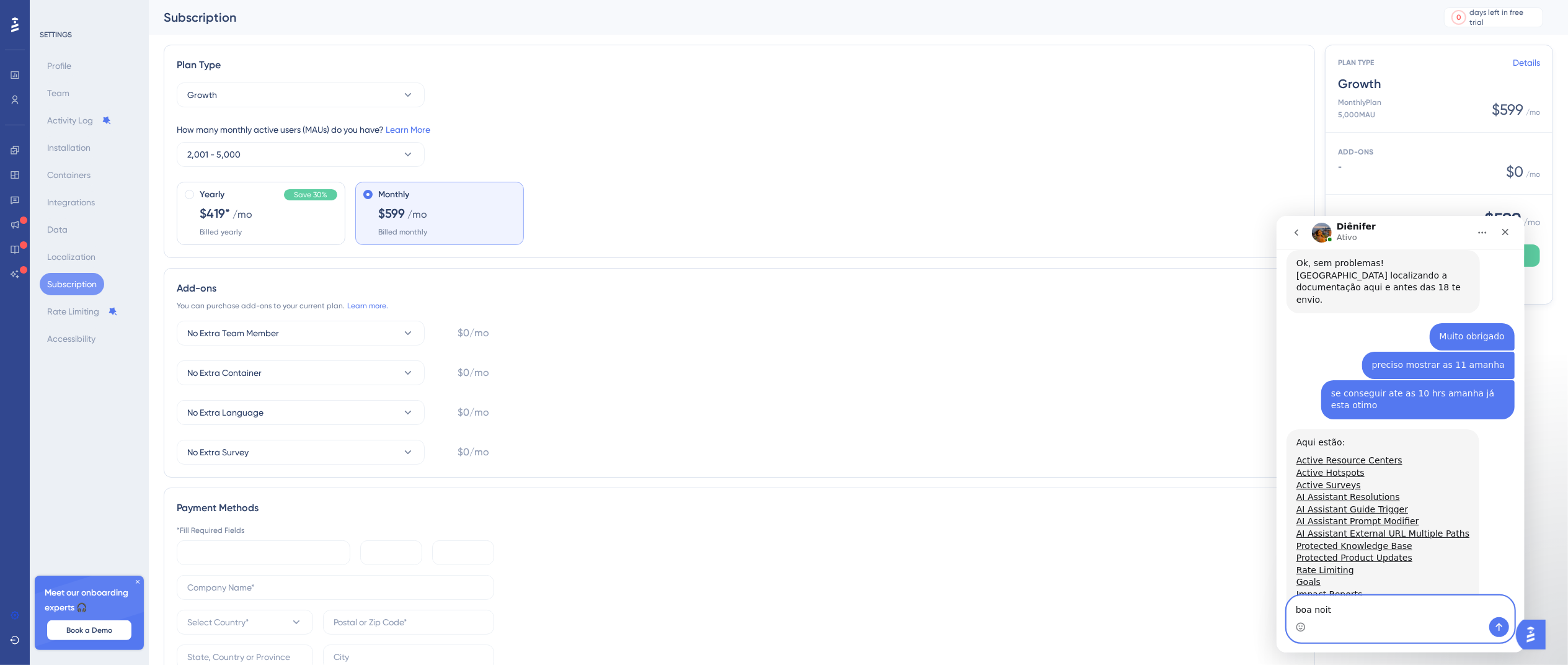
type textarea "boa noite"
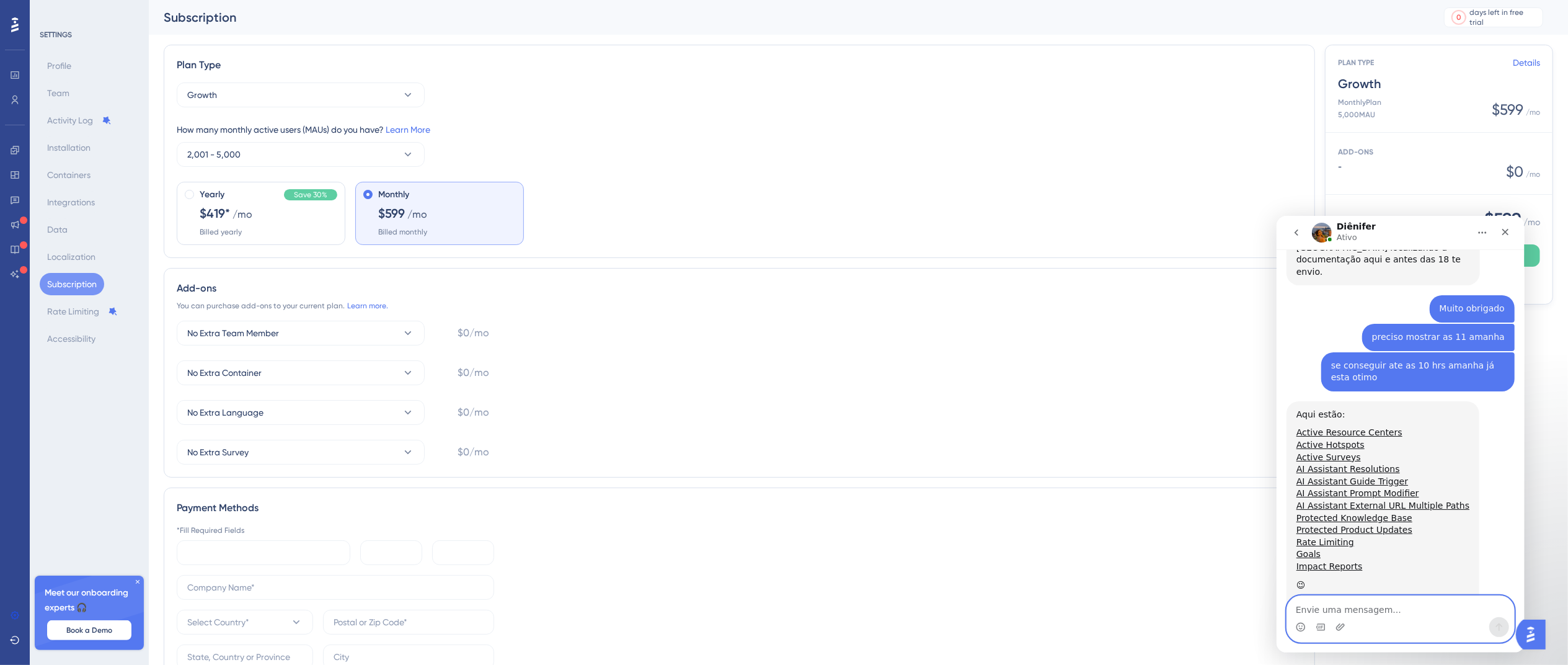
scroll to position [4568, 0]
drag, startPoint x: 1324, startPoint y: 361, endPoint x: 1483, endPoint y: 409, distance: 166.1
click at [1189, 409] on div "Aqui estão: Active Resource Centers Active Hotspots ​ Active Surveys ​ AI Assis…" at bounding box center [1399, 524] width 228 height 247
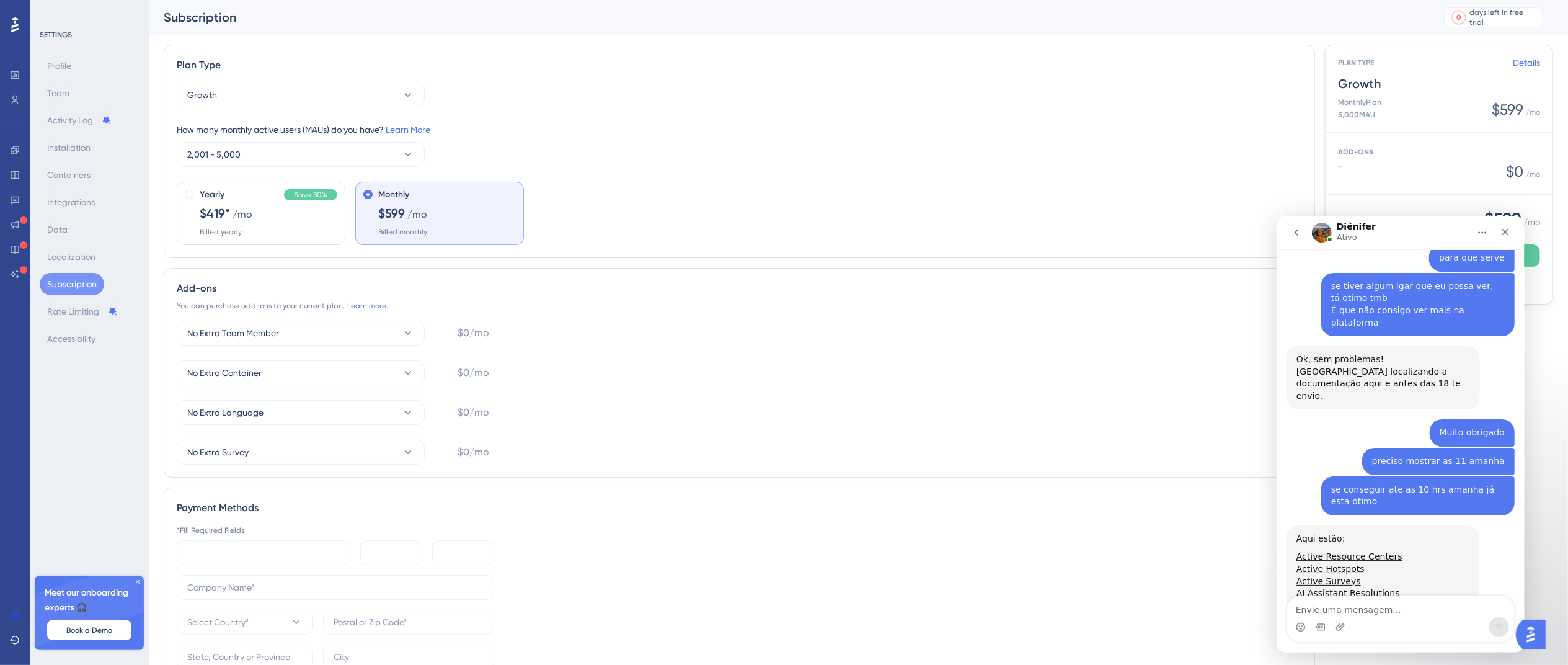
drag, startPoint x: 1315, startPoint y: 389, endPoint x: 1460, endPoint y: 383, distance: 145.1
click at [1189, 512] on div "Aqui estão: Active Resource Centers Active Hotspots ​ Active Surveys ​ AI Assis…" at bounding box center [1399, 648] width 228 height 247
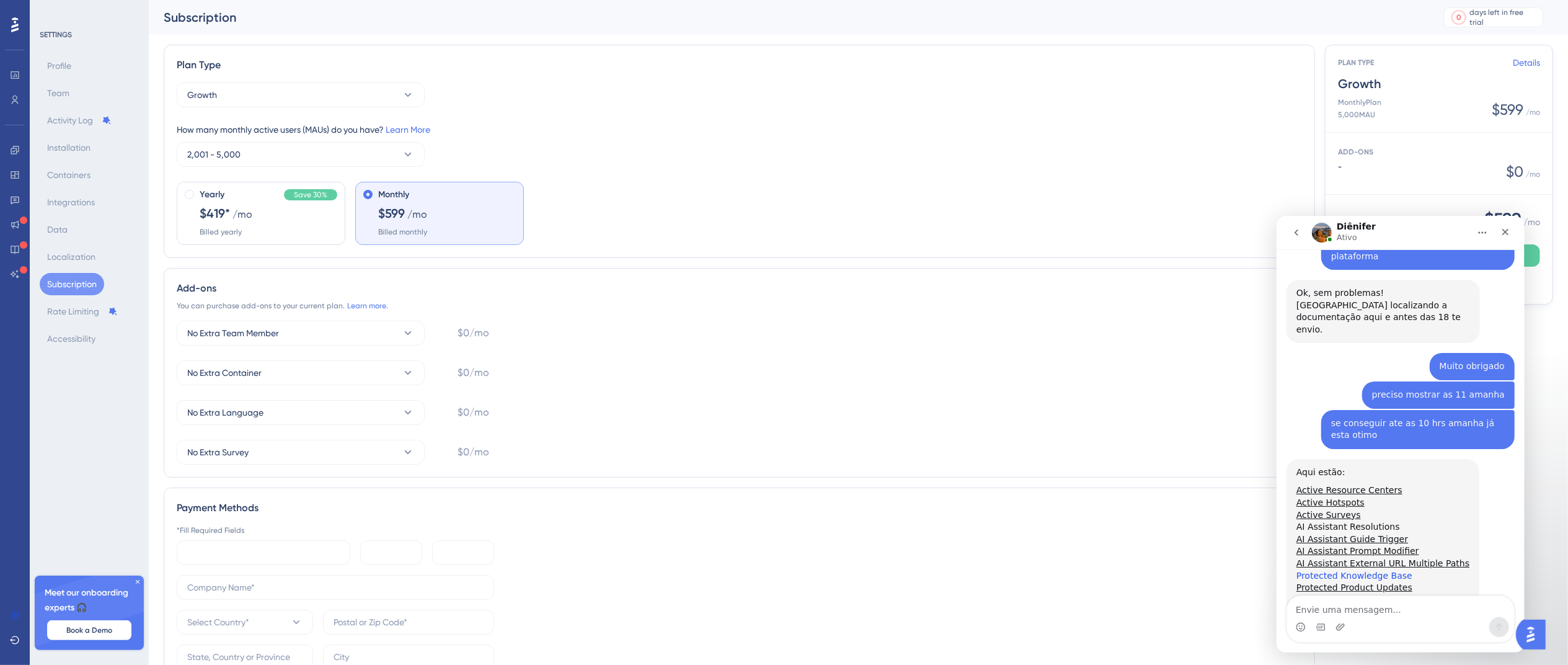
scroll to position [4616, 0]
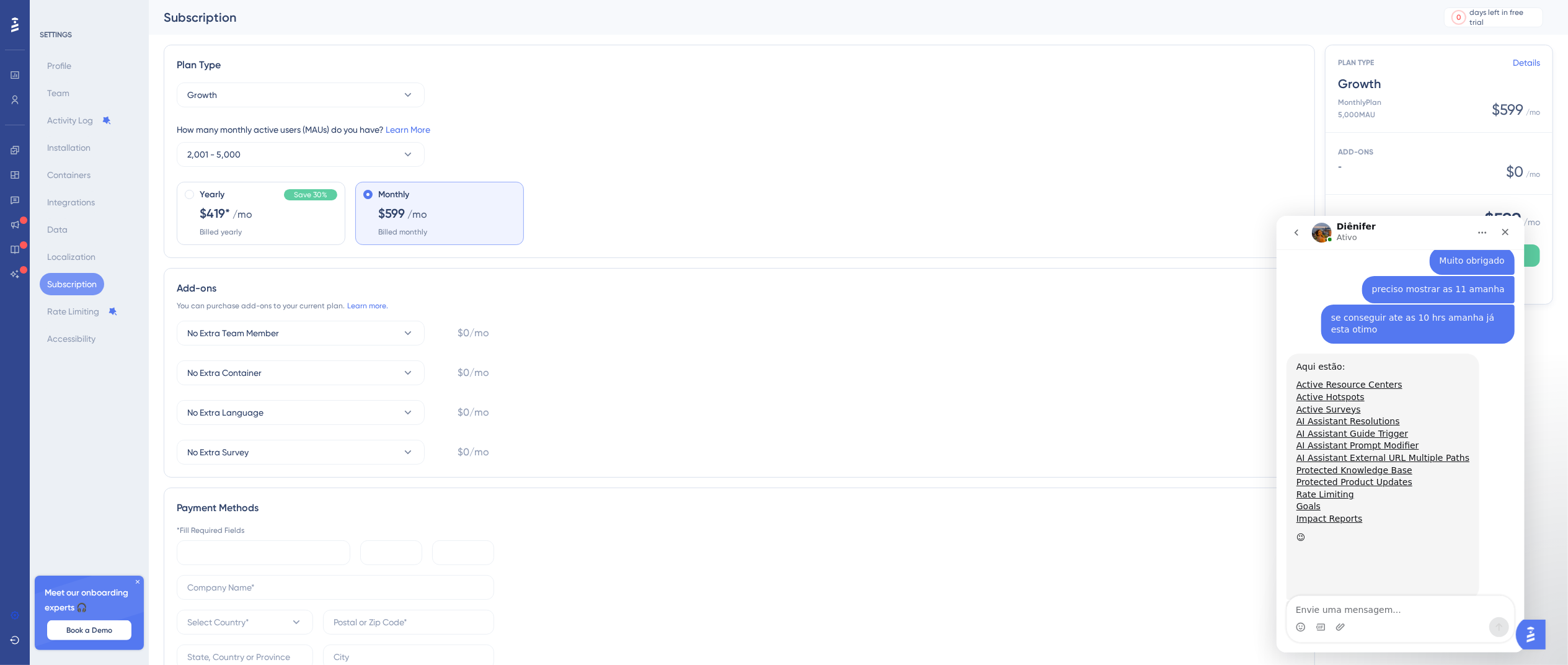
drag, startPoint x: 1382, startPoint y: 361, endPoint x: 1491, endPoint y: 391, distance: 113.1
click at [1189, 390] on div "Aqui estão: Active Resource Centers Active Hotspots ​ Active Surveys ​ AI Assis…" at bounding box center [1399, 476] width 228 height 247
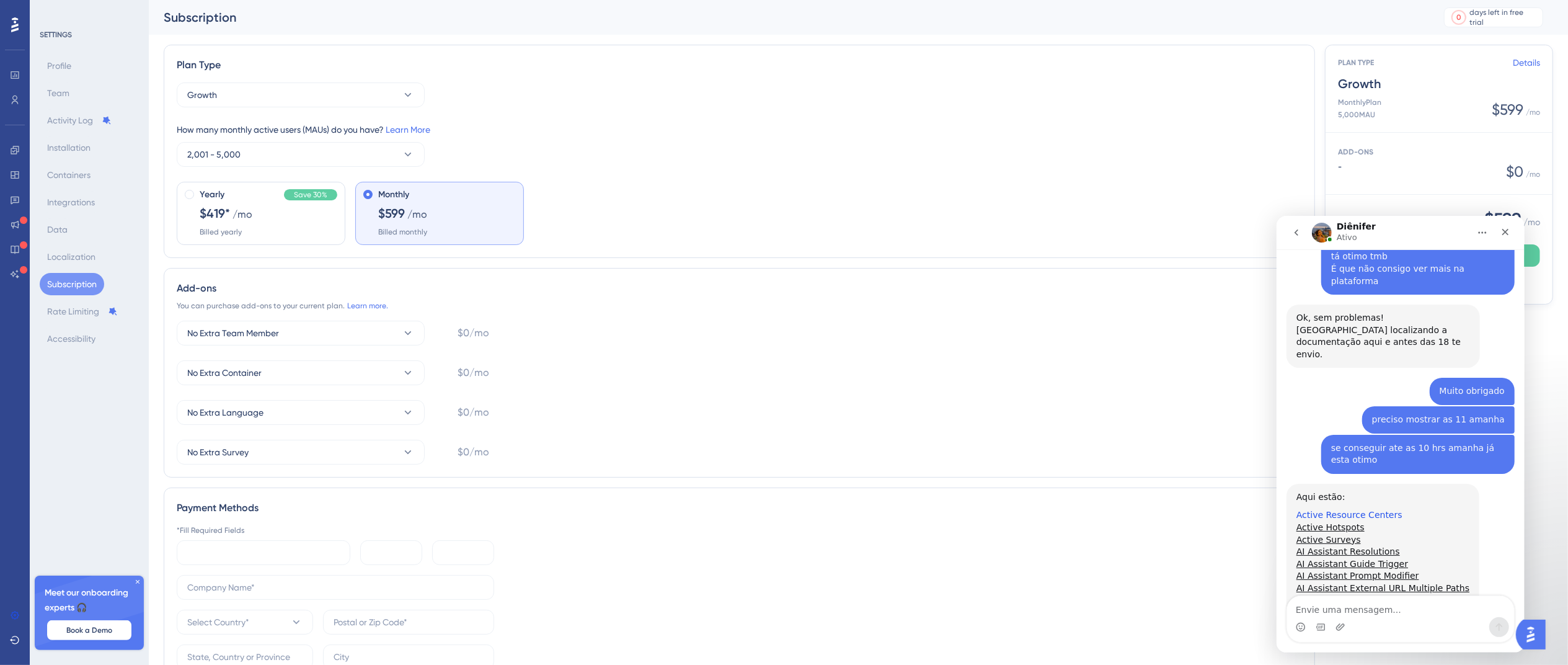
scroll to position [4492, 0]
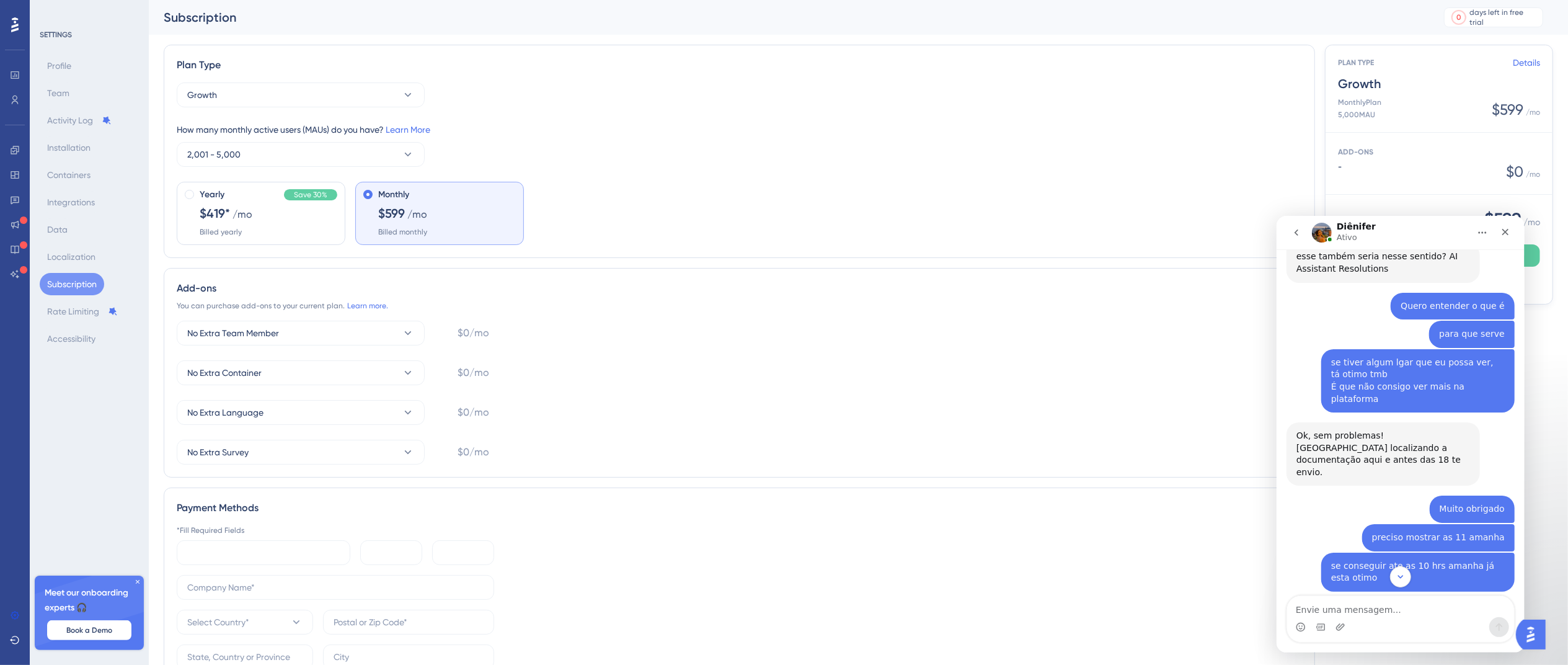
drag, startPoint x: 1367, startPoint y: 497, endPoint x: 1498, endPoint y: 473, distance: 133.2
drag, startPoint x: 1332, startPoint y: 542, endPoint x: 1504, endPoint y: 525, distance: 172.8
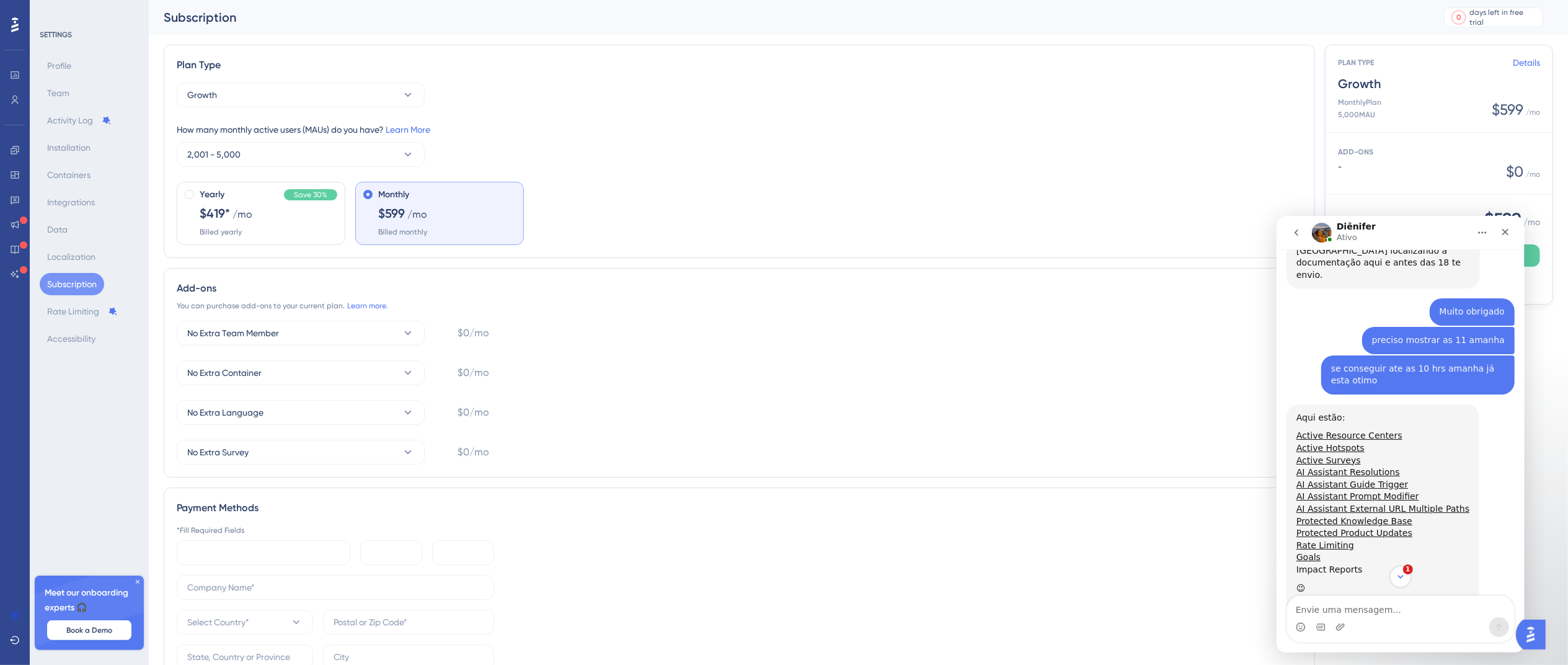
scroll to position [4750, 0]
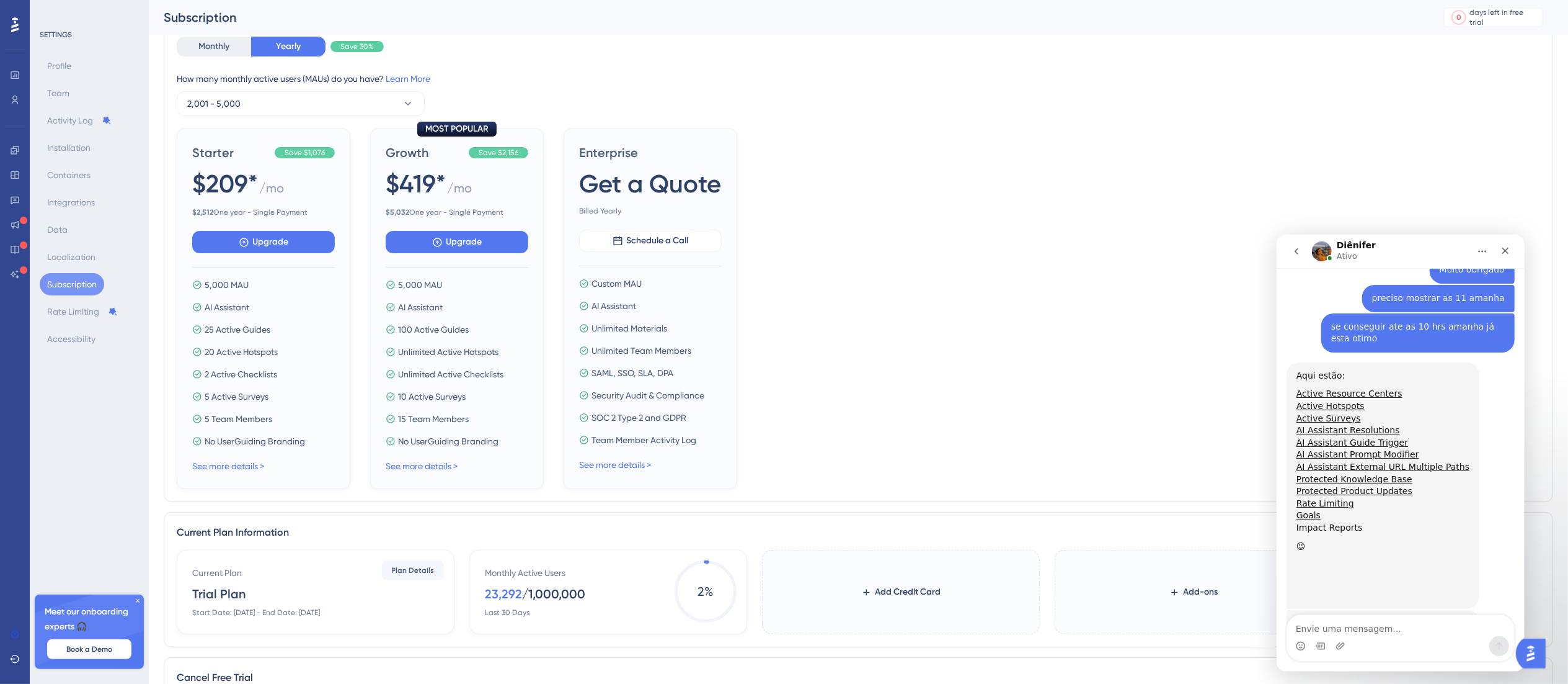
scroll to position [124, 0]
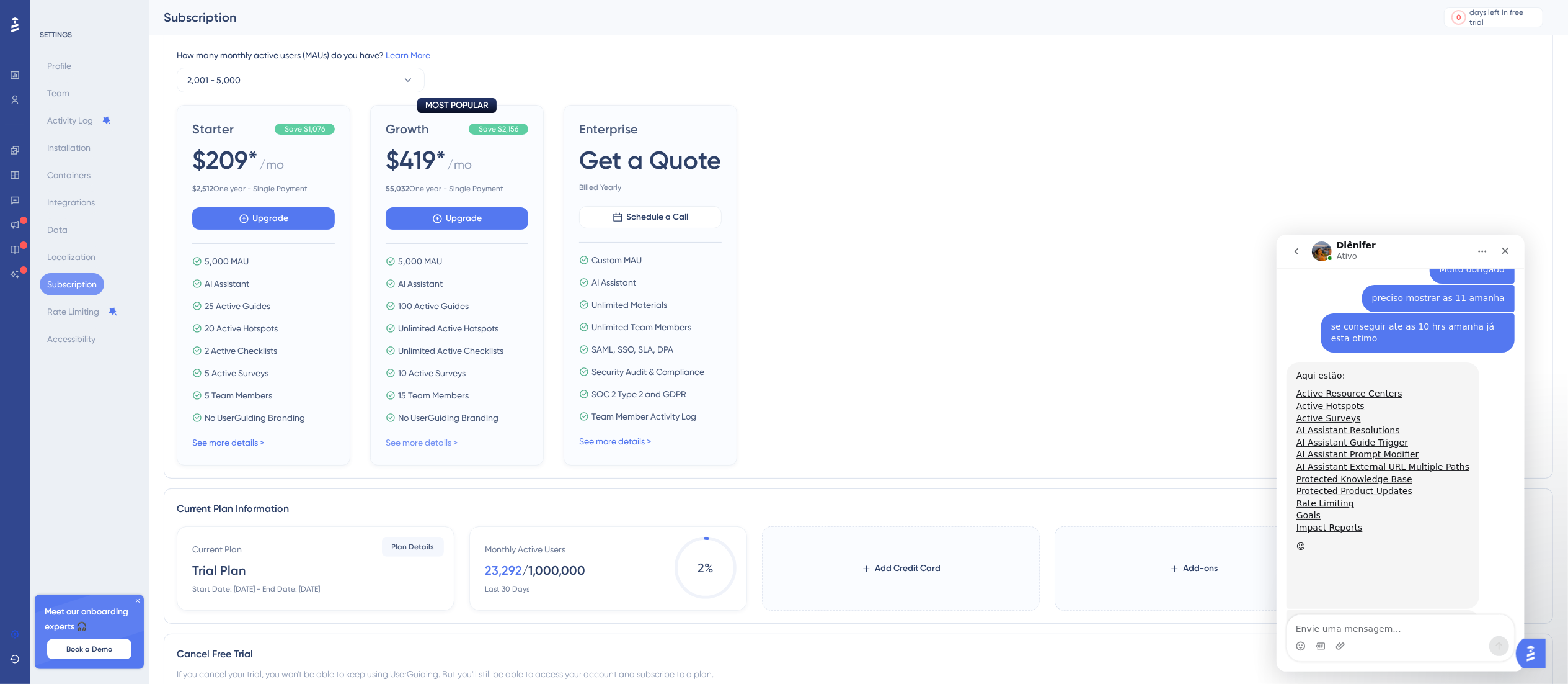
click at [437, 447] on link "See more details >" at bounding box center [422, 442] width 72 height 10
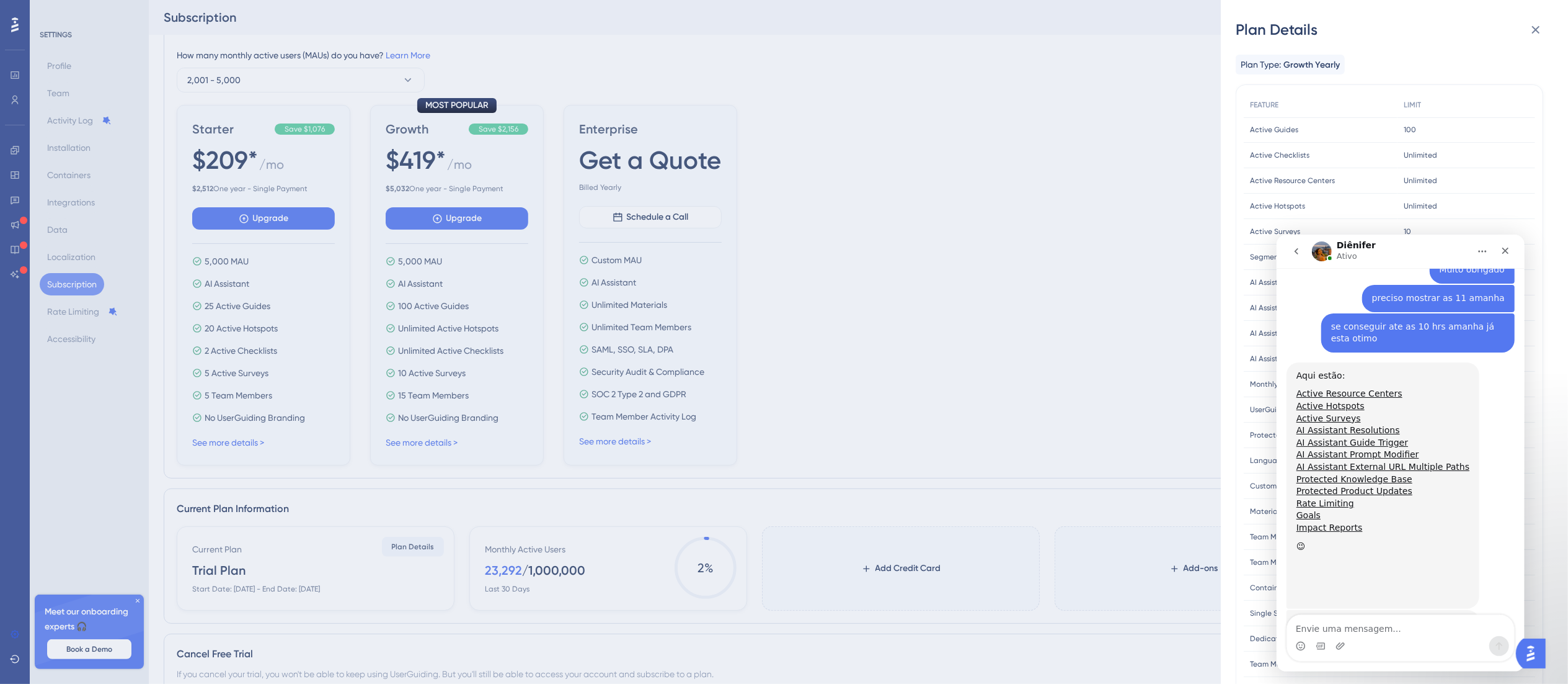
click at [1066, 166] on div "Plan Details Plan Type: Growth Yearly FEATURE LIMIT Active Guides Active Guides…" at bounding box center [784, 342] width 1568 height 684
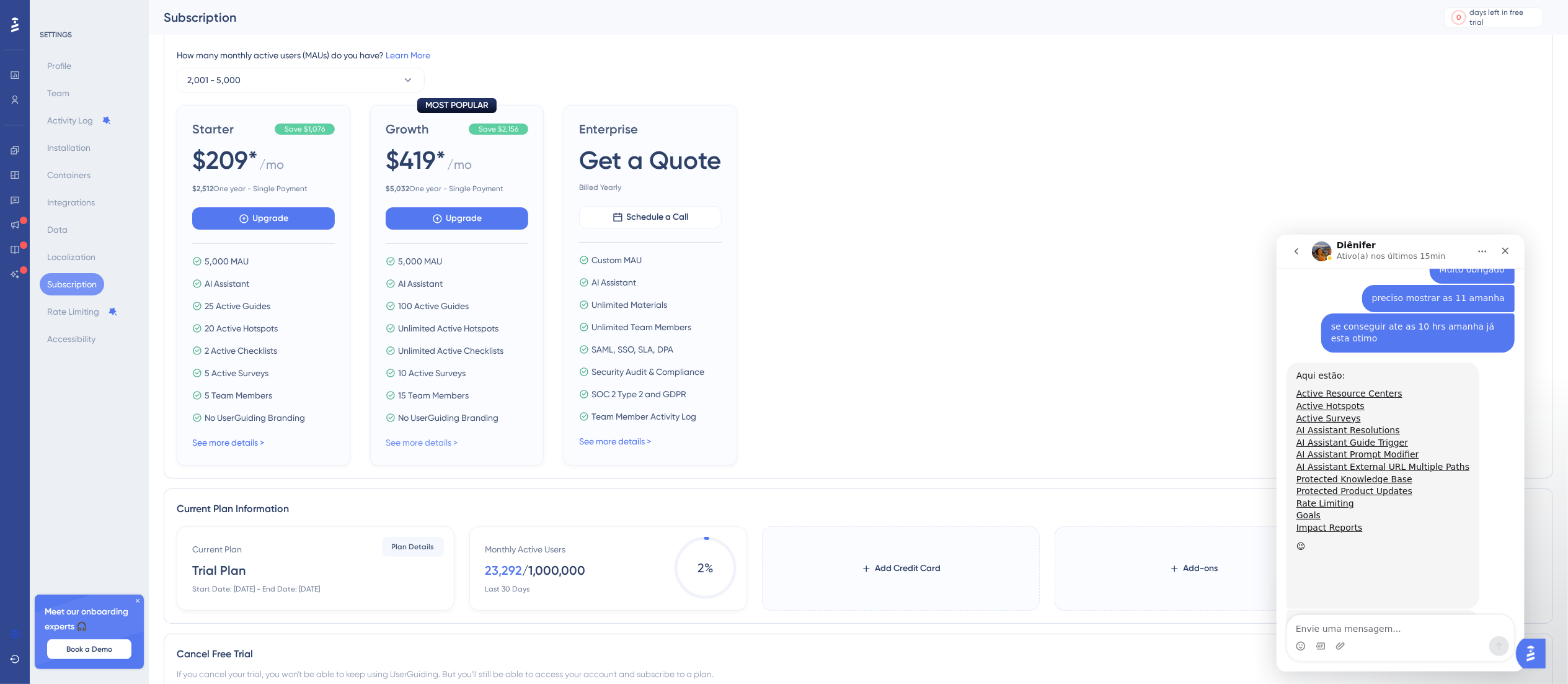
click at [432, 443] on link "See more details >" at bounding box center [422, 442] width 72 height 10
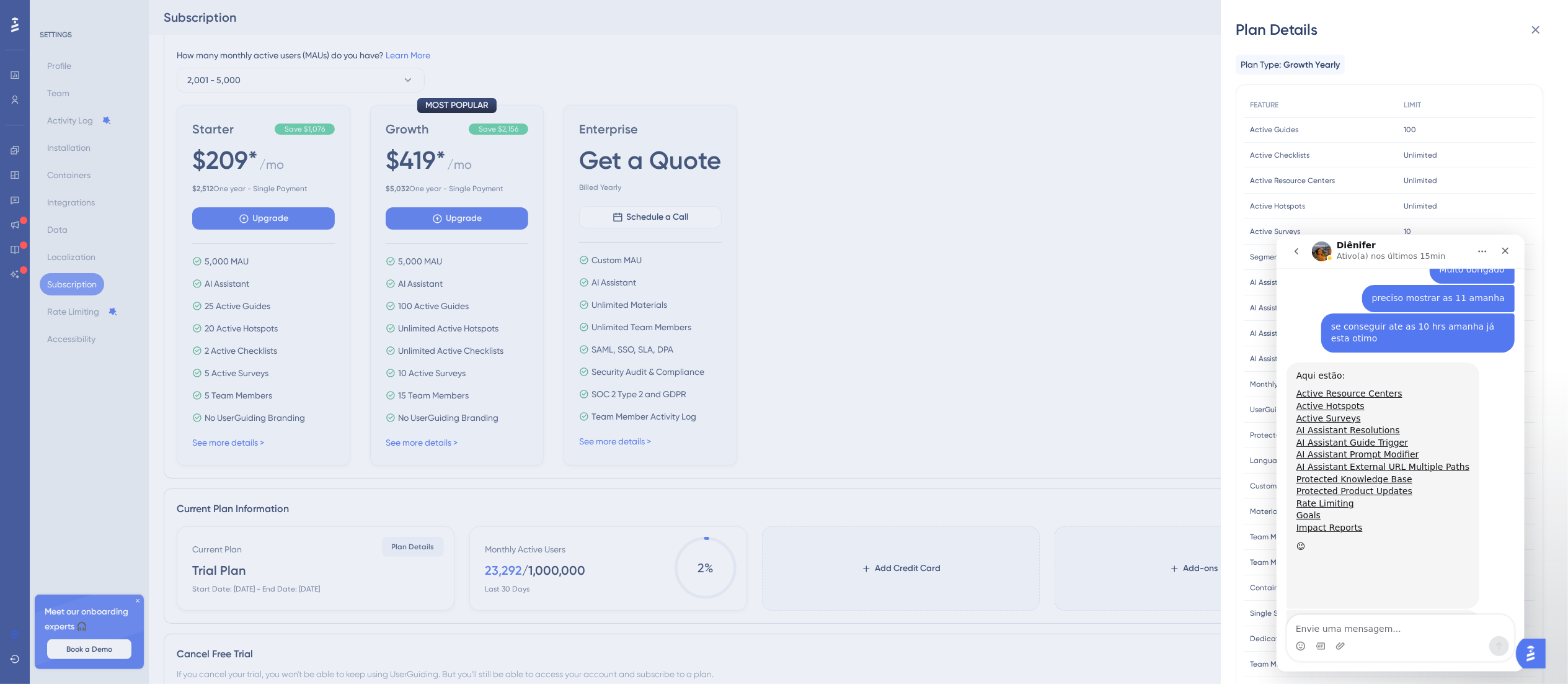
click at [828, 321] on div "Plan Details Plan Type: Growth Yearly FEATURE LIMIT Active Guides Active Guides…" at bounding box center [784, 342] width 1568 height 684
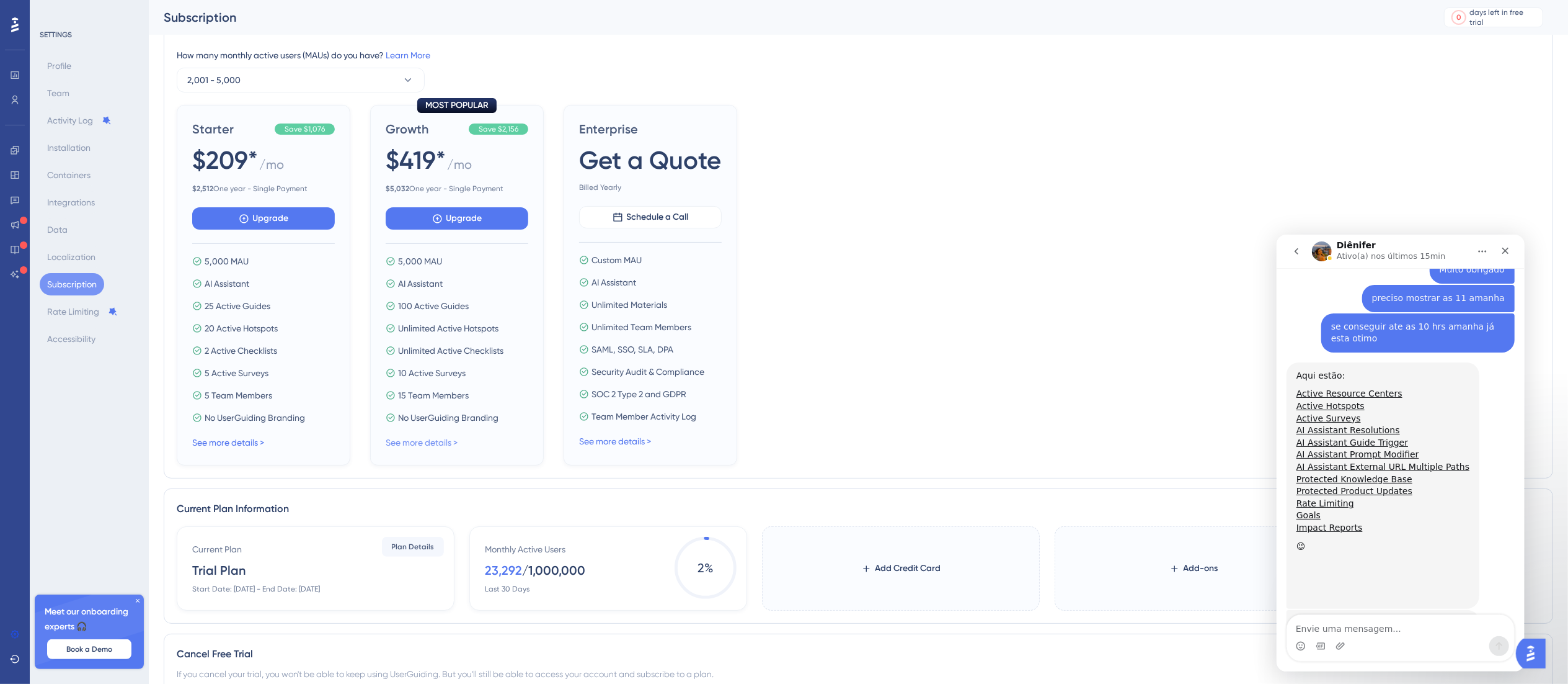
scroll to position [218, 0]
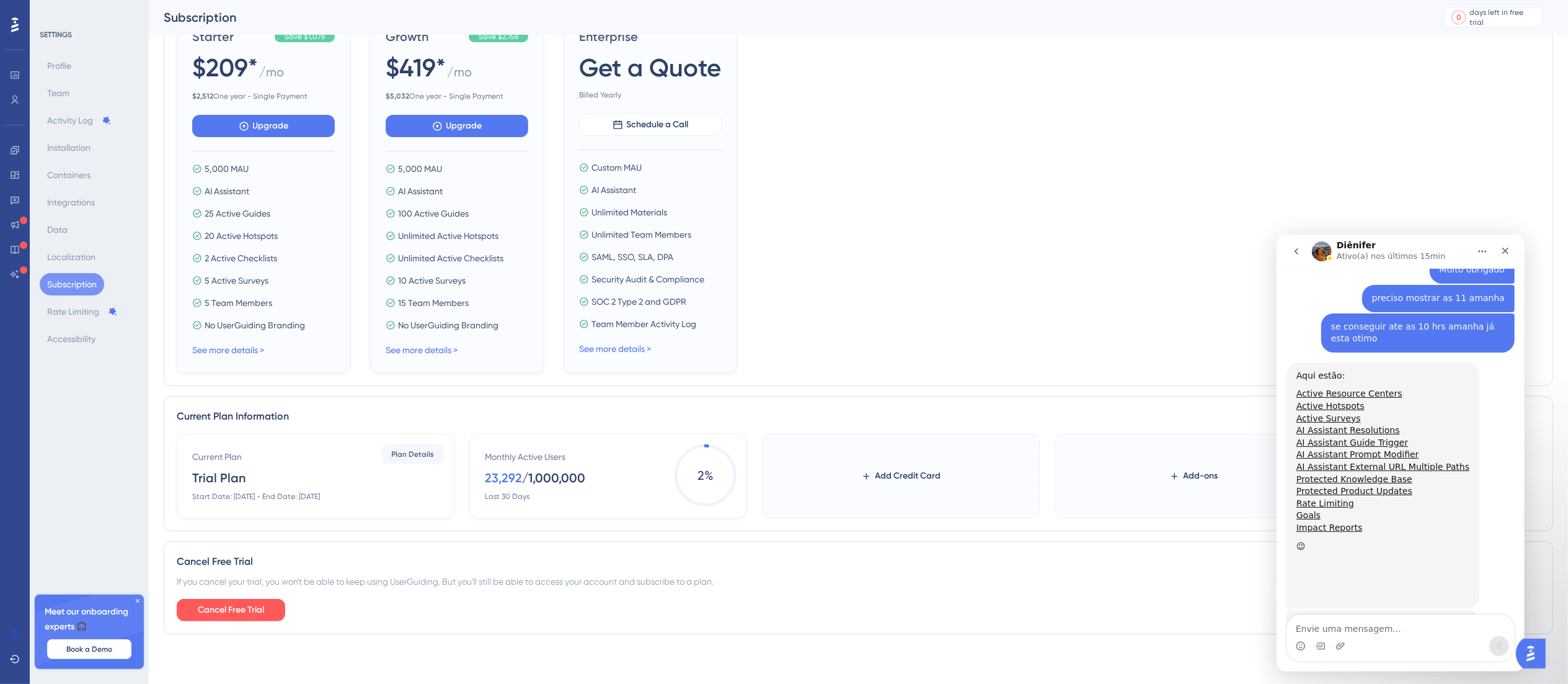
click at [447, 359] on div "MOST POPULAR Growth Save $2,156 $419* / mo $ 5,032 One year - Single Payment Up…" at bounding box center [457, 192] width 174 height 360
click at [445, 351] on link "See more details >" at bounding box center [422, 350] width 72 height 10
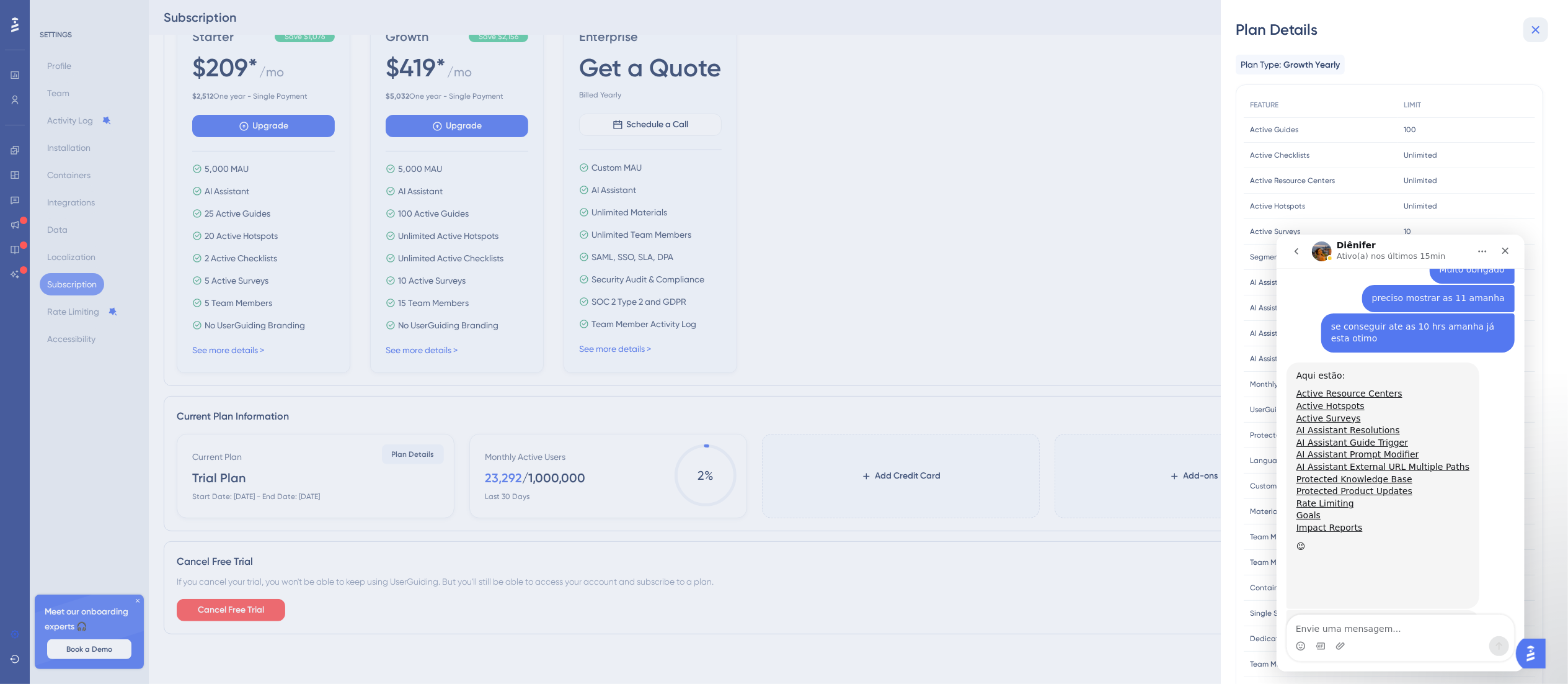
click at [1189, 24] on button at bounding box center [1535, 29] width 25 height 25
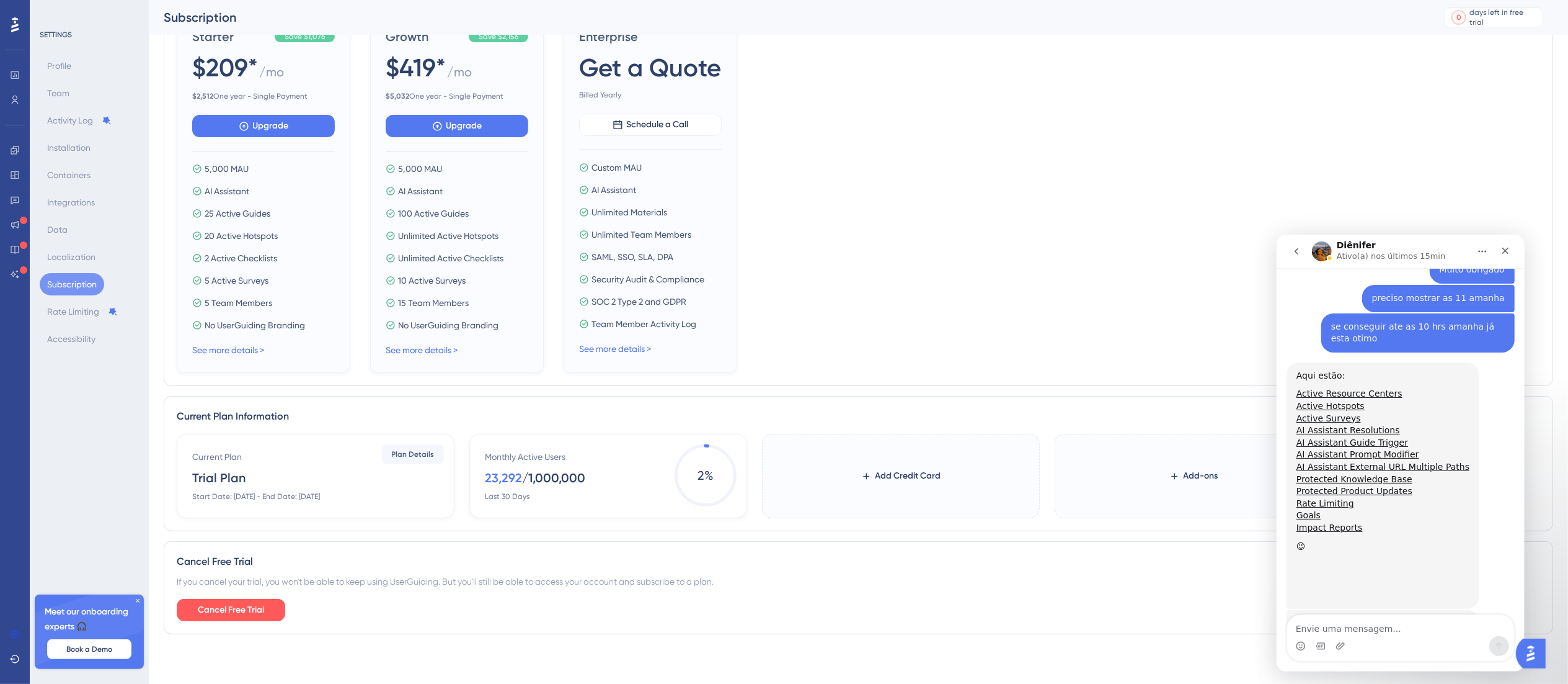
click at [403, 359] on div "MOST POPULAR Growth Save $2,156 $419* / mo $ 5,032 One year - Single Payment Up…" at bounding box center [457, 192] width 174 height 360
click at [406, 352] on link "See more details >" at bounding box center [422, 350] width 72 height 10
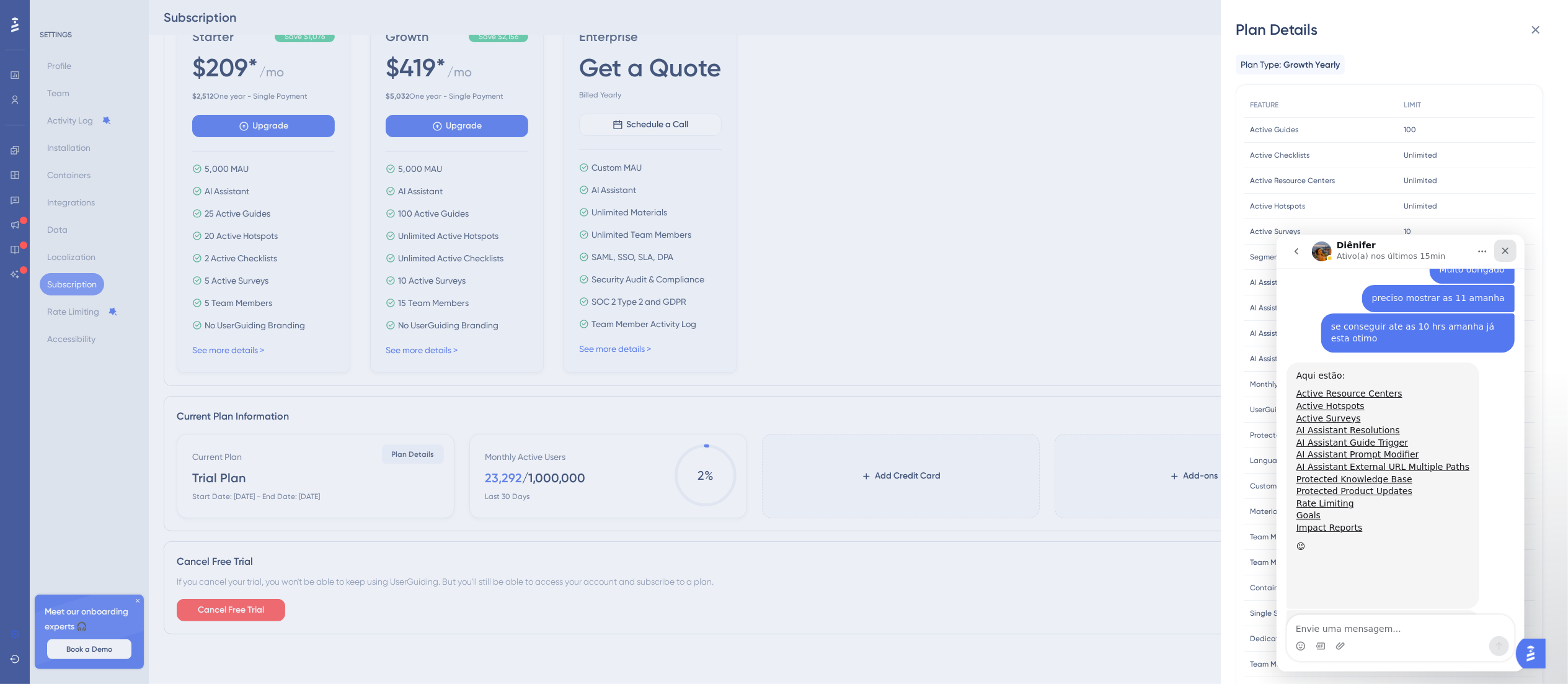
click at [1189, 251] on icon "Fechar" at bounding box center [1504, 250] width 10 height 10
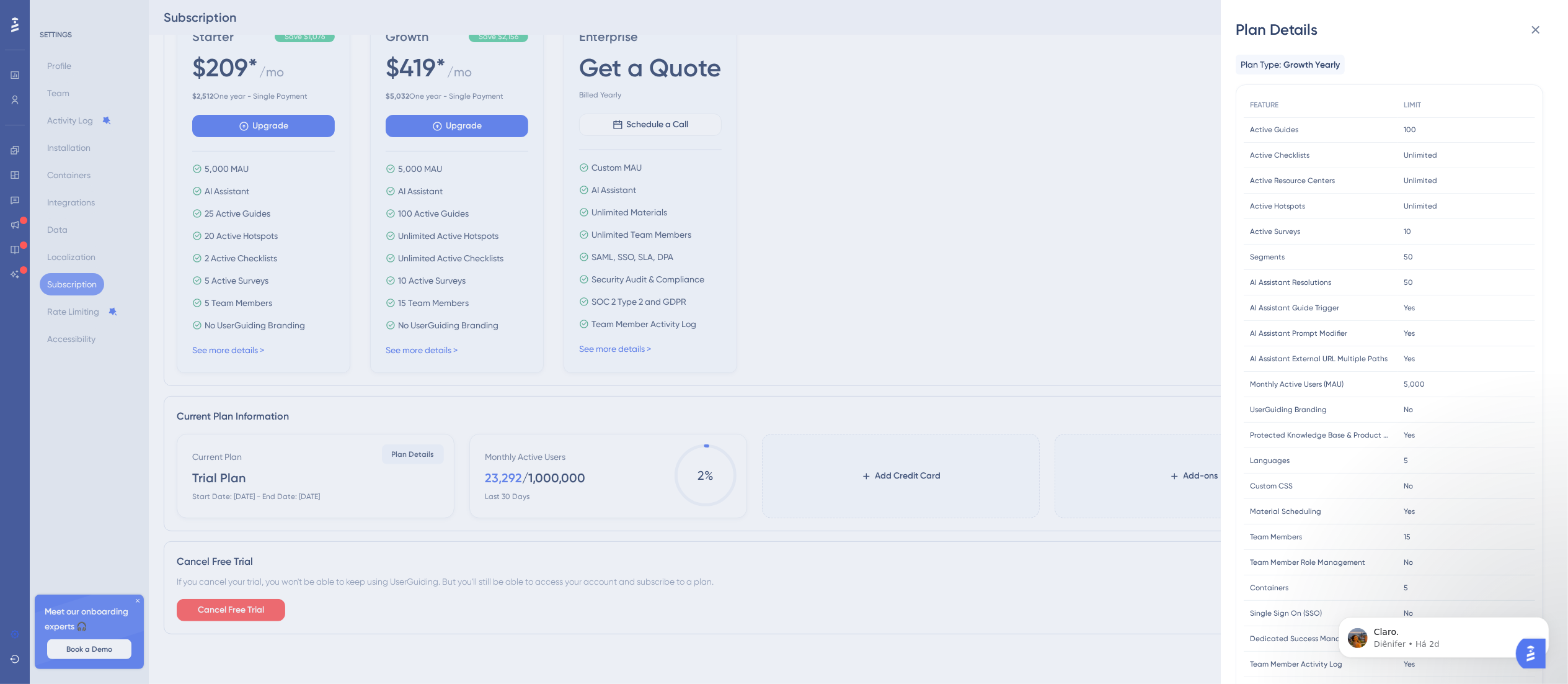
scroll to position [4729, 0]
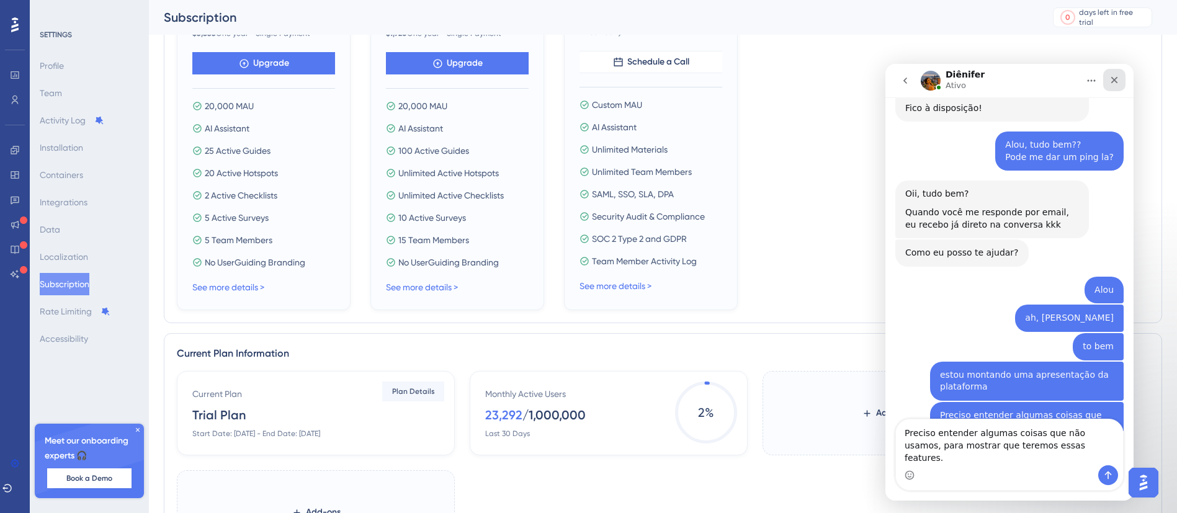
click at [1115, 87] on div "Fechar" at bounding box center [1114, 80] width 22 height 22
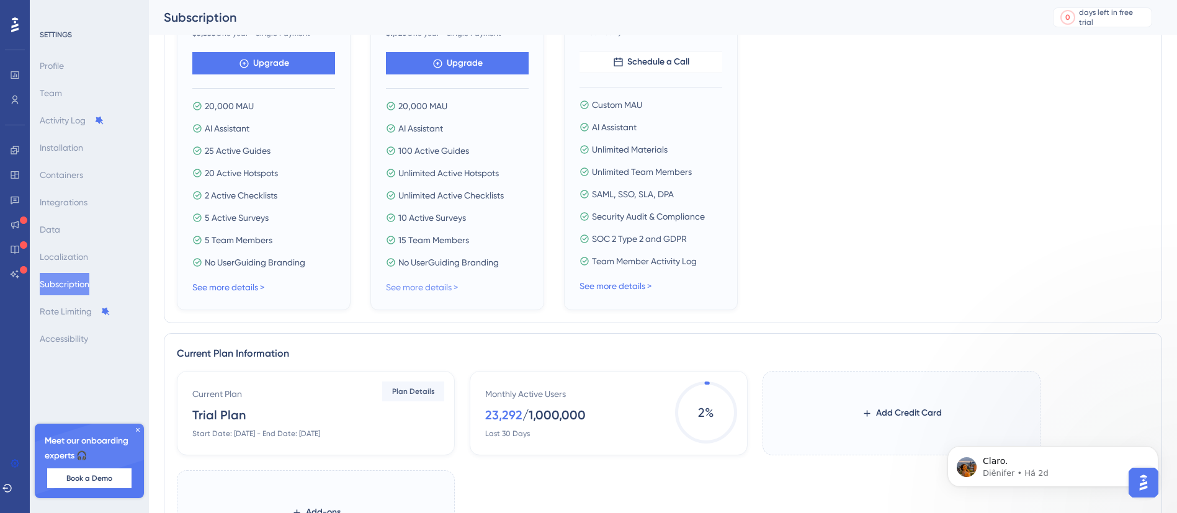
scroll to position [2809, 0]
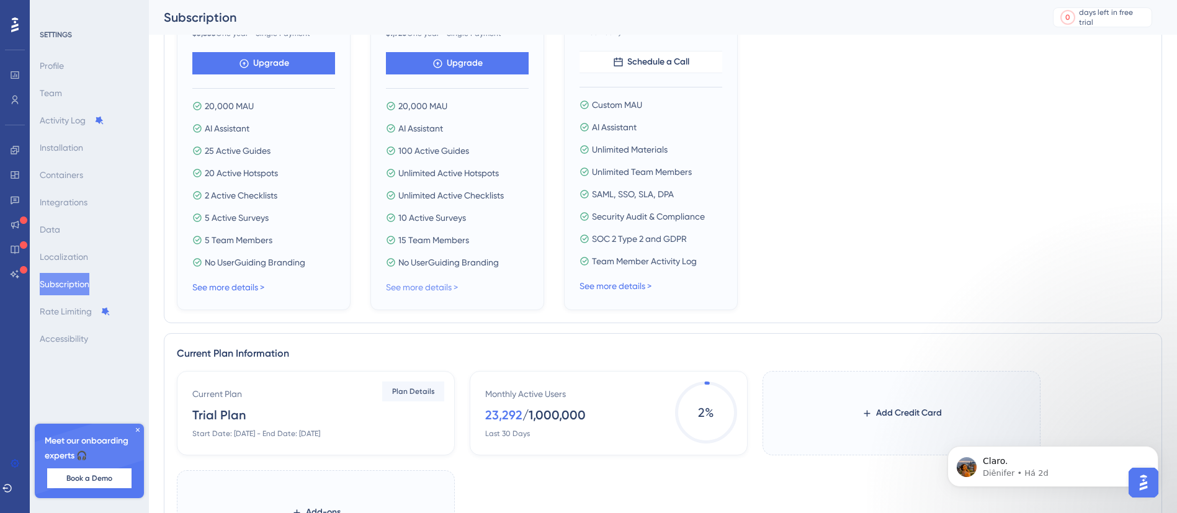
click at [401, 290] on link "See more details >" at bounding box center [422, 287] width 72 height 10
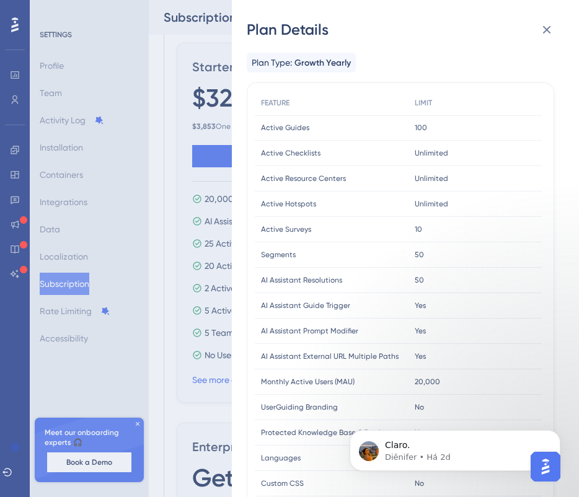
scroll to position [0, 0]
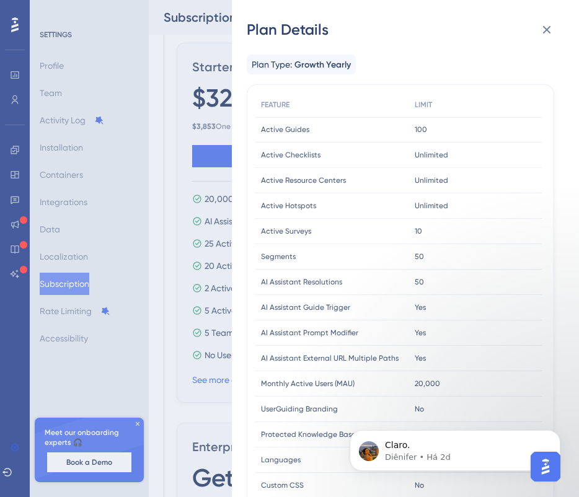
click at [339, 170] on div "Active Resource Centers Active Resource Centers" at bounding box center [332, 180] width 154 height 25
click at [327, 179] on span "Active Resource Centers" at bounding box center [303, 181] width 85 height 10
copy div "Active Resource Centers Active Resource Centers"
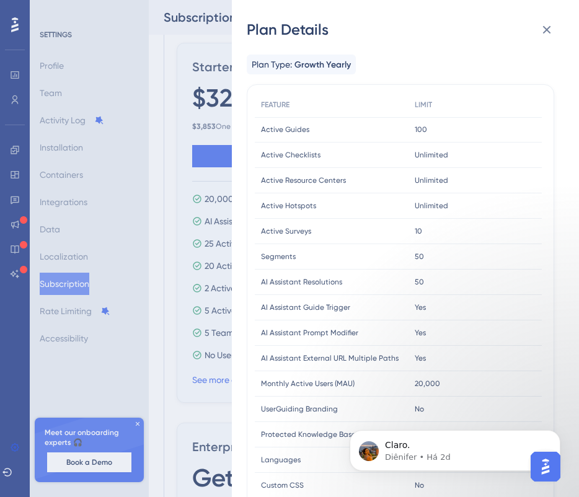
click at [297, 209] on span "Active Hotspots" at bounding box center [288, 206] width 55 height 10
copy div "Active Hotspots Active Hotspots"
click at [291, 232] on span "Active Surveys" at bounding box center [286, 231] width 50 height 10
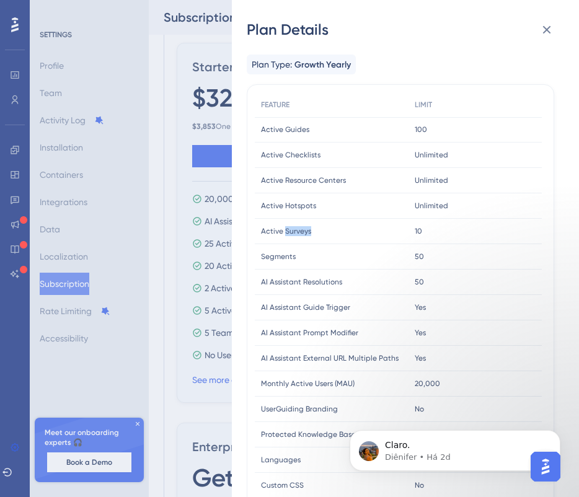
click at [291, 232] on span "Active Surveys" at bounding box center [286, 231] width 50 height 10
copy div "Active Surveys Active Surveys"
click at [318, 280] on span "AI Assistant Resolutions" at bounding box center [301, 282] width 81 height 10
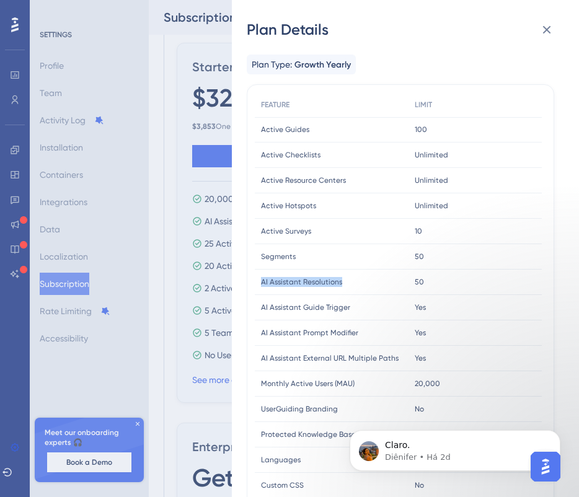
click at [317, 280] on span "AI Assistant Resolutions" at bounding box center [301, 282] width 81 height 10
copy div "AI Assistant Resolutions AI Assistant Resolutions"
click at [298, 293] on div "AI Assistant Resolutions AI Assistant Resolutions" at bounding box center [332, 282] width 154 height 25
click at [298, 308] on span "AI Assistant Guide Trigger" at bounding box center [305, 308] width 89 height 10
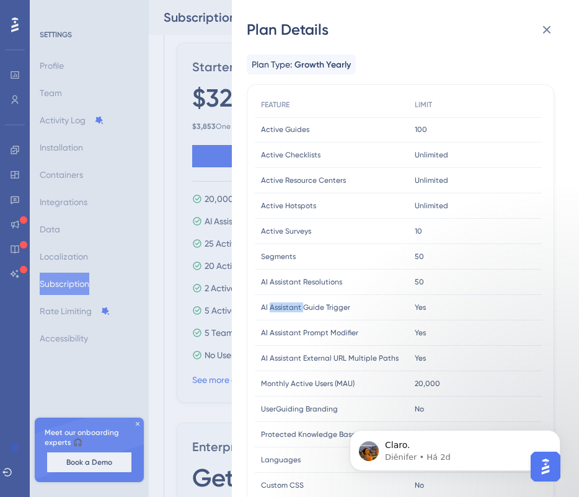
click at [299, 308] on span "AI Assistant Guide Trigger" at bounding box center [305, 308] width 89 height 10
copy div "AI Assistant Guide Trigger AI Assistant Guide Trigger"
click at [332, 331] on span "AI Assistant Prompt Modifier" at bounding box center [309, 333] width 97 height 10
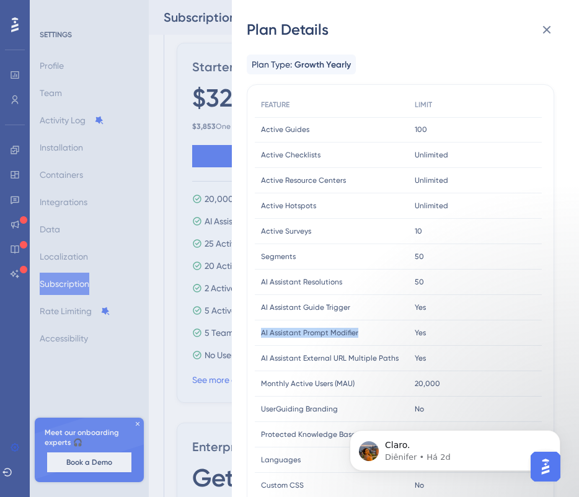
click at [332, 331] on span "AI Assistant Prompt Modifier" at bounding box center [309, 333] width 97 height 10
copy div "AI Assistant Prompt Modifier AI Assistant Prompt Modifier"
click at [314, 366] on div "AI Assistant External URL Multiple Paths AI Assistant External URL Multiple Pat…" at bounding box center [332, 358] width 154 height 25
click at [318, 360] on span "AI Assistant External URL Multiple Paths" at bounding box center [330, 359] width 138 height 10
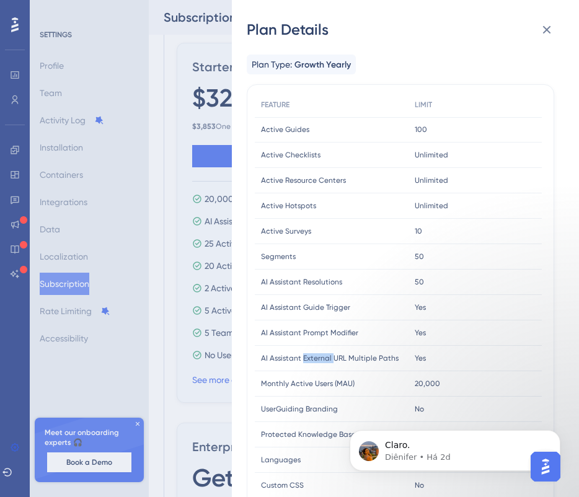
click at [318, 360] on span "AI Assistant External URL Multiple Paths" at bounding box center [330, 359] width 138 height 10
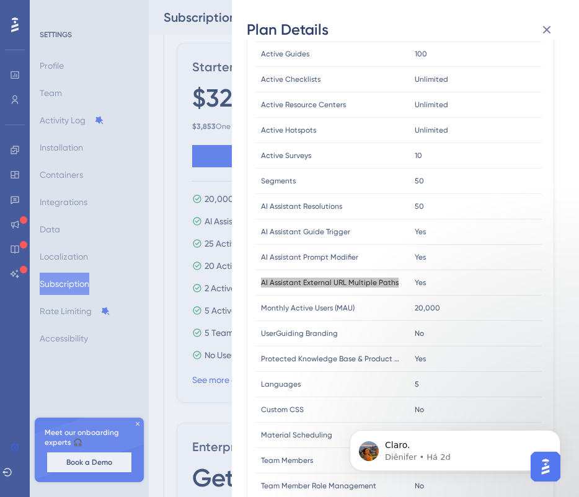
scroll to position [93, 0]
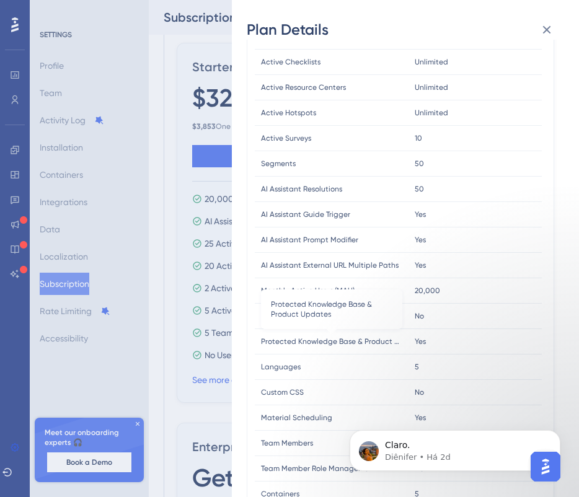
click at [379, 341] on span "Protected Knowledge Base & Product Updates" at bounding box center [331, 342] width 141 height 10
click at [378, 341] on span "Protected Knowledge Base & Product Updates" at bounding box center [331, 342] width 141 height 10
click at [384, 344] on span "Protected Knowledge Base & Product Updates" at bounding box center [331, 342] width 141 height 10
drag, startPoint x: 399, startPoint y: 337, endPoint x: 437, endPoint y: 330, distance: 39.2
click at [0, 0] on div "Protected Knowledge Base & Product Updates Protected Knowledge Base & Product U…" at bounding box center [0, 0] width 0 height 0
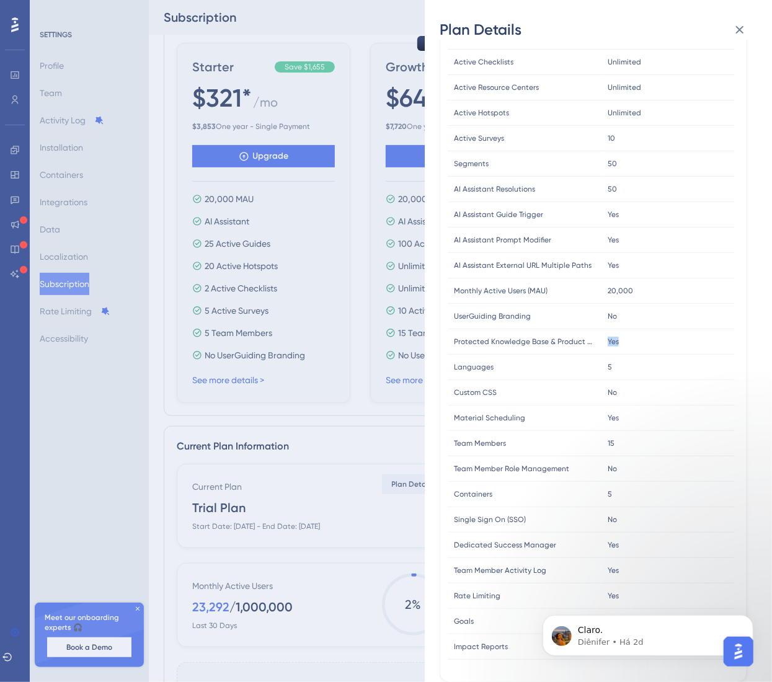
scroll to position [3507, 0]
click at [545, 345] on span "Protected Knowledge Base & Product Updates" at bounding box center [524, 342] width 141 height 10
click at [509, 345] on span "Protected Knowledge Base & Product Updates" at bounding box center [524, 342] width 141 height 10
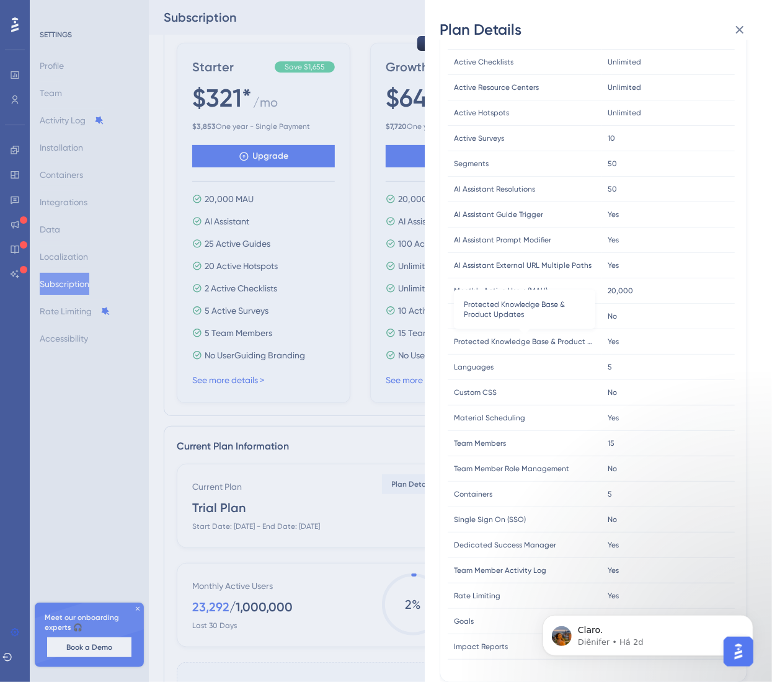
drag, startPoint x: 517, startPoint y: 336, endPoint x: 517, endPoint y: 346, distance: 9.9
click at [517, 337] on span "Protected Knowledge Base & Product Updates" at bounding box center [524, 342] width 141 height 10
click at [517, 347] on div "Protected Knowledge Base & Product Updates Protected Knowledge Base & Product U…" at bounding box center [525, 341] width 154 height 25
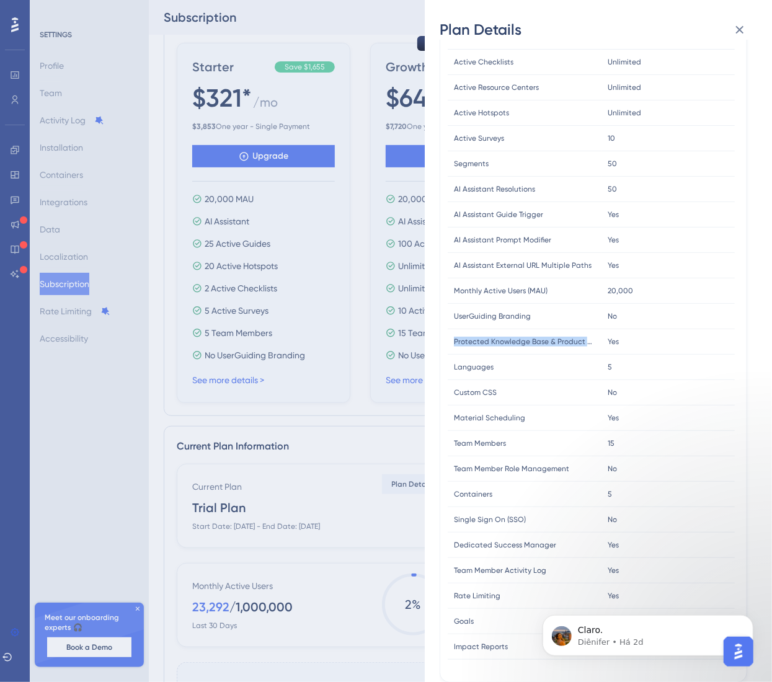
copy div "Protected Knowledge Base & Product Updates Protected Knowledge Base & Product U…"
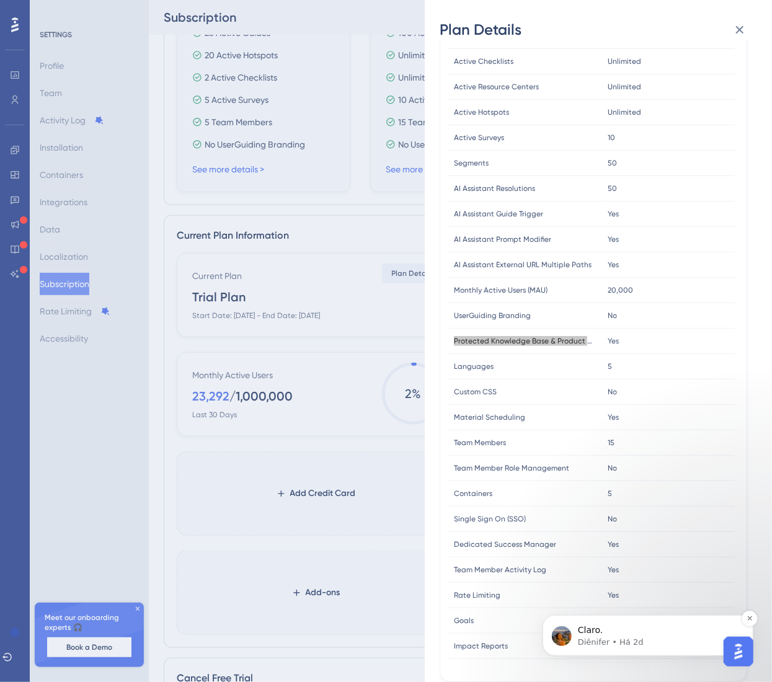
scroll to position [434, 0]
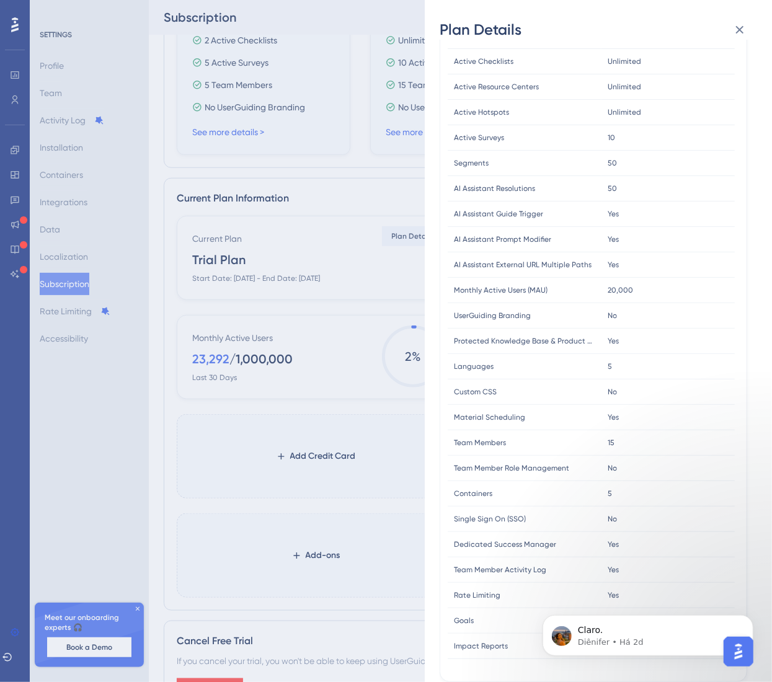
click at [455, 512] on span "Goals" at bounding box center [464, 621] width 20 height 10
copy span "Goals"
click at [458, 512] on span "Rate Limiting" at bounding box center [477, 595] width 47 height 10
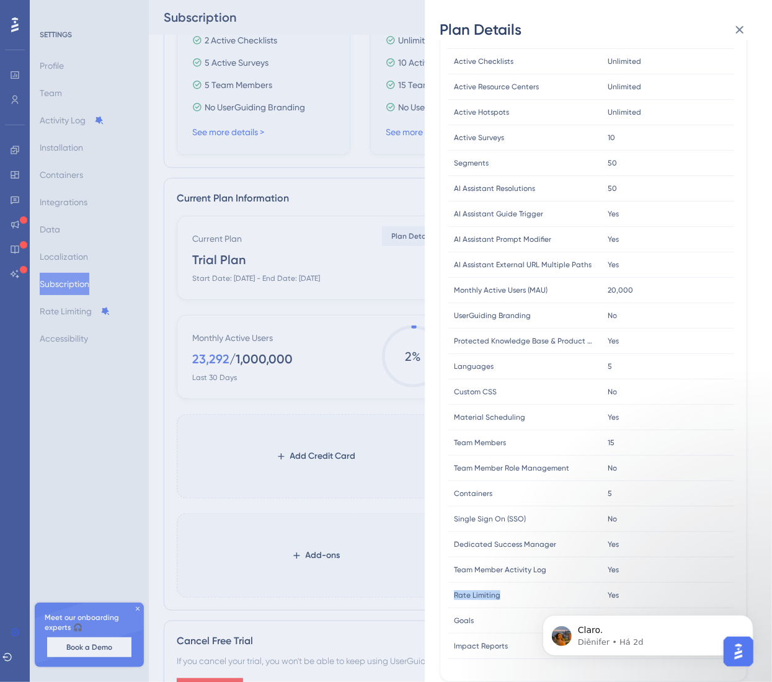
click at [458, 512] on span "Rate Limiting" at bounding box center [477, 595] width 47 height 10
copy div "Rate Limiting Rate Limiting"
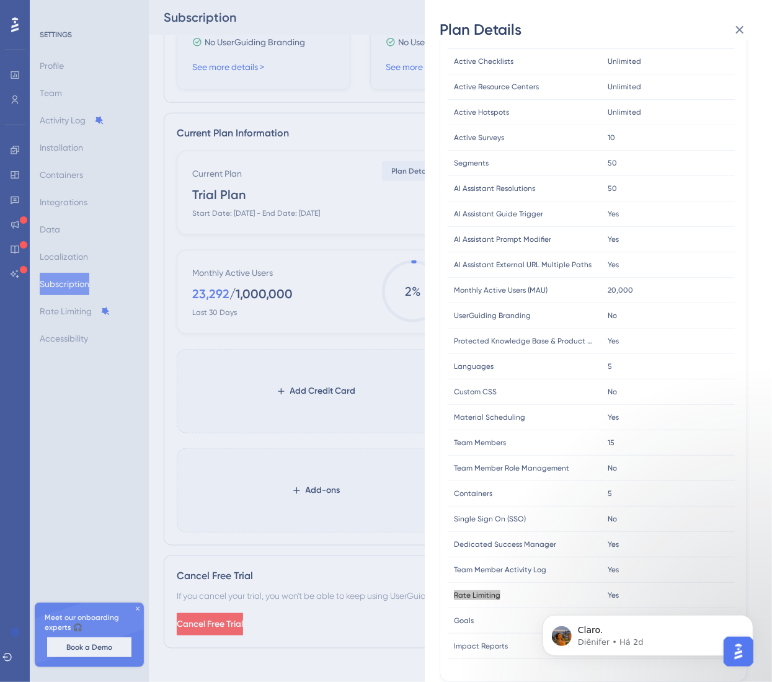
scroll to position [517, 0]
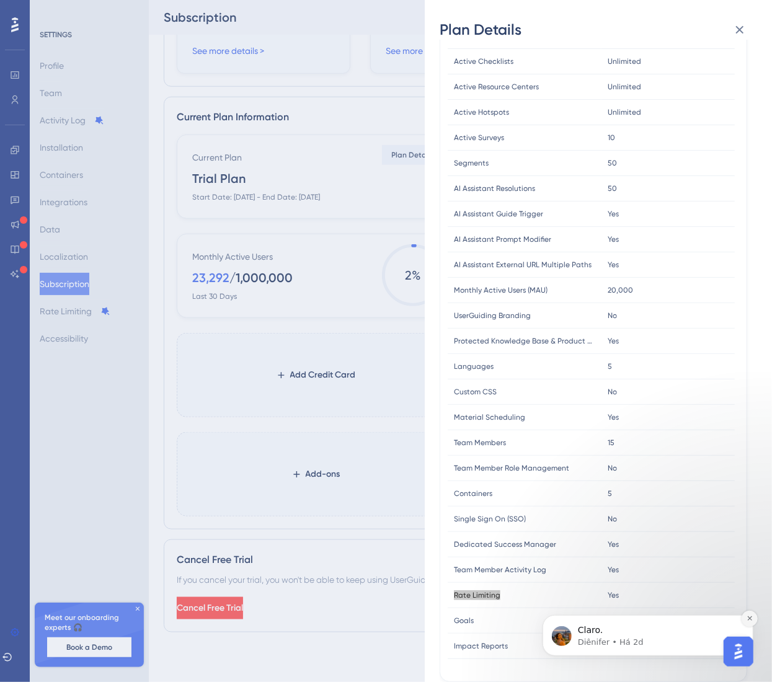
click at [744, 512] on button "Dismiss notification" at bounding box center [749, 618] width 16 height 16
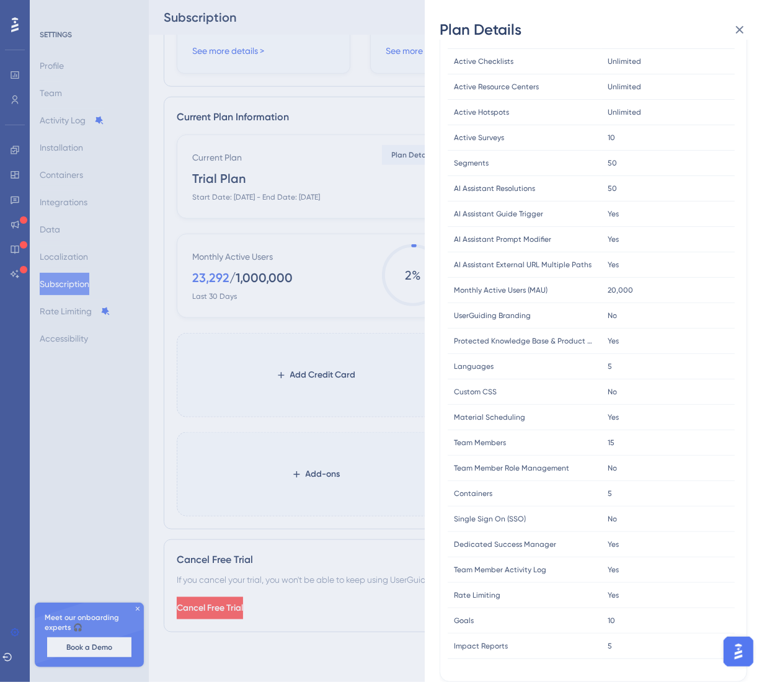
click at [470, 512] on div "Goals Goals" at bounding box center [525, 620] width 154 height 25
copy div "Goals Goals"
click at [474, 512] on span "Impact Reports" at bounding box center [481, 646] width 54 height 10
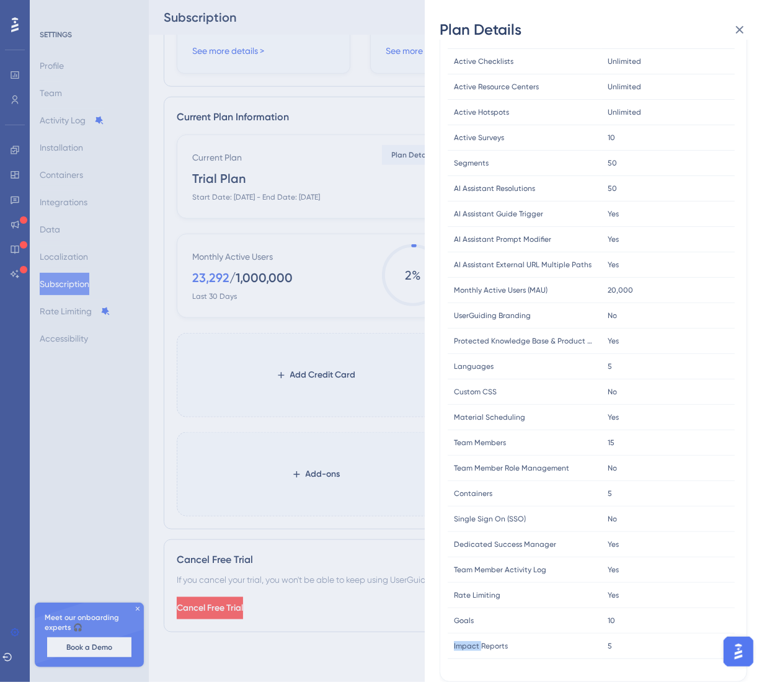
click at [474, 512] on span "Impact Reports" at bounding box center [481, 646] width 54 height 10
